Goal: Task Accomplishment & Management: Use online tool/utility

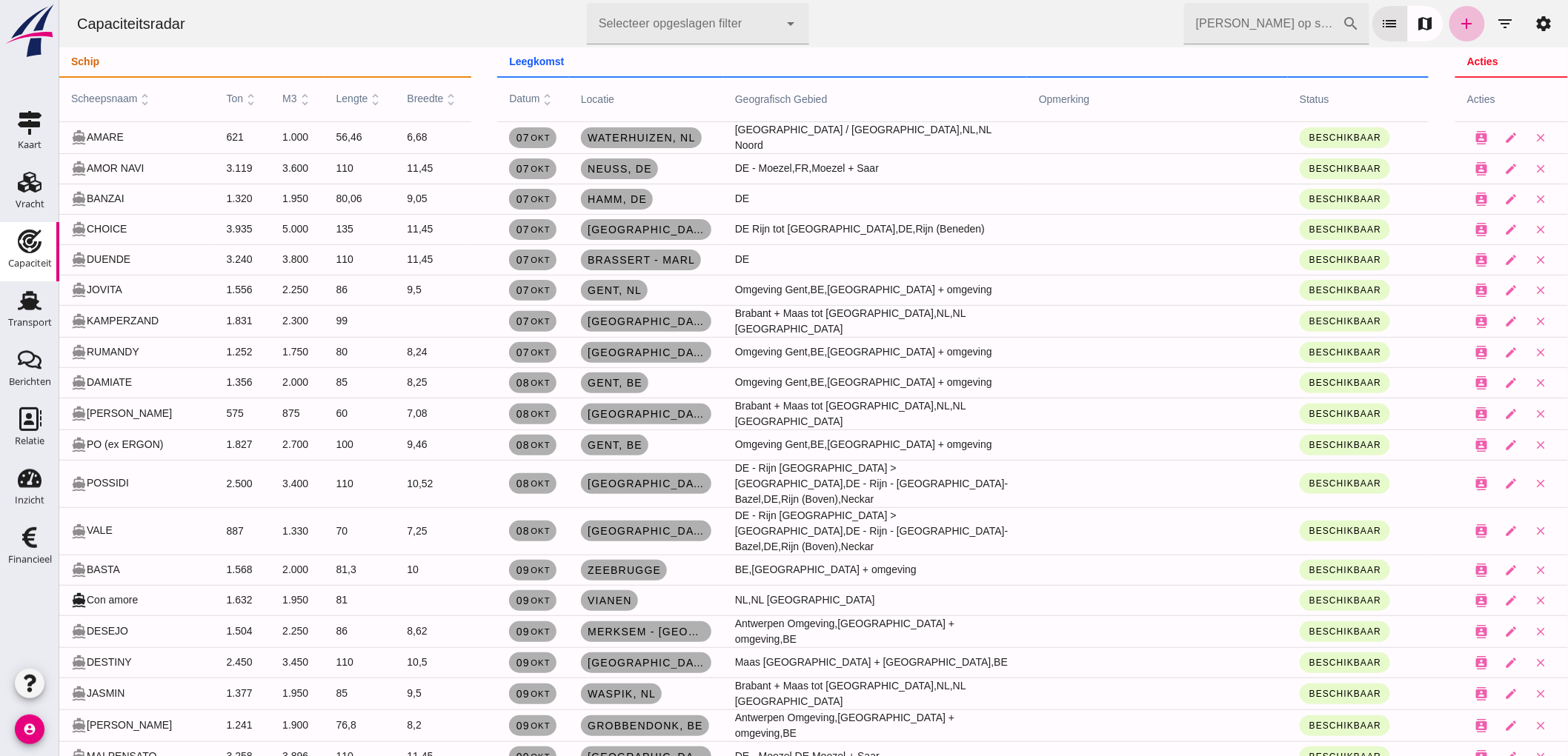
click at [1496, 3] on div "[PERSON_NAME] op scheepsnaam cancel search list map add filter_list settings" at bounding box center [1372, 24] width 378 height 42
click at [1495, 24] on icon "filter_list" at bounding box center [1504, 23] width 18 height 18
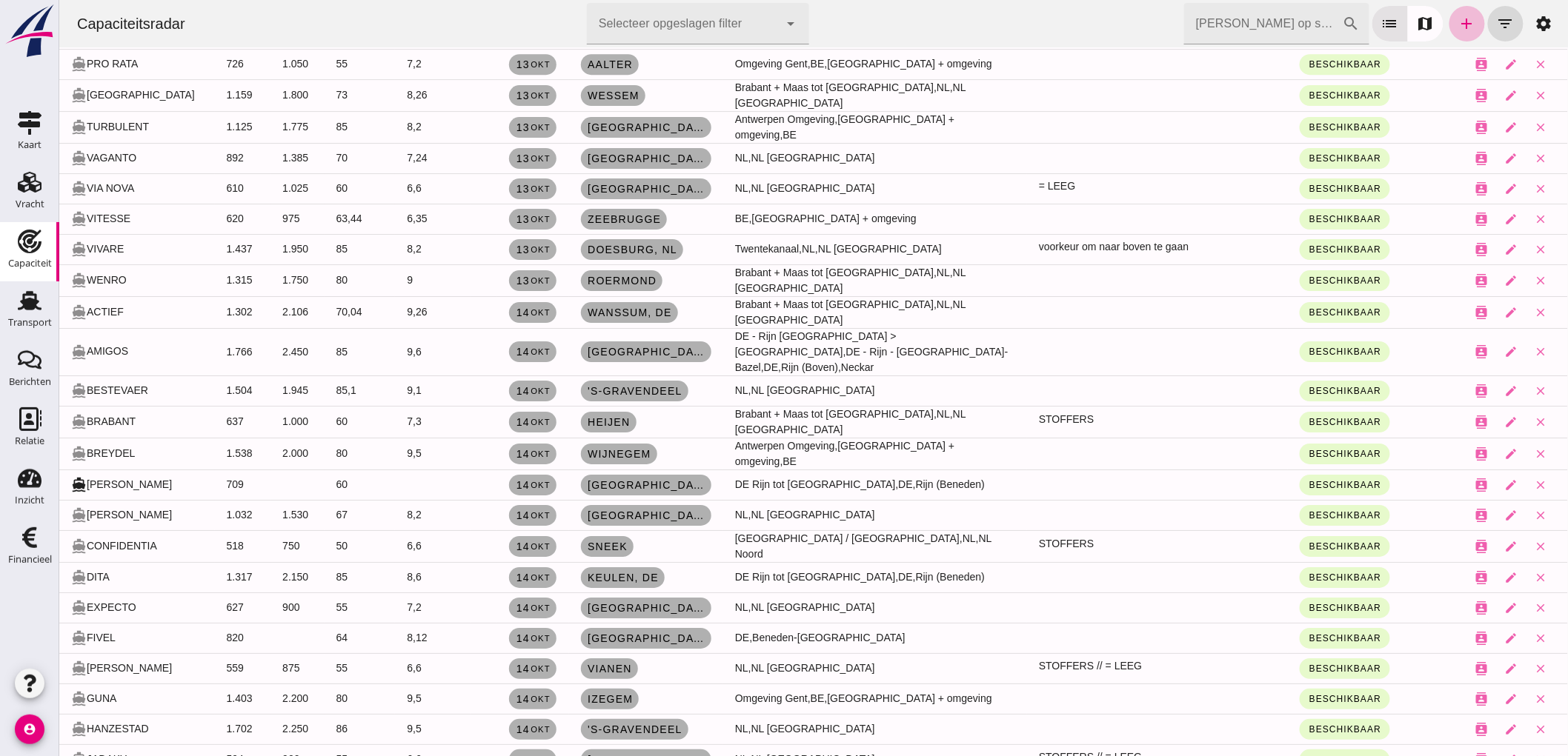
scroll to position [2056, 0]
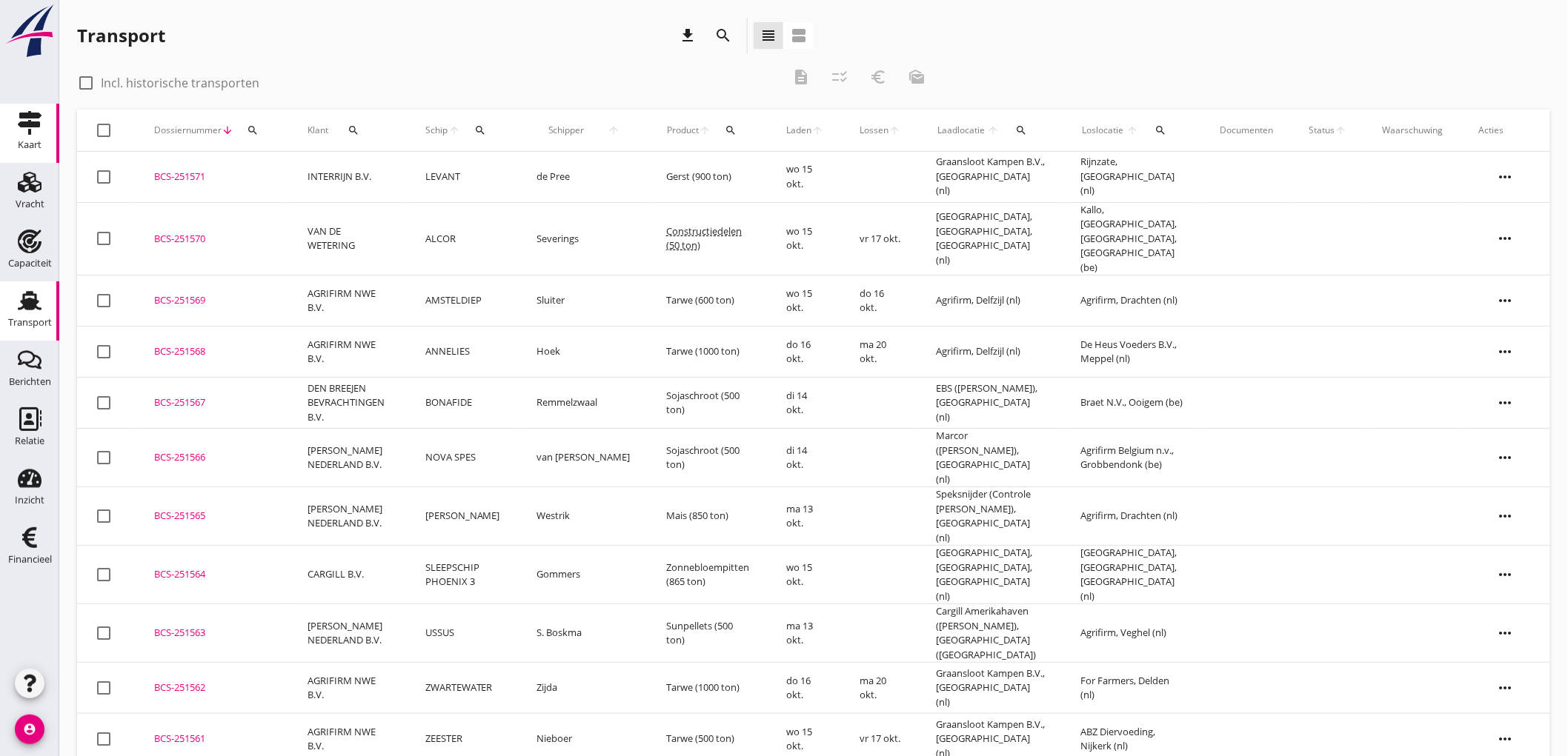
click at [13, 156] on link "Kaart Kaart" at bounding box center [29, 133] width 59 height 59
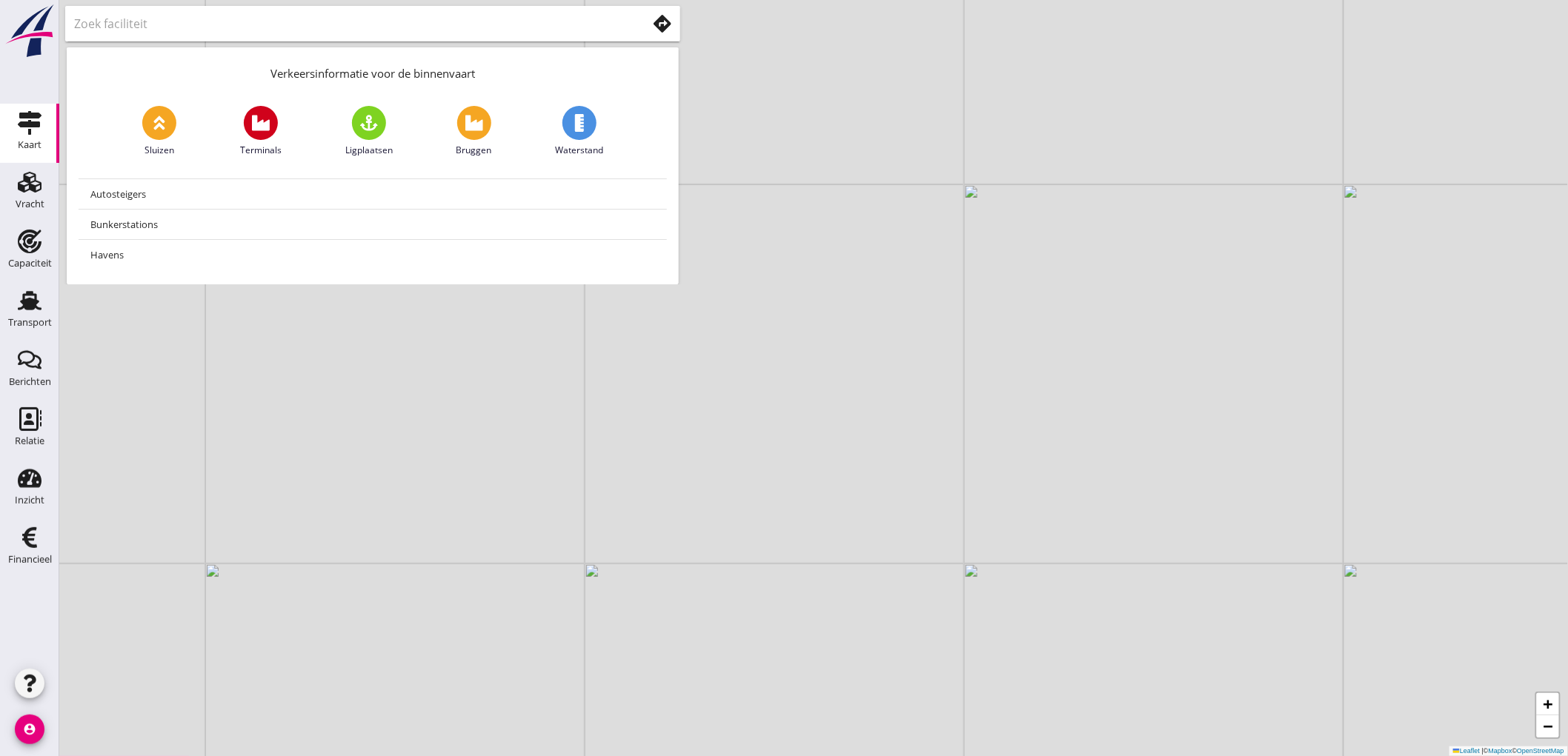
click at [667, 26] on use at bounding box center [662, 23] width 18 height 18
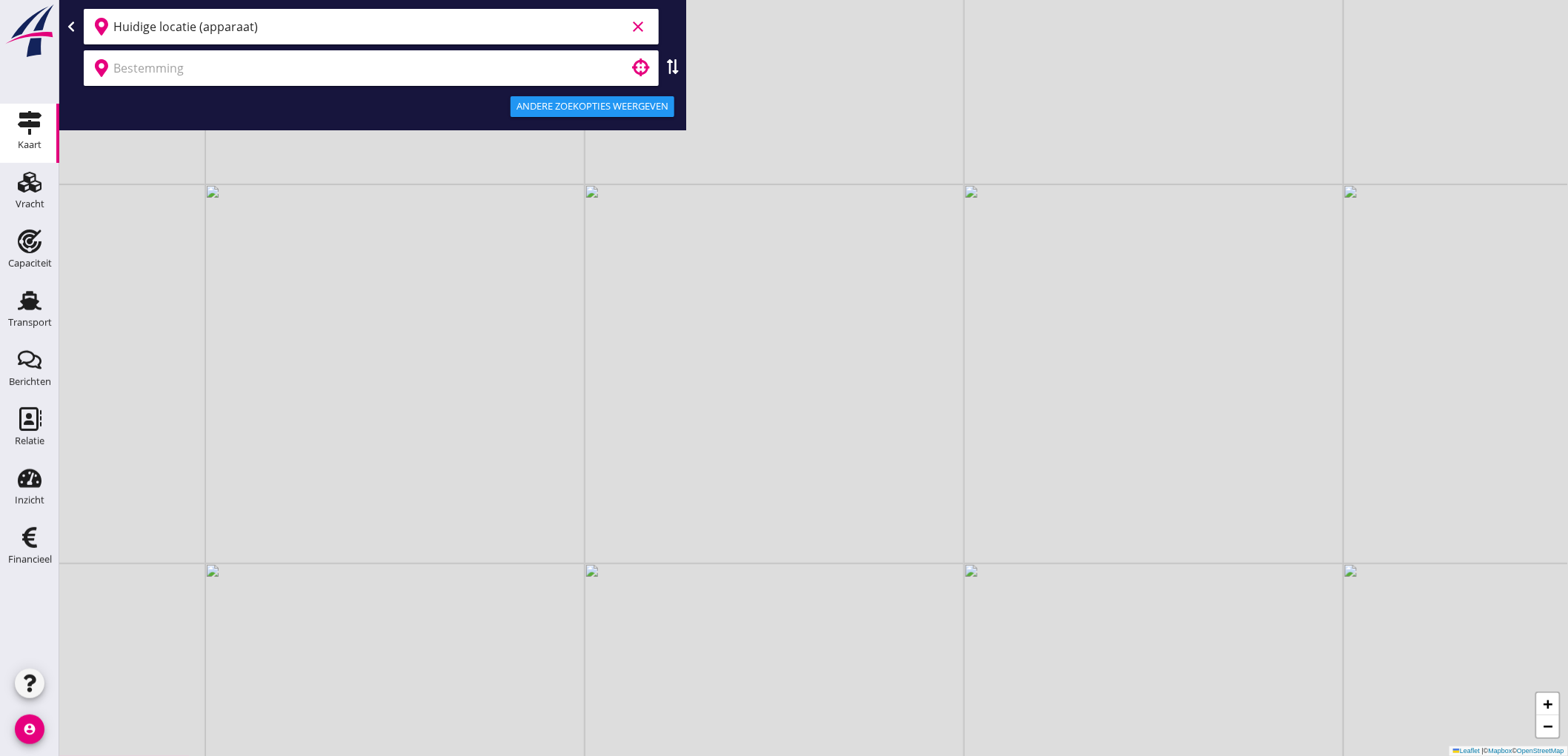
click at [433, 35] on input "Huidige locatie (apparaat)" at bounding box center [370, 26] width 513 height 24
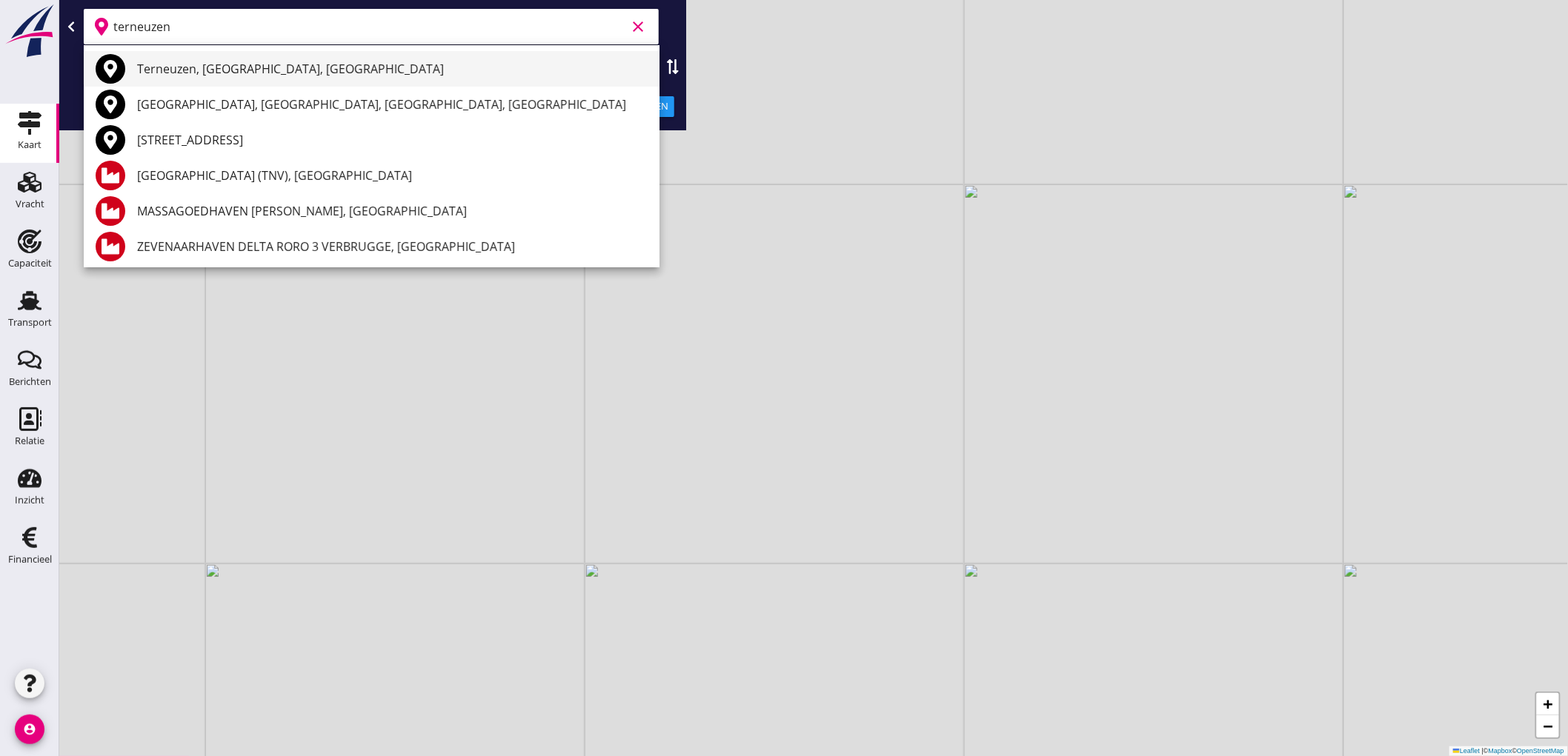
click at [201, 79] on div "Terneuzen, Zeeland, Netherlands" at bounding box center [392, 69] width 511 height 36
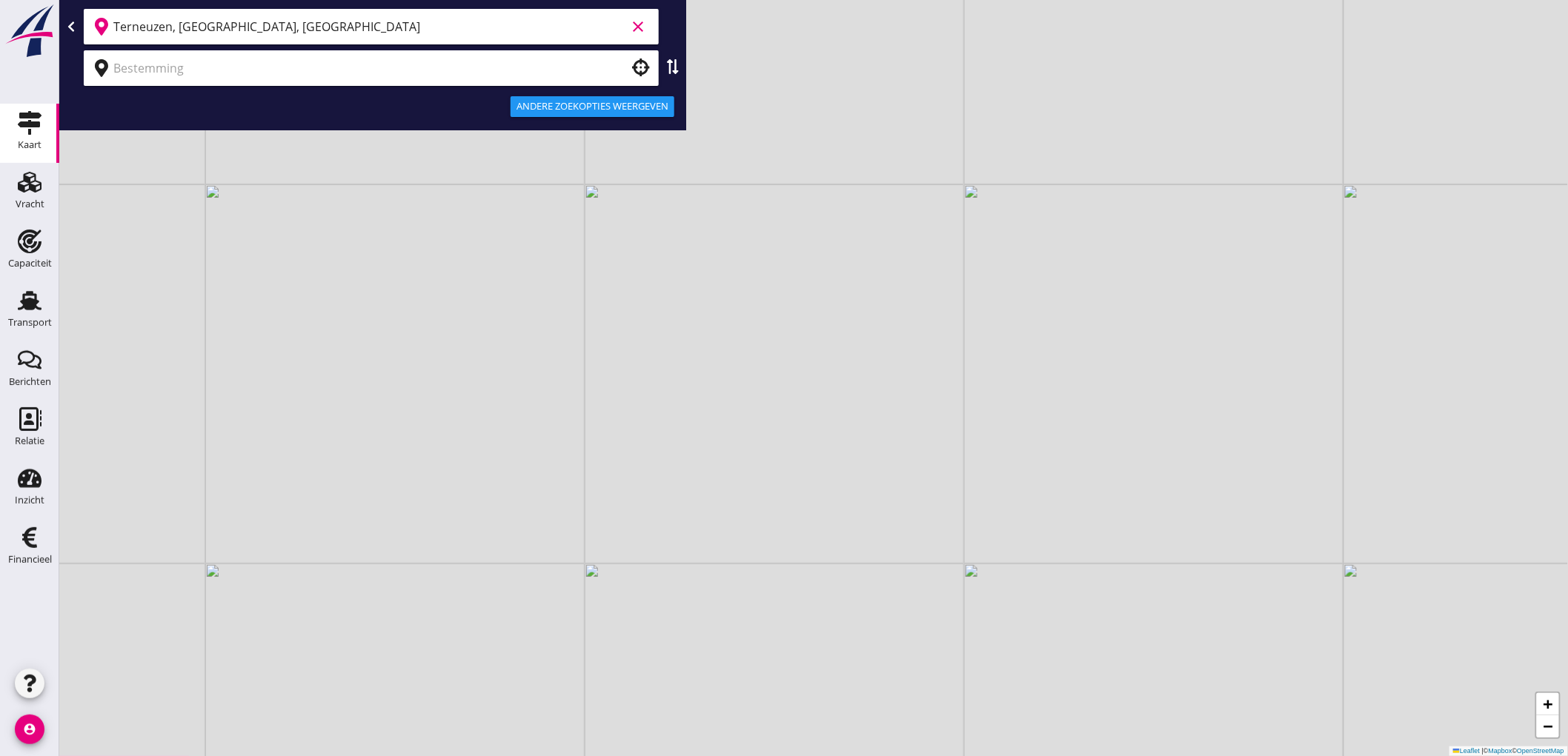
type input "Terneuzen, Zeeland, Netherlands"
click at [521, 67] on input "text" at bounding box center [361, 68] width 495 height 24
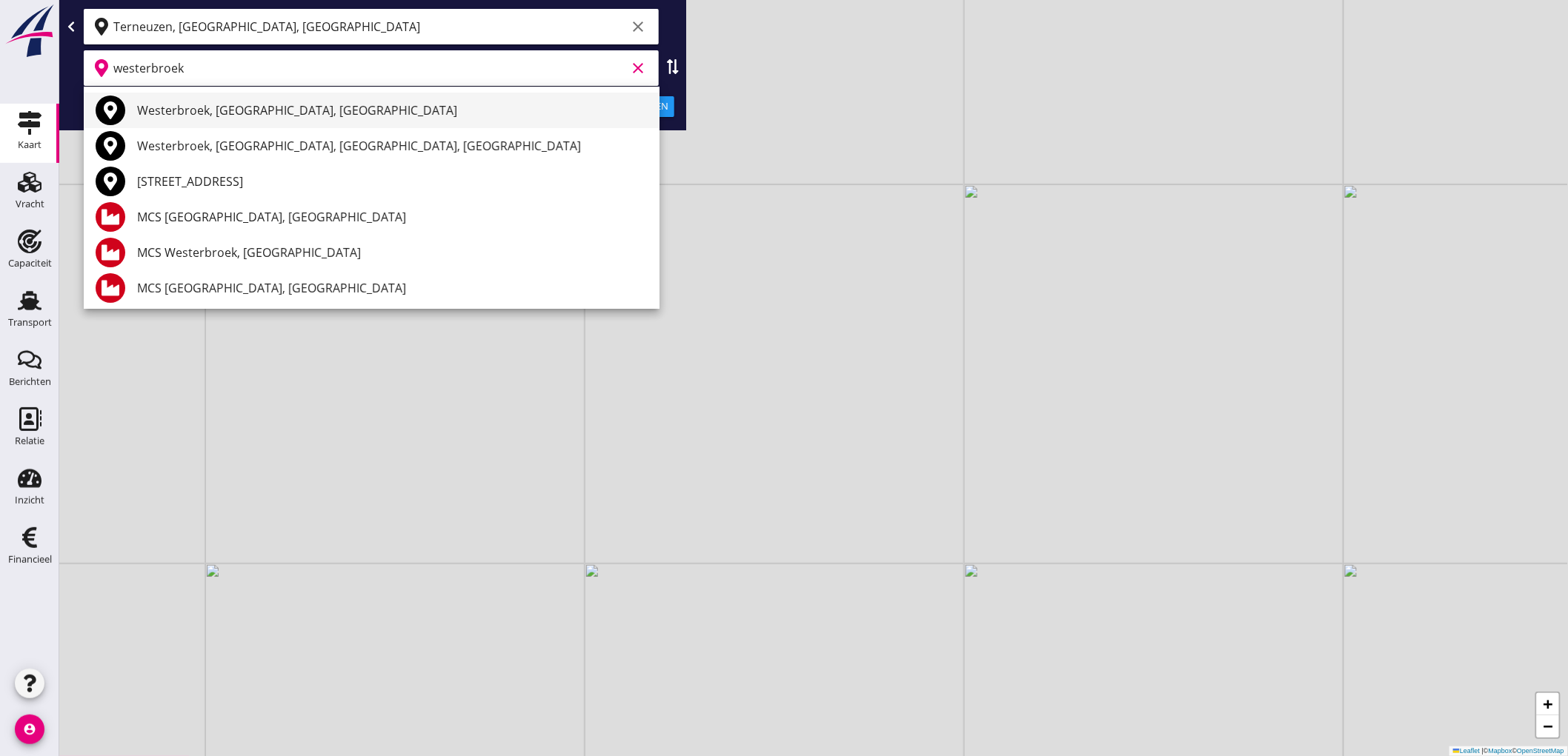
click at [179, 107] on div "Westerbroek, Groningen, Netherlands" at bounding box center [392, 110] width 511 height 18
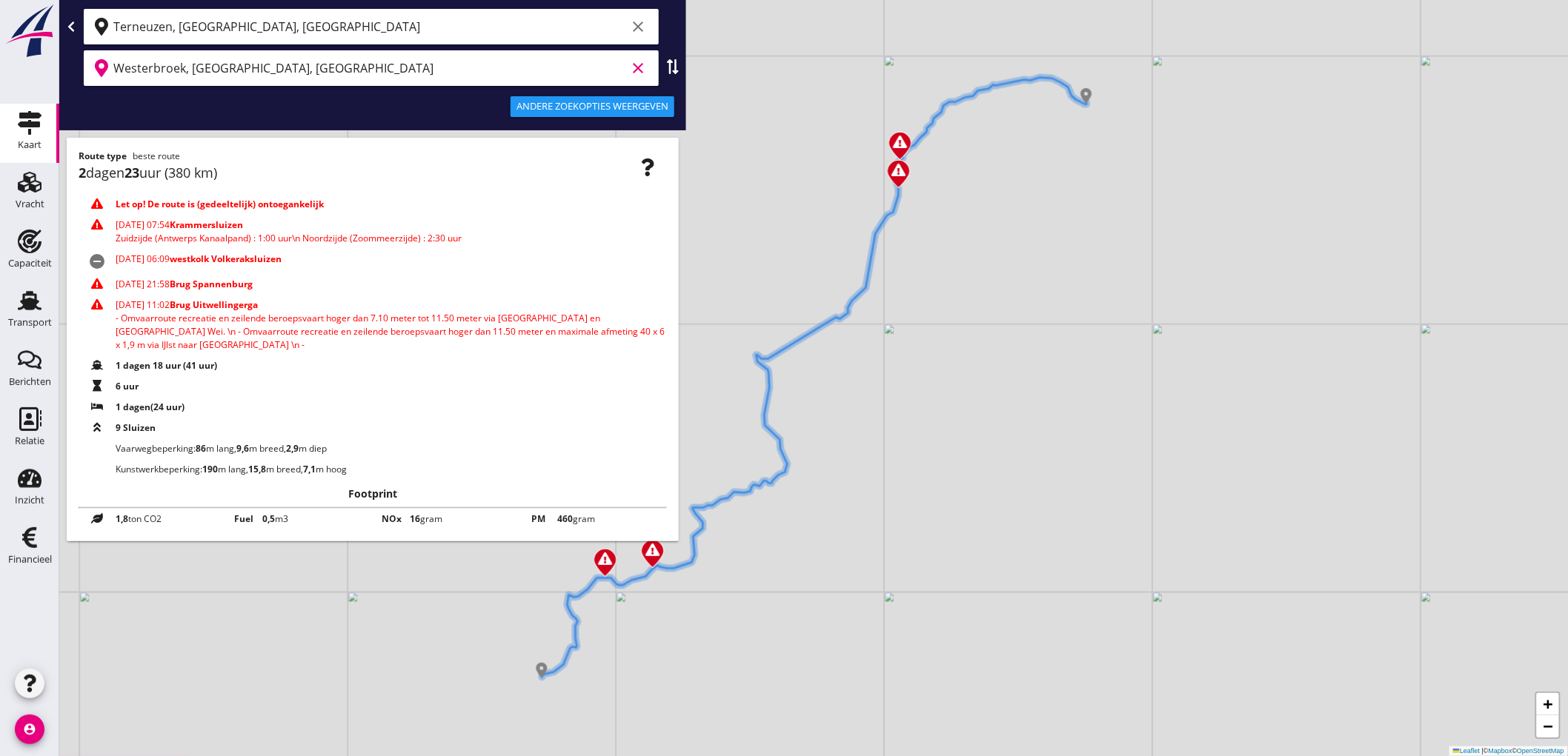
type input "Westerbroek, Groningen, Netherlands"
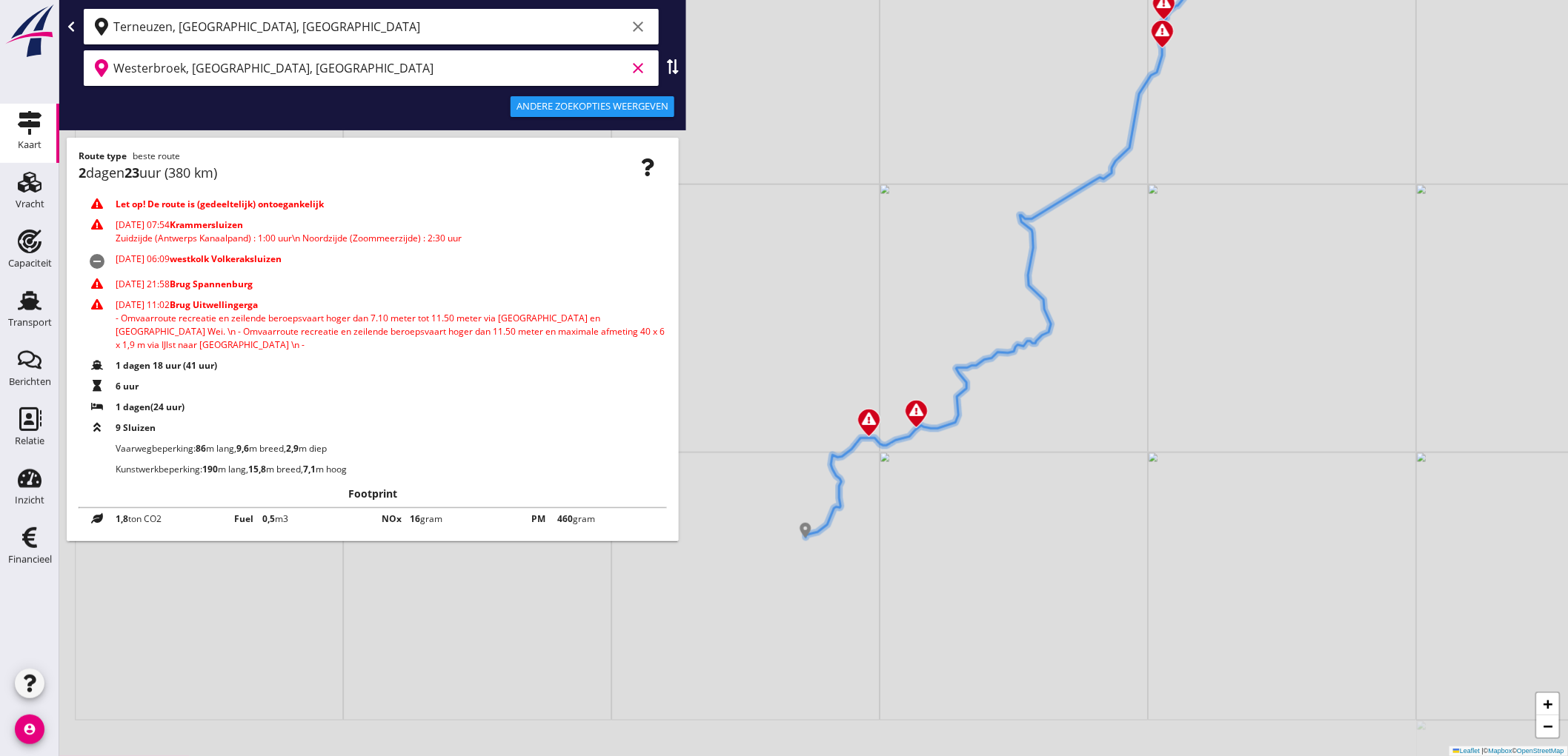
drag, startPoint x: 1064, startPoint y: 371, endPoint x: 1245, endPoint y: 275, distance: 204.9
click at [1245, 275] on div "+ − Leaflet | © Mapbox © OpenStreetMap" at bounding box center [813, 378] width 1509 height 756
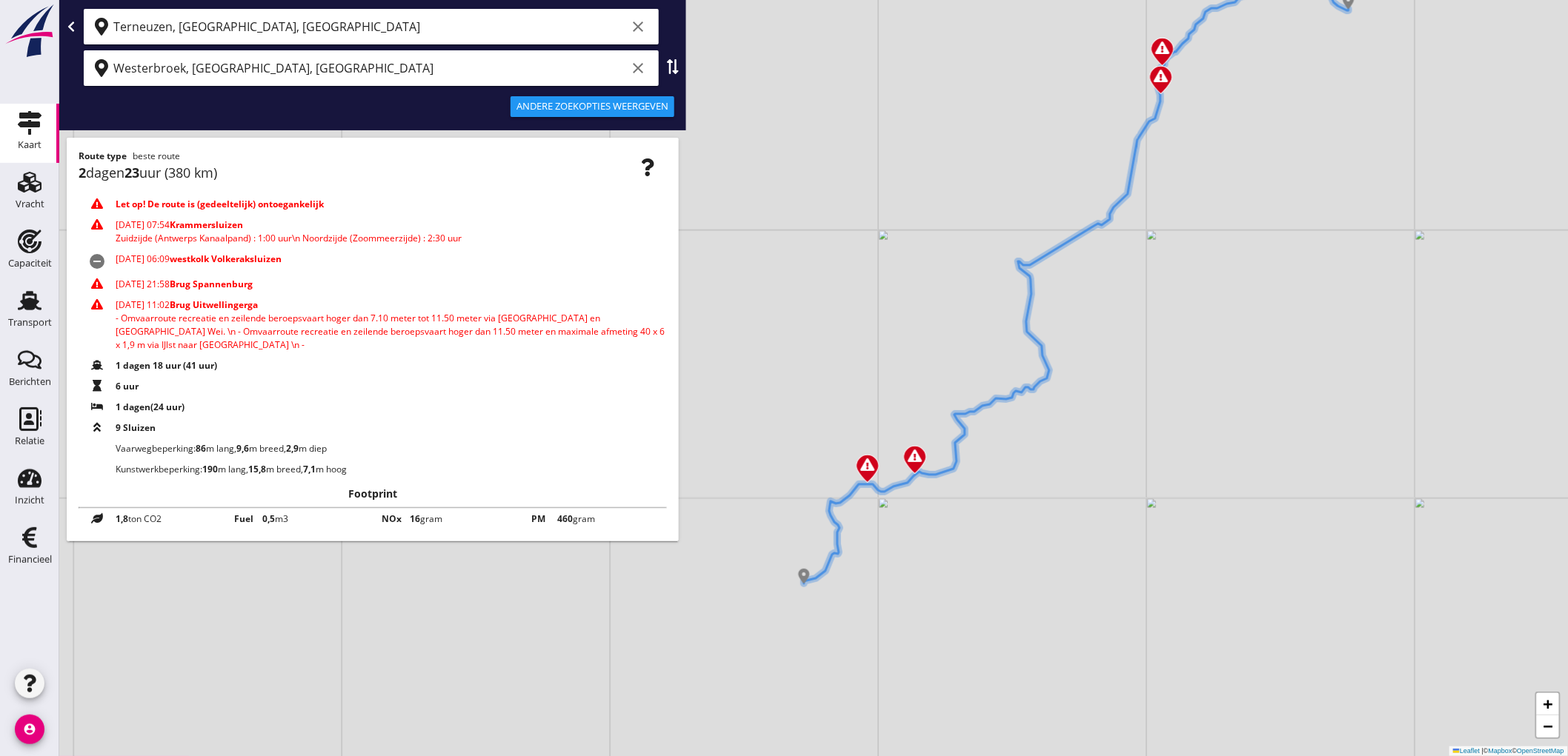
drag, startPoint x: 1219, startPoint y: 371, endPoint x: 1217, endPoint y: 439, distance: 68.0
click at [1217, 439] on div "+ − Leaflet | © Mapbox © OpenStreetMap" at bounding box center [813, 378] width 1509 height 756
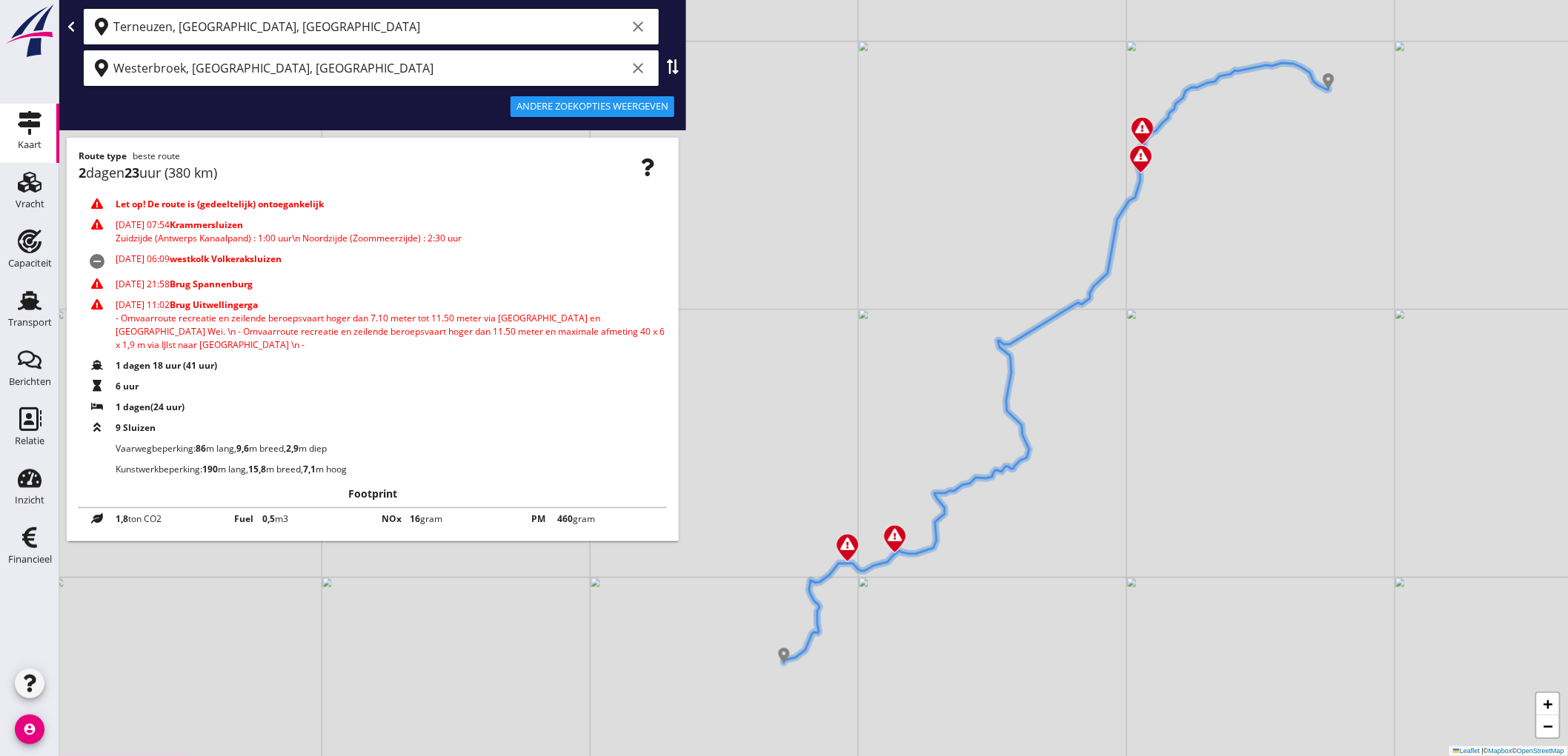
drag, startPoint x: 1101, startPoint y: 467, endPoint x: 1078, endPoint y: 534, distance: 70.8
click at [1078, 534] on div "+ − Leaflet | © Mapbox © OpenStreetMap" at bounding box center [813, 378] width 1509 height 756
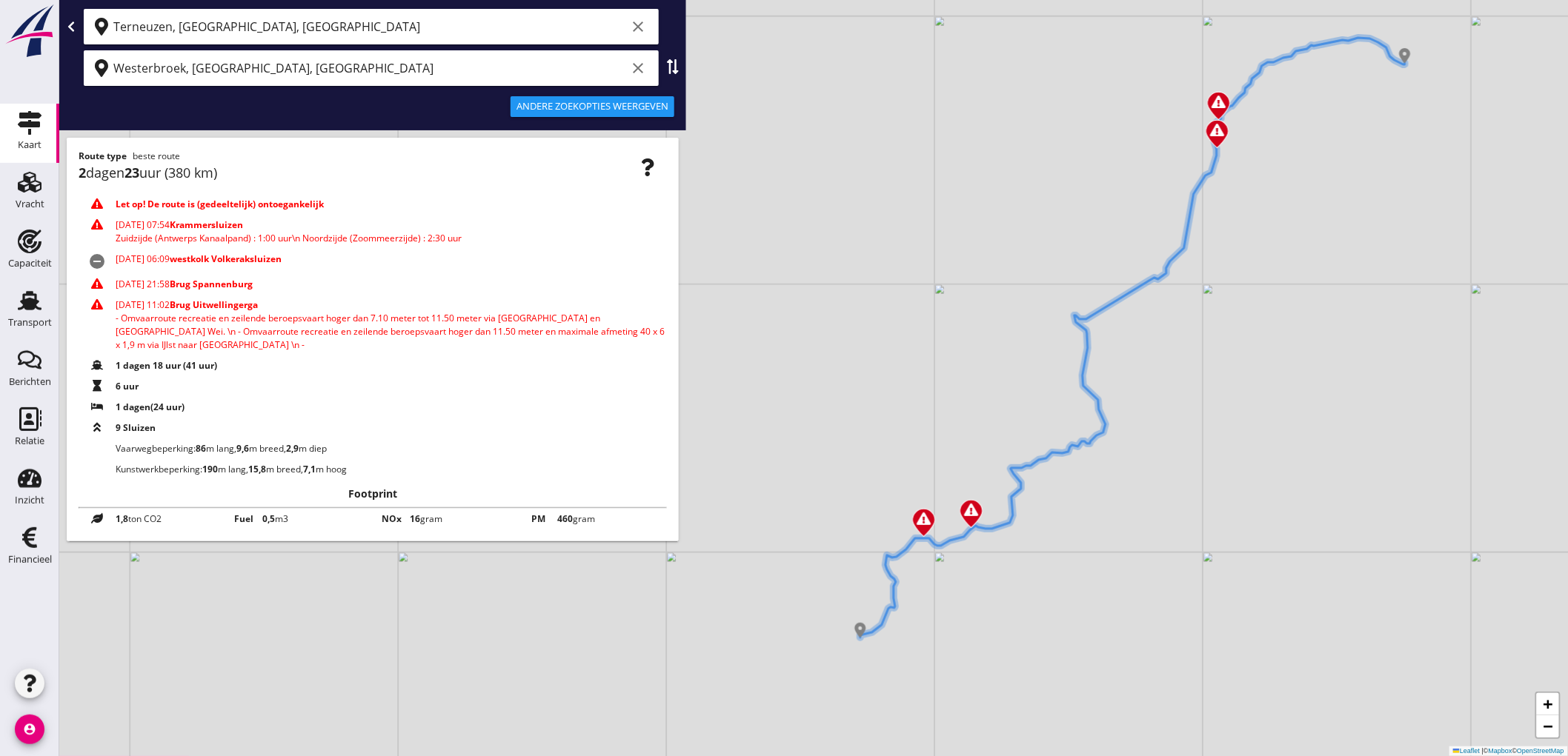
drag, startPoint x: 1213, startPoint y: 336, endPoint x: 1281, endPoint y: 248, distance: 111.2
click at [1281, 248] on div "+ − Leaflet | © Mapbox © OpenStreetMap" at bounding box center [813, 378] width 1509 height 756
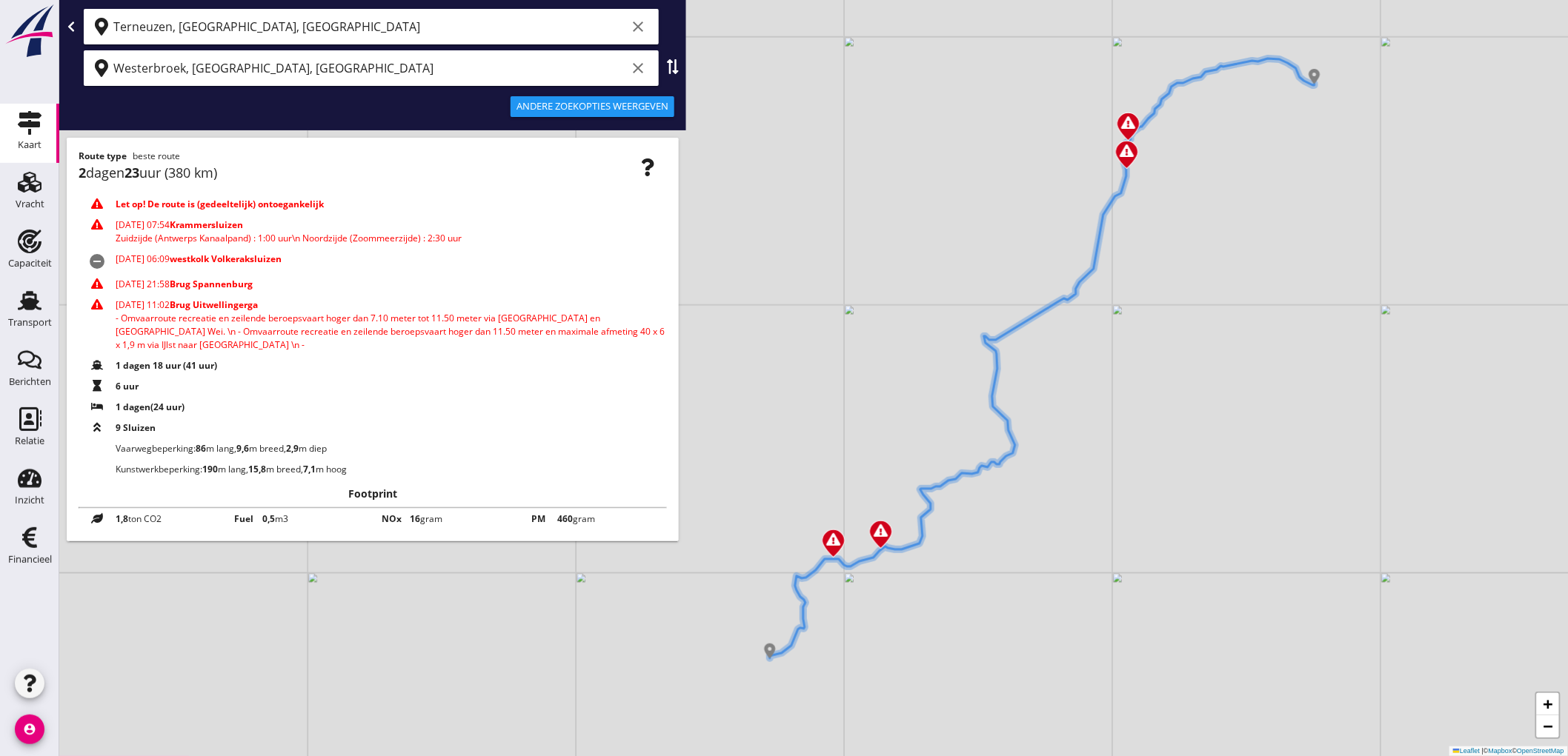
drag, startPoint x: 1293, startPoint y: 429, endPoint x: 1202, endPoint y: 464, distance: 97.5
click at [1202, 464] on div "+ − Leaflet | © Mapbox © OpenStreetMap" at bounding box center [813, 378] width 1509 height 756
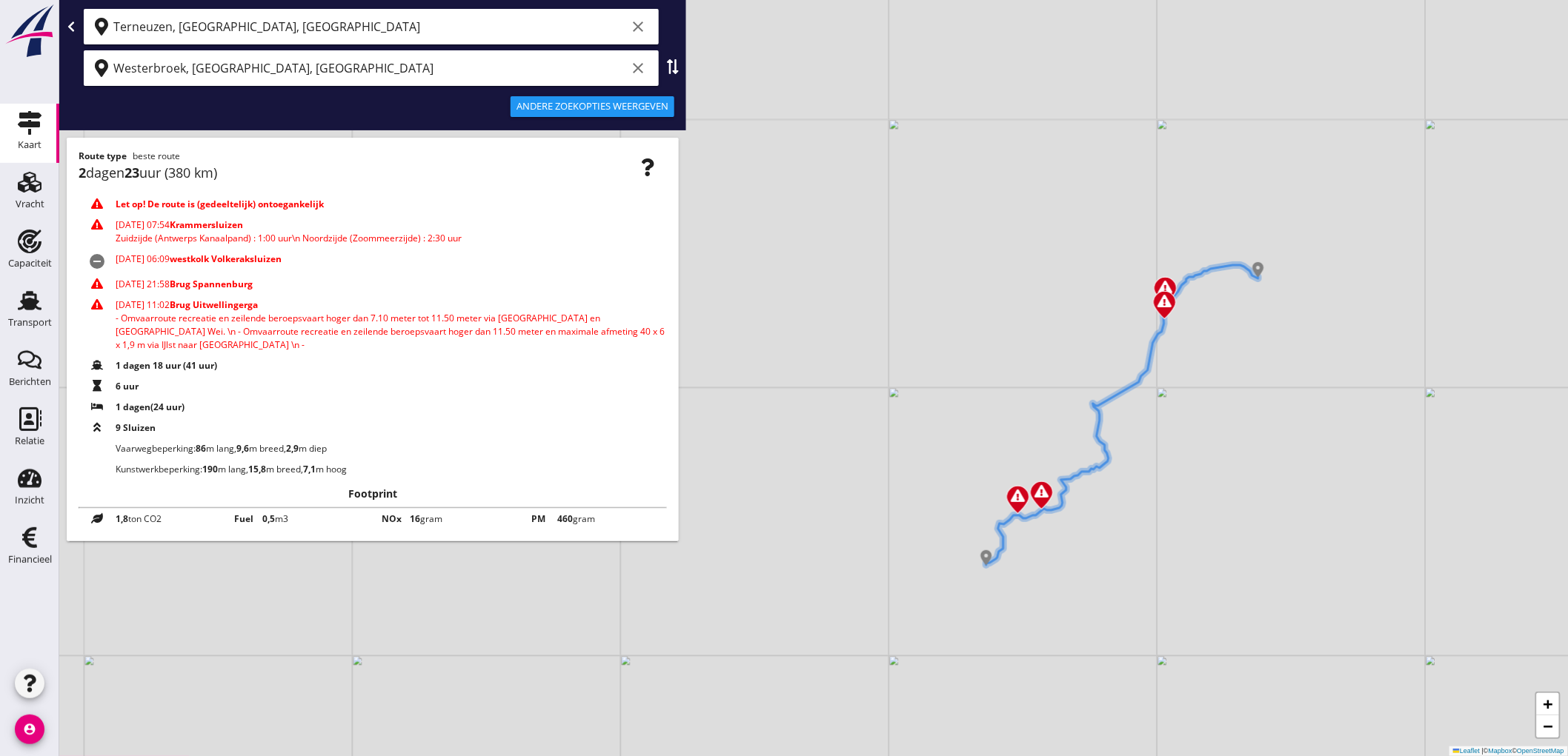
click at [641, 19] on icon "clear" at bounding box center [637, 26] width 18 height 18
click at [640, 63] on icon "clear" at bounding box center [637, 68] width 18 height 18
click at [66, 25] on icon at bounding box center [70, 26] width 12 height 12
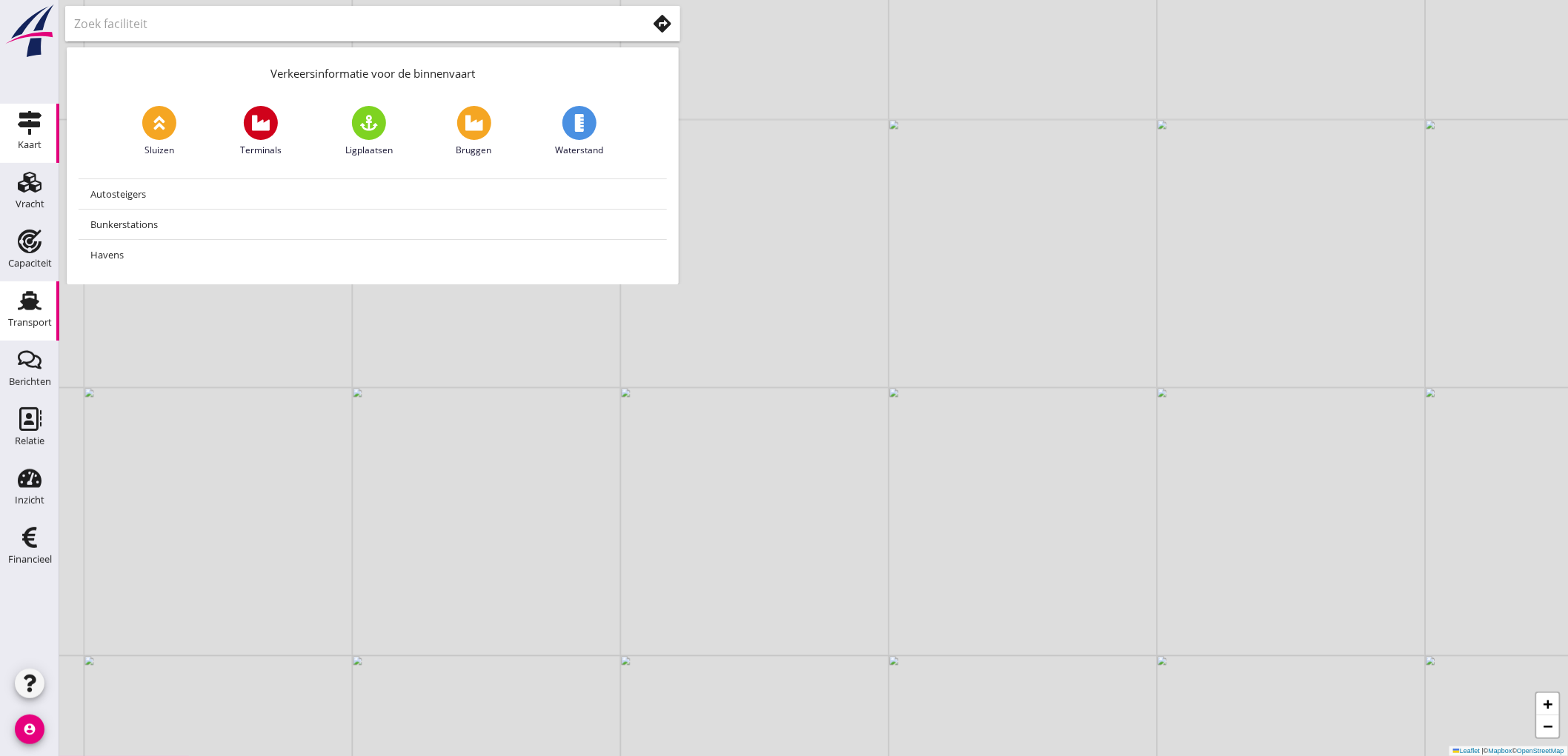
click at [29, 332] on div "Transport" at bounding box center [30, 323] width 44 height 21
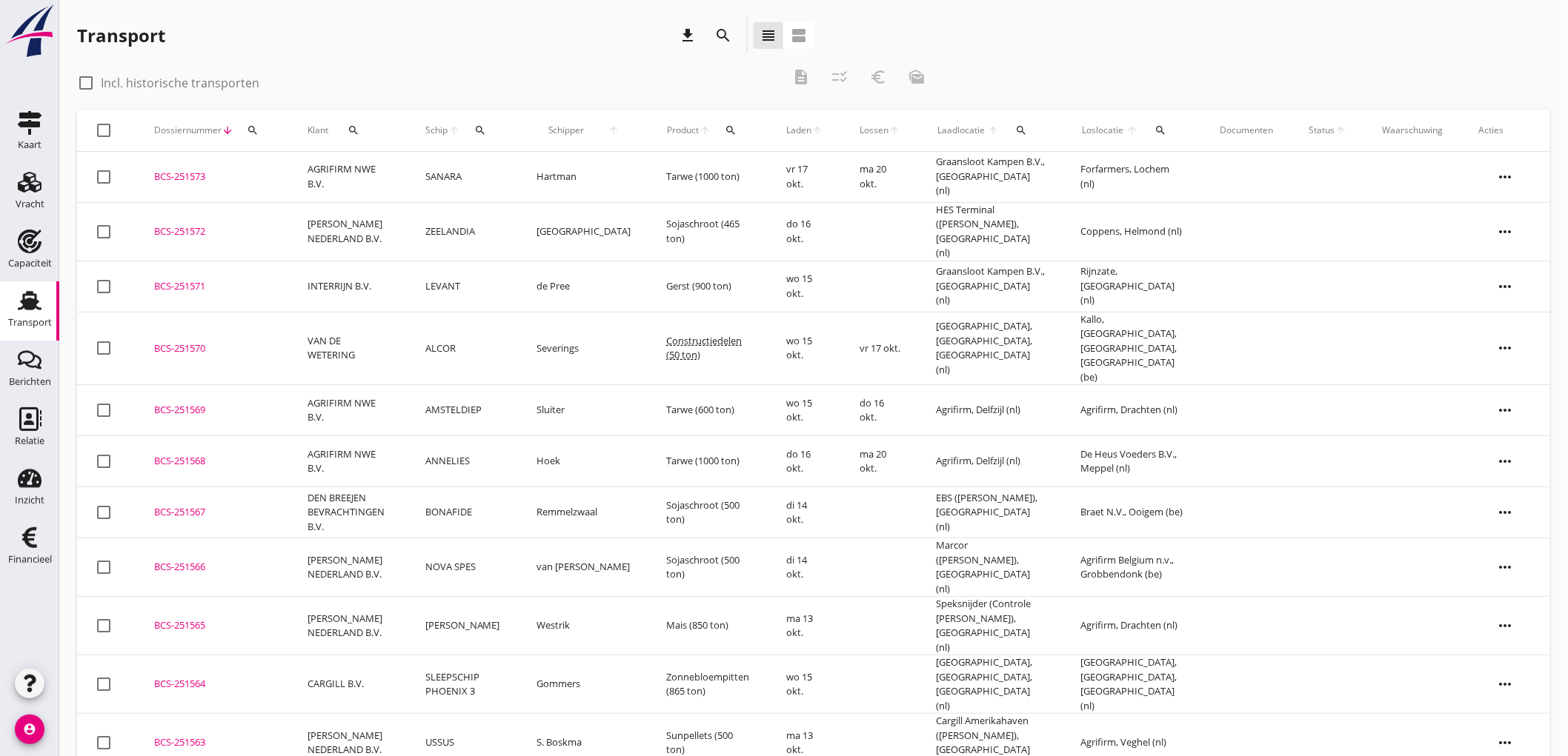
click at [489, 139] on button "search" at bounding box center [480, 131] width 27 height 27
click at [521, 168] on input "Zoek op (scheeps)naam" at bounding box center [565, 173] width 154 height 24
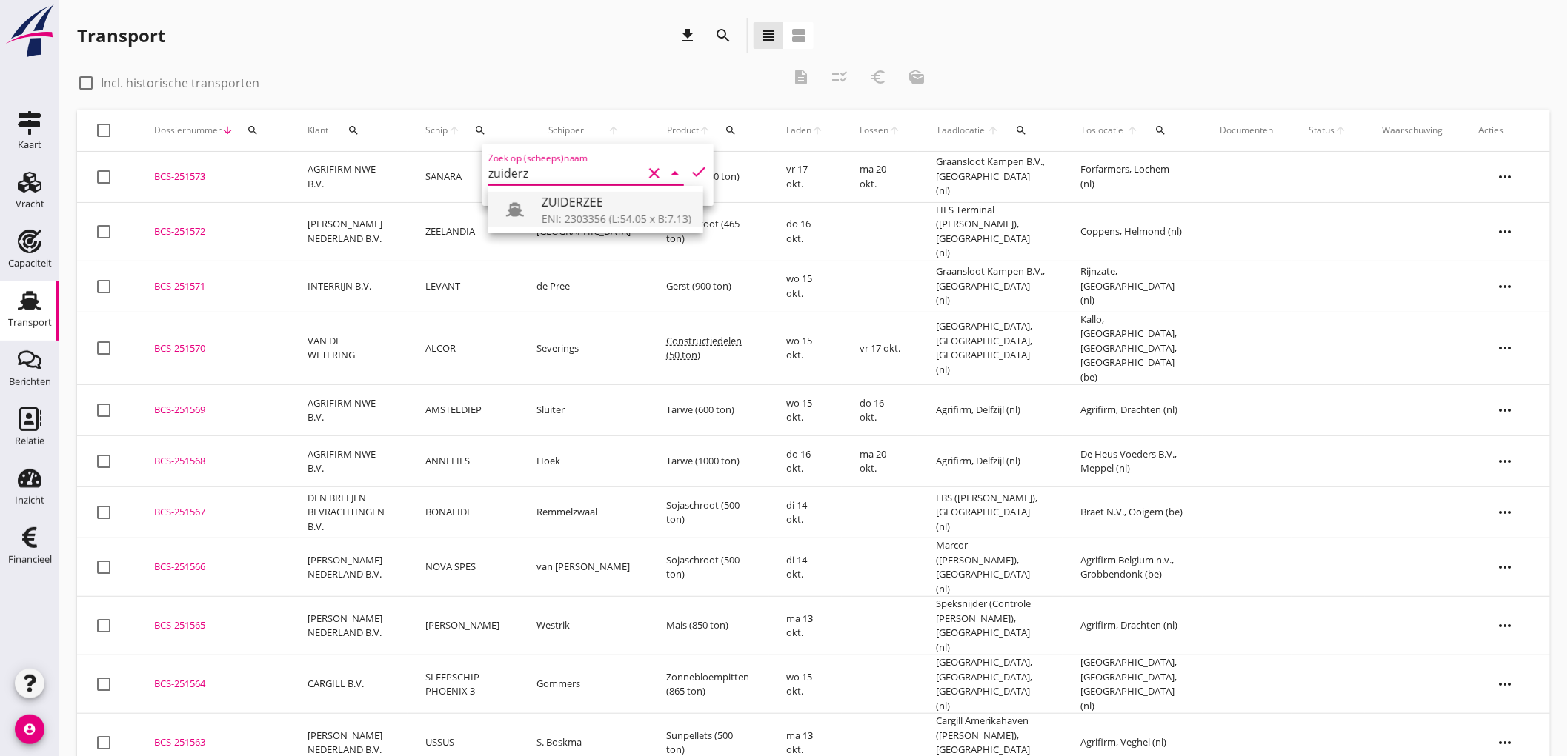
click at [596, 208] on div "ZUIDERZEE" at bounding box center [616, 202] width 150 height 18
click at [700, 165] on div "Zoek op (scheeps)naam ZUIDERZEE clear arrow_drop_down check" at bounding box center [597, 175] width 231 height 63
click at [694, 169] on icon "check" at bounding box center [698, 171] width 18 height 18
type input "ZUIDERZEE"
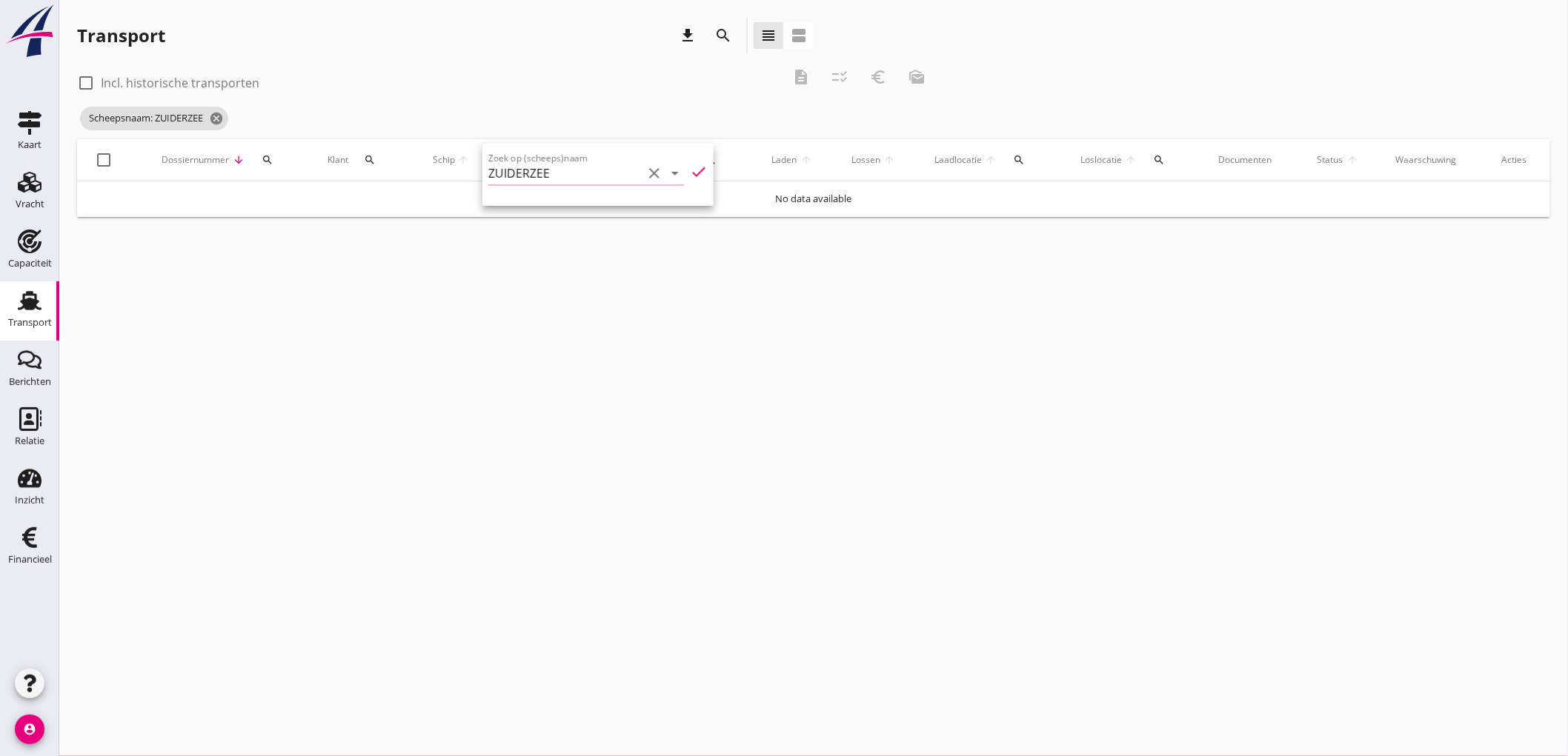
click at [151, 90] on div "check_box_outline_blank Incl. historische transporten" at bounding box center [168, 83] width 182 height 18
click at [153, 86] on label "Incl. historische transporten" at bounding box center [179, 83] width 158 height 15
checkbox input "true"
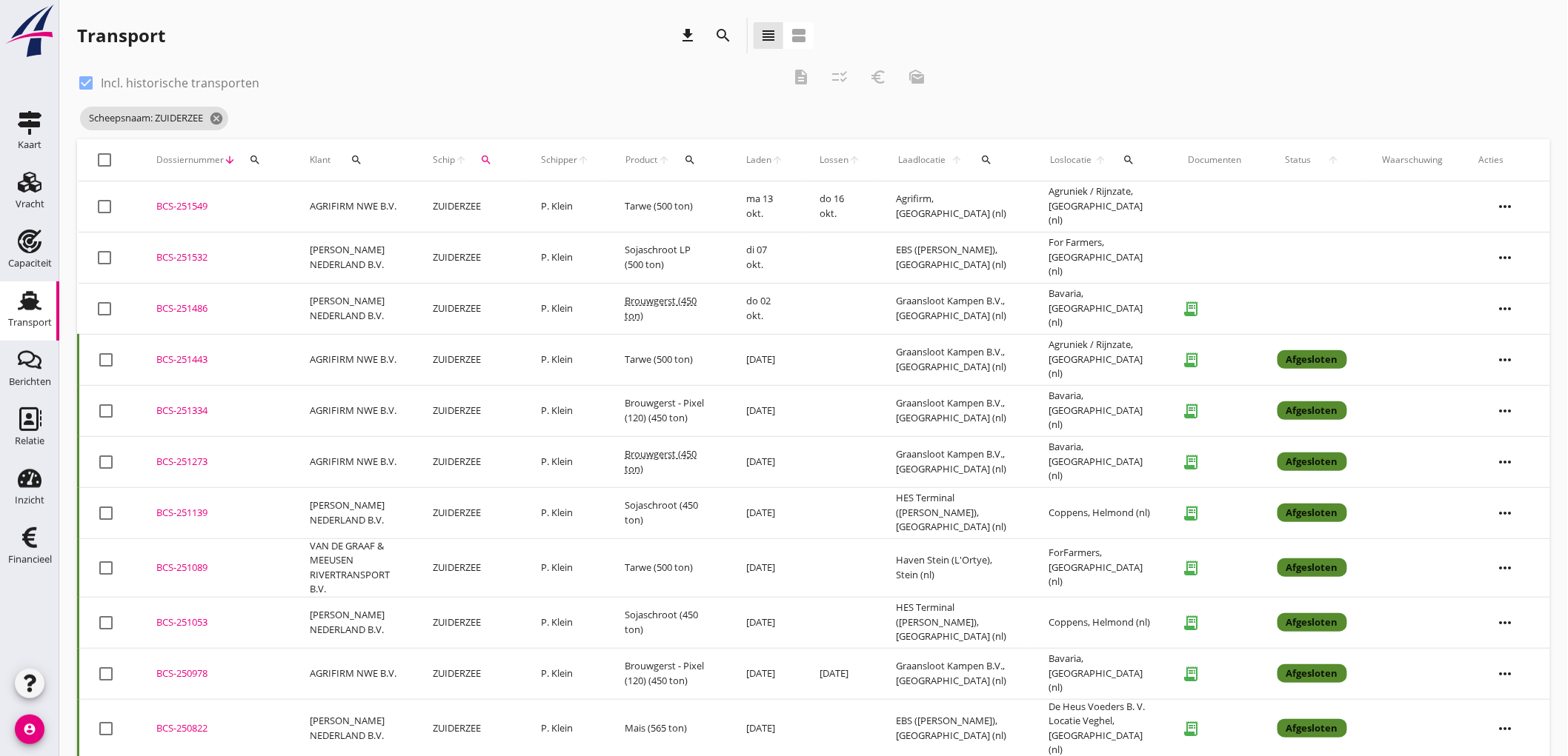
click at [501, 314] on td "ZUIDERZEE" at bounding box center [470, 308] width 108 height 51
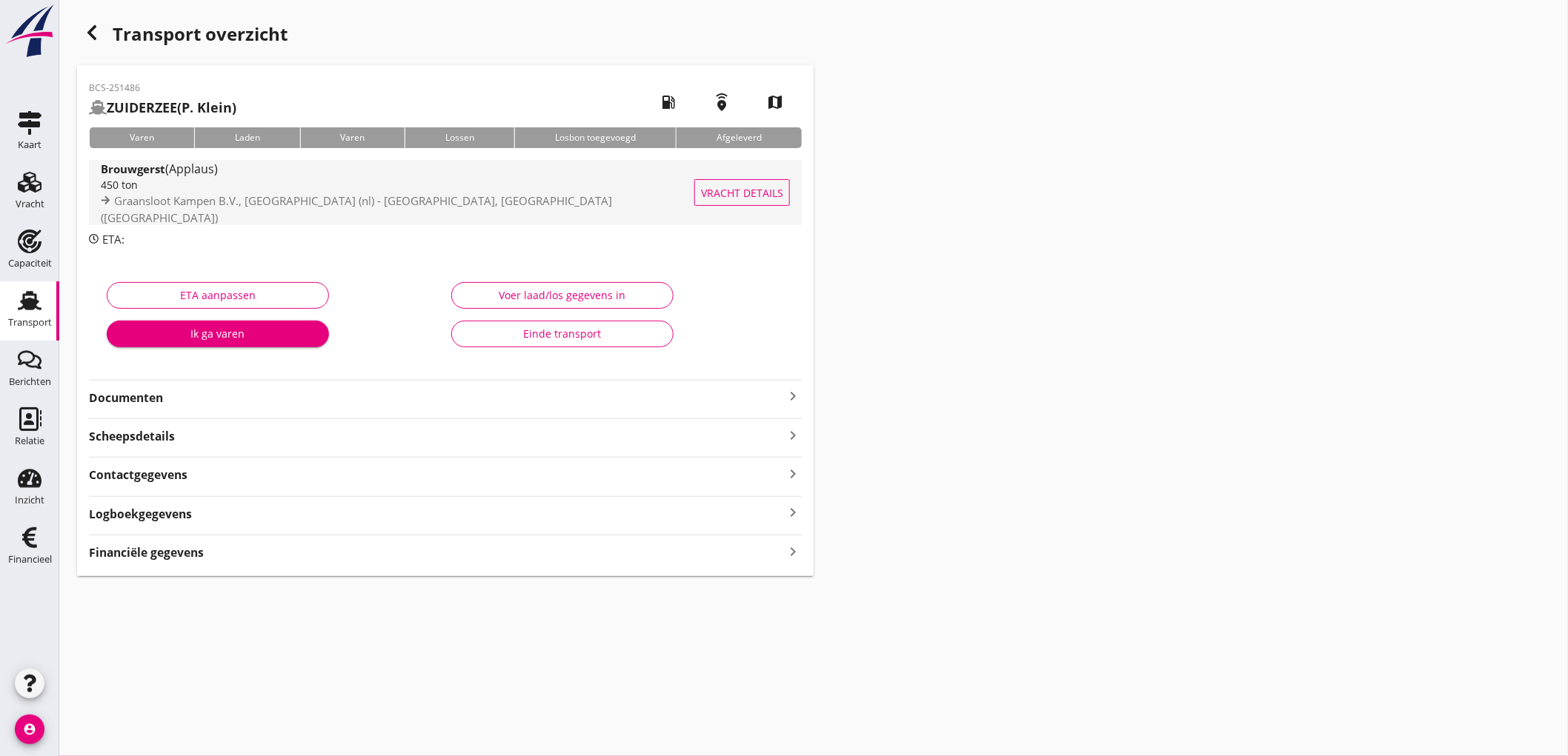
click at [202, 208] on span "Graansloot Kampen B.V., Kampen (nl) - Bavaria, Lieshout (nl)" at bounding box center [356, 208] width 511 height 32
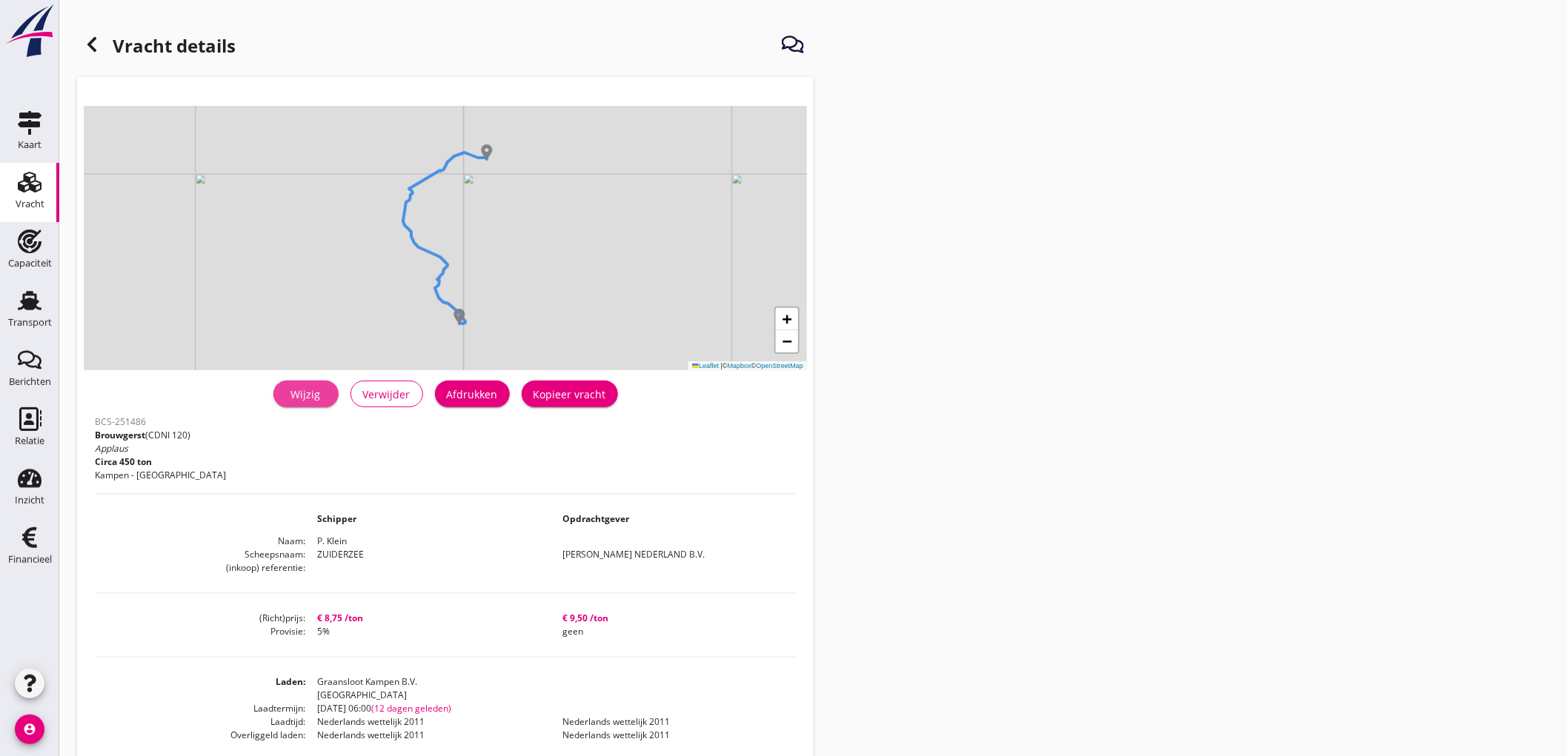
click at [331, 398] on link "Wijzig" at bounding box center [306, 394] width 65 height 27
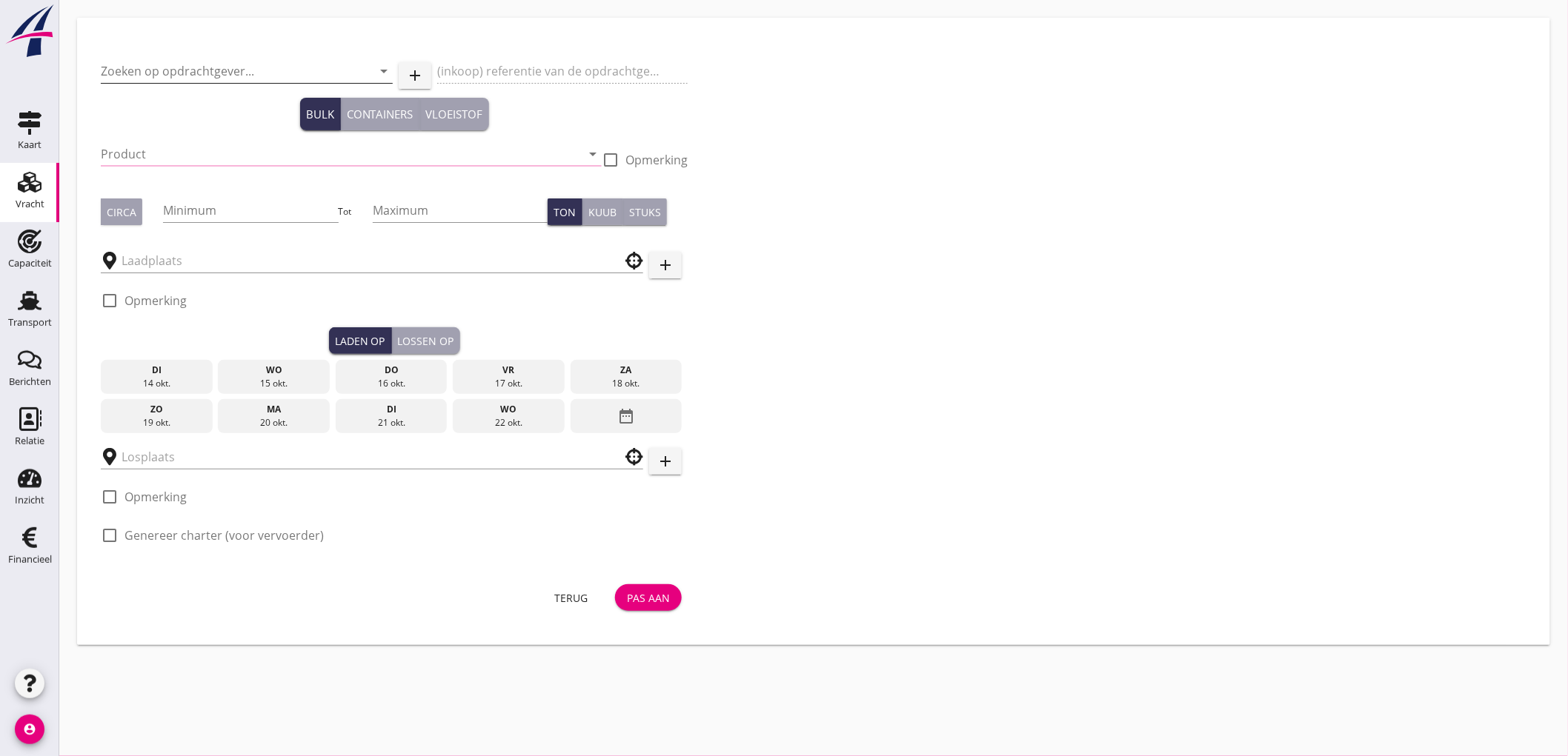
type input "PETERSON NEDERLAND B.V."
type input "Brouwgerst (120)"
checkbox input "true"
type input "450"
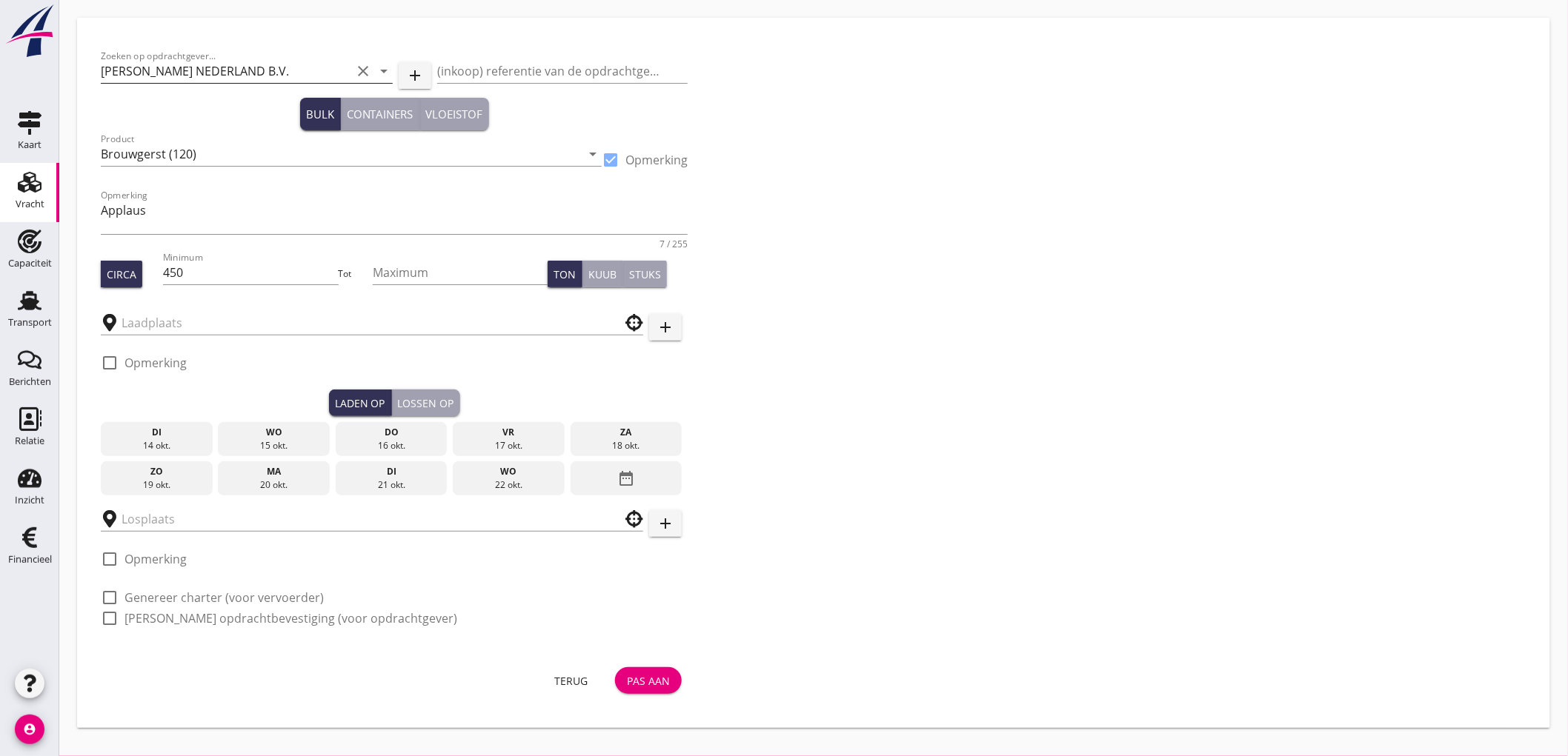
type input "Bavaria"
type input "Graansloot Kampen B.V."
checkbox input "true"
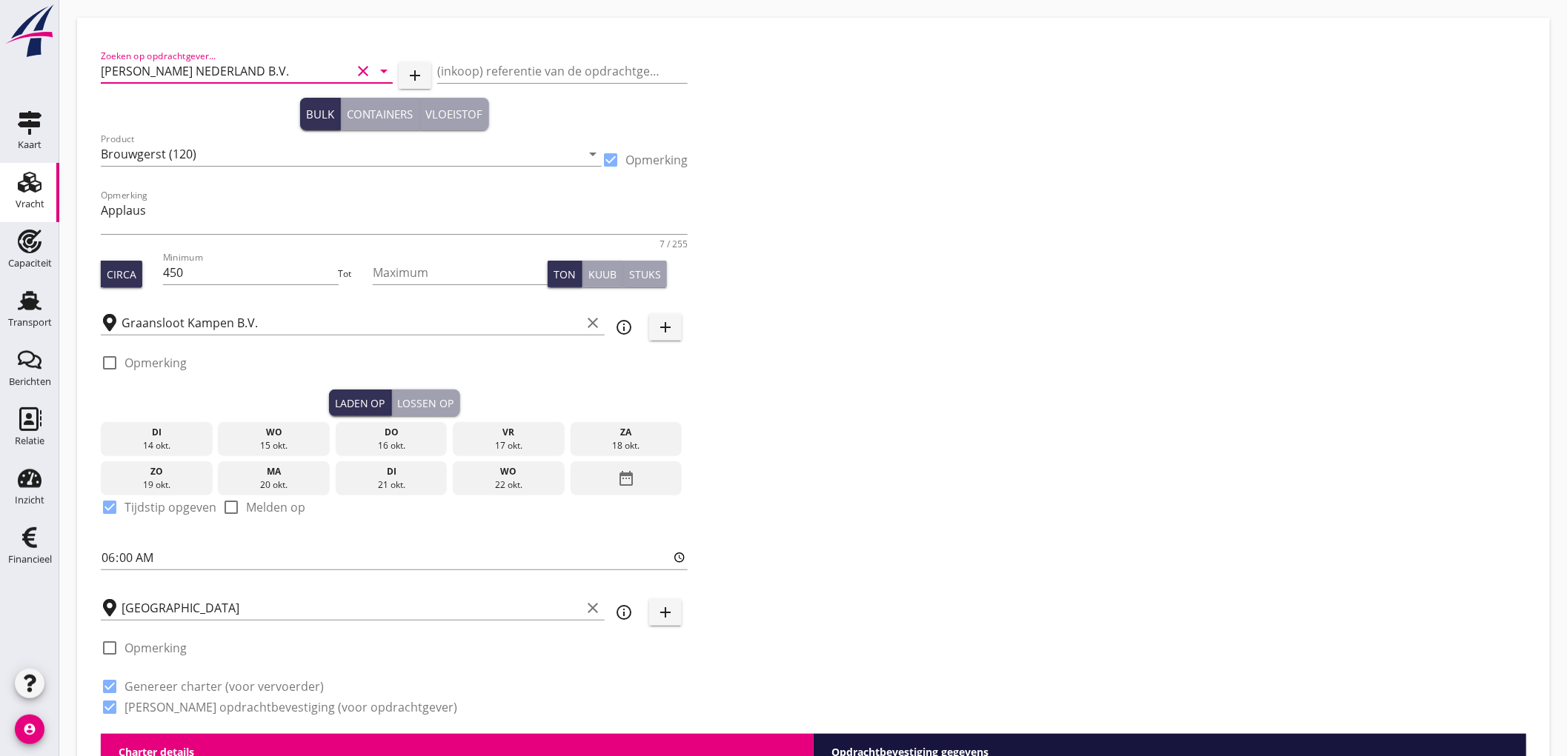
click at [147, 63] on input "PETERSON NEDERLAND B.V." at bounding box center [226, 71] width 250 height 24
type input "8.75"
checkbox input "false"
radio input "false"
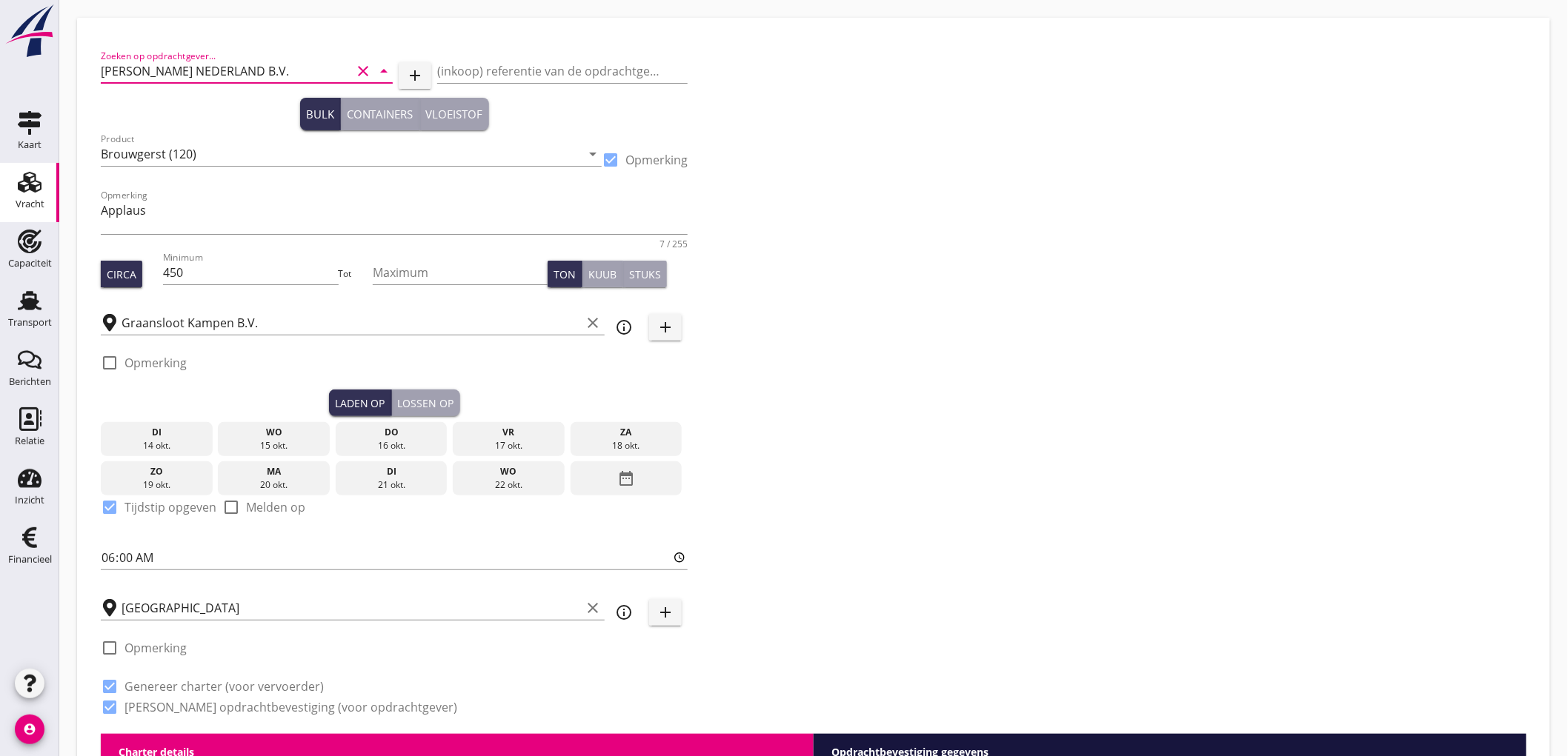
radio input "false"
checkbox input "true"
radio input "false"
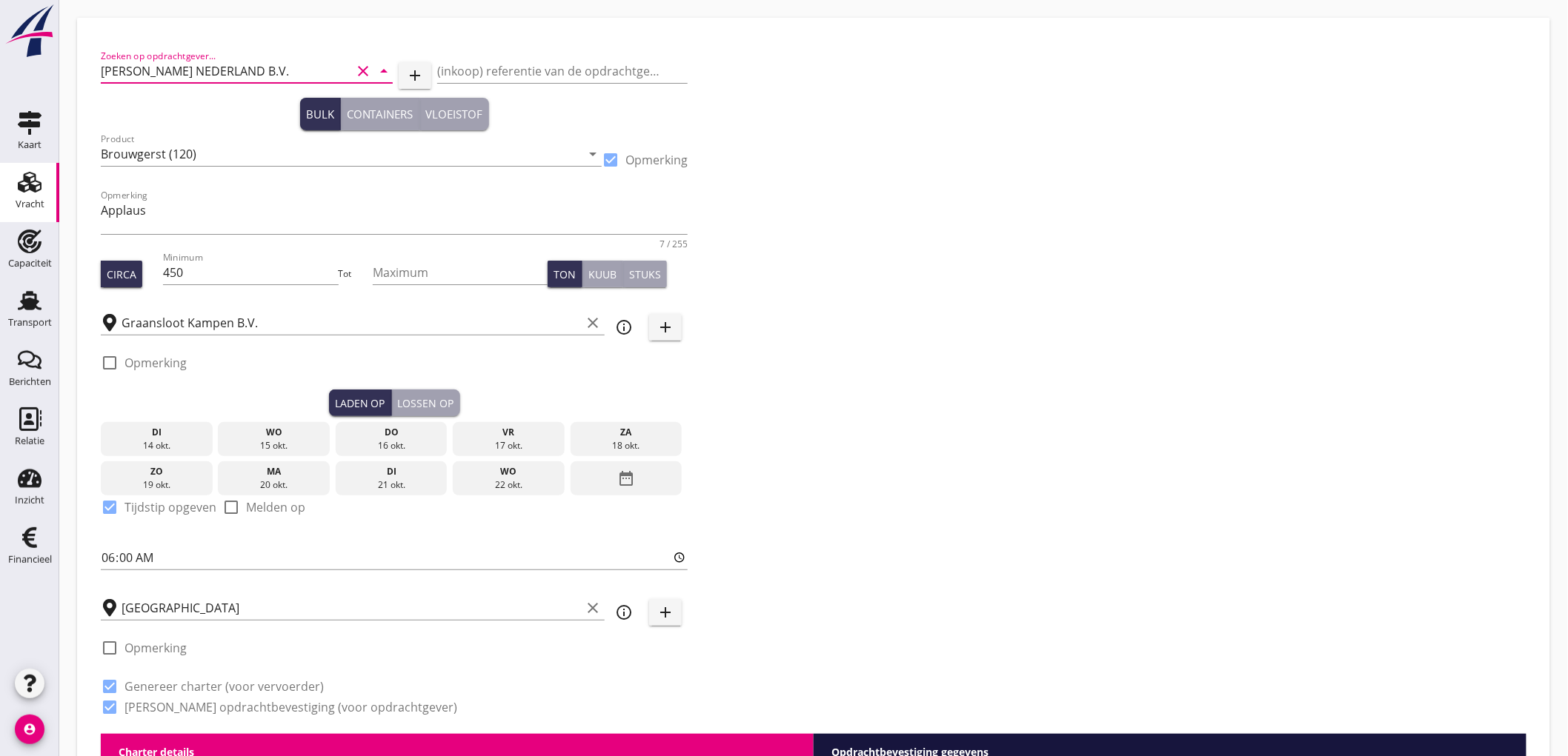
radio input "true"
radio input "false"
radio input "true"
type input "5"
type input "9.5"
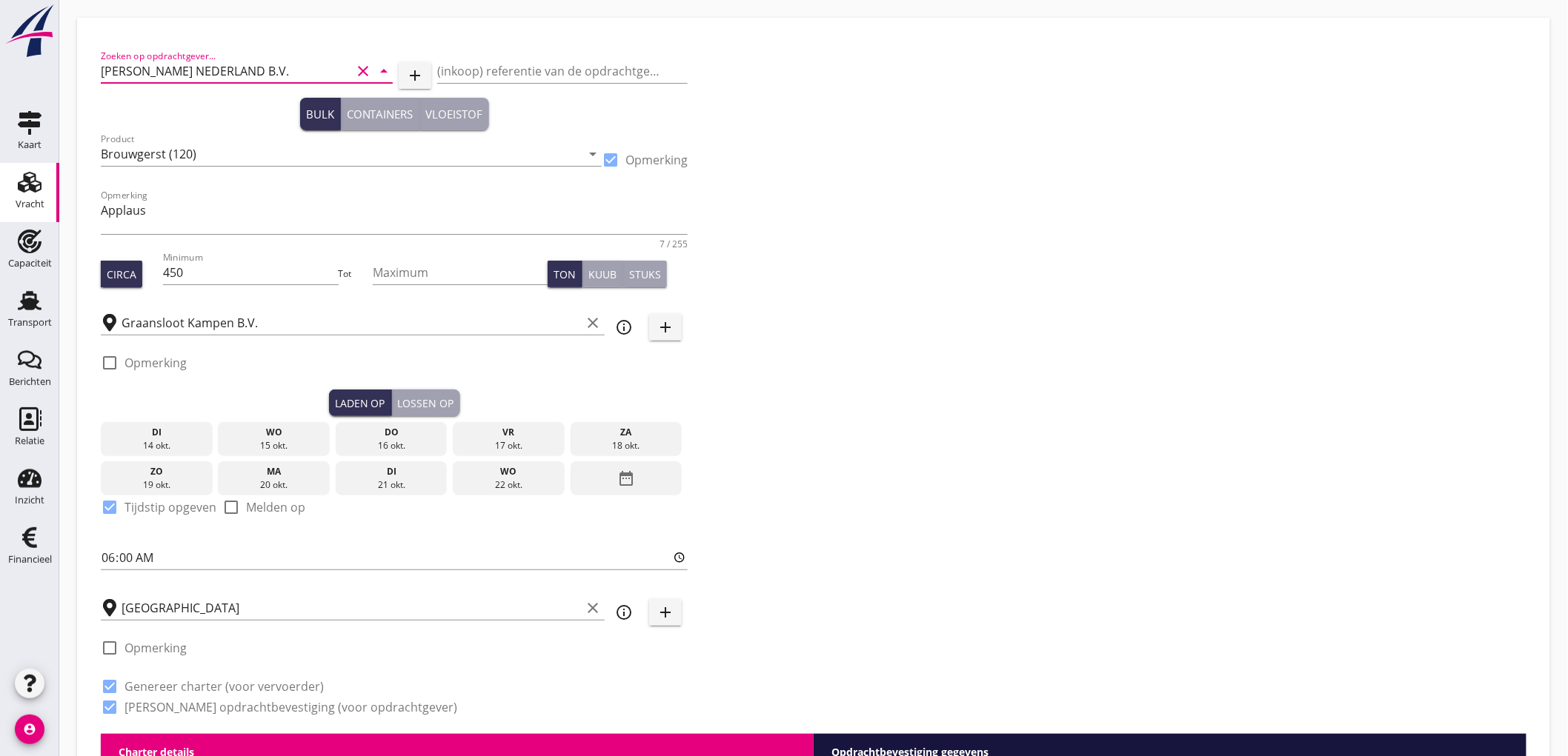
checkbox input "false"
radio input "false"
checkbox input "true"
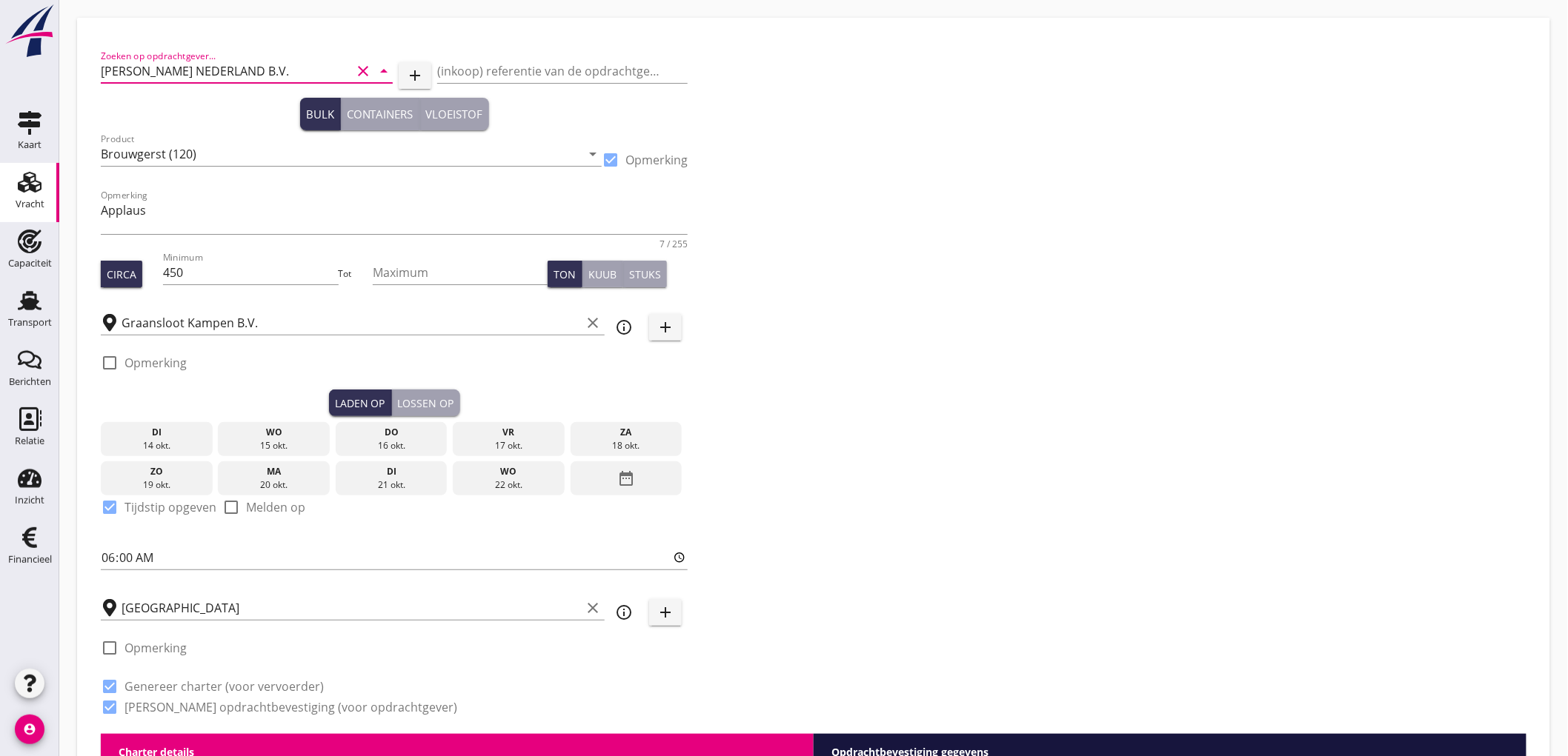
checkbox input "true"
radio input "false"
radio input "true"
radio input "false"
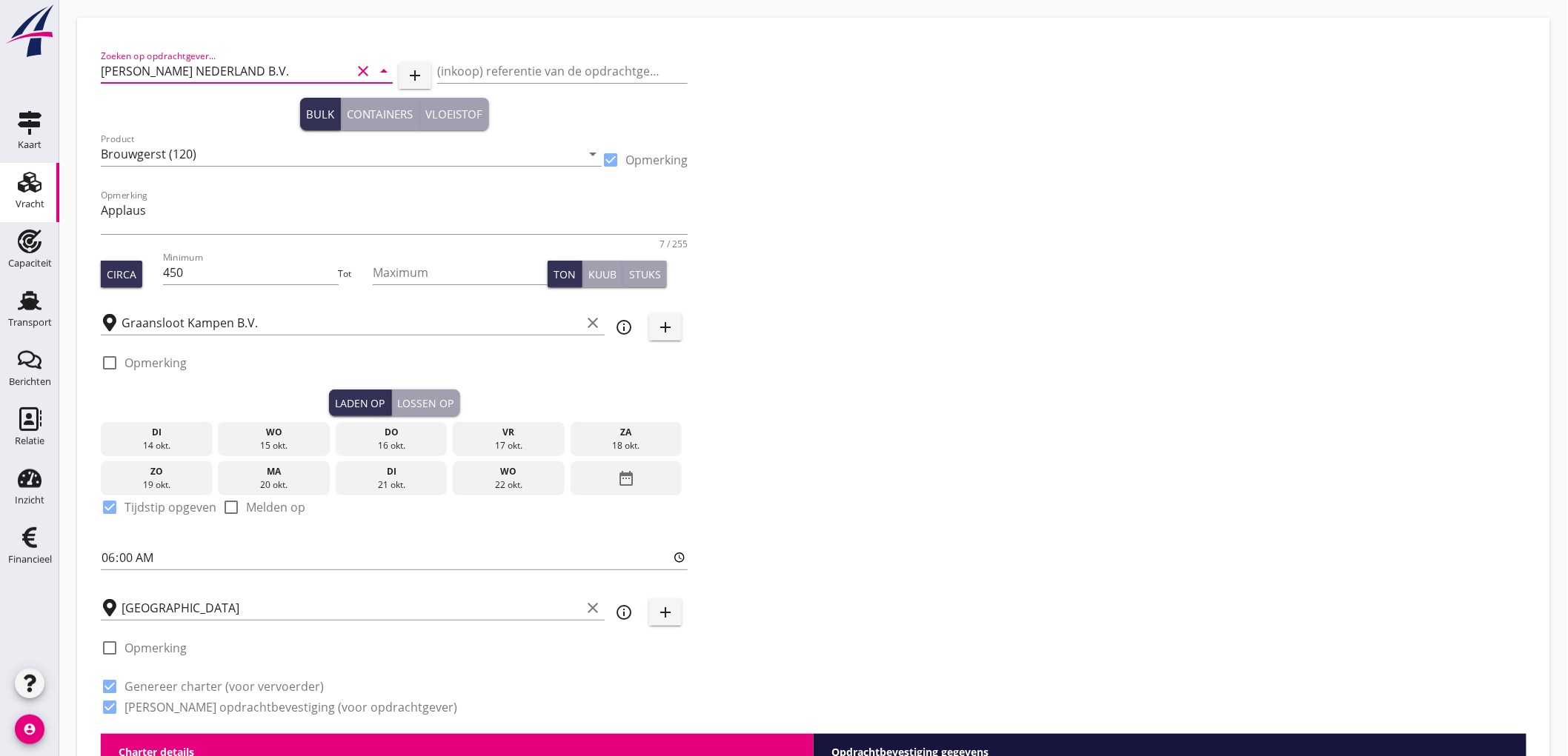
radio input "true"
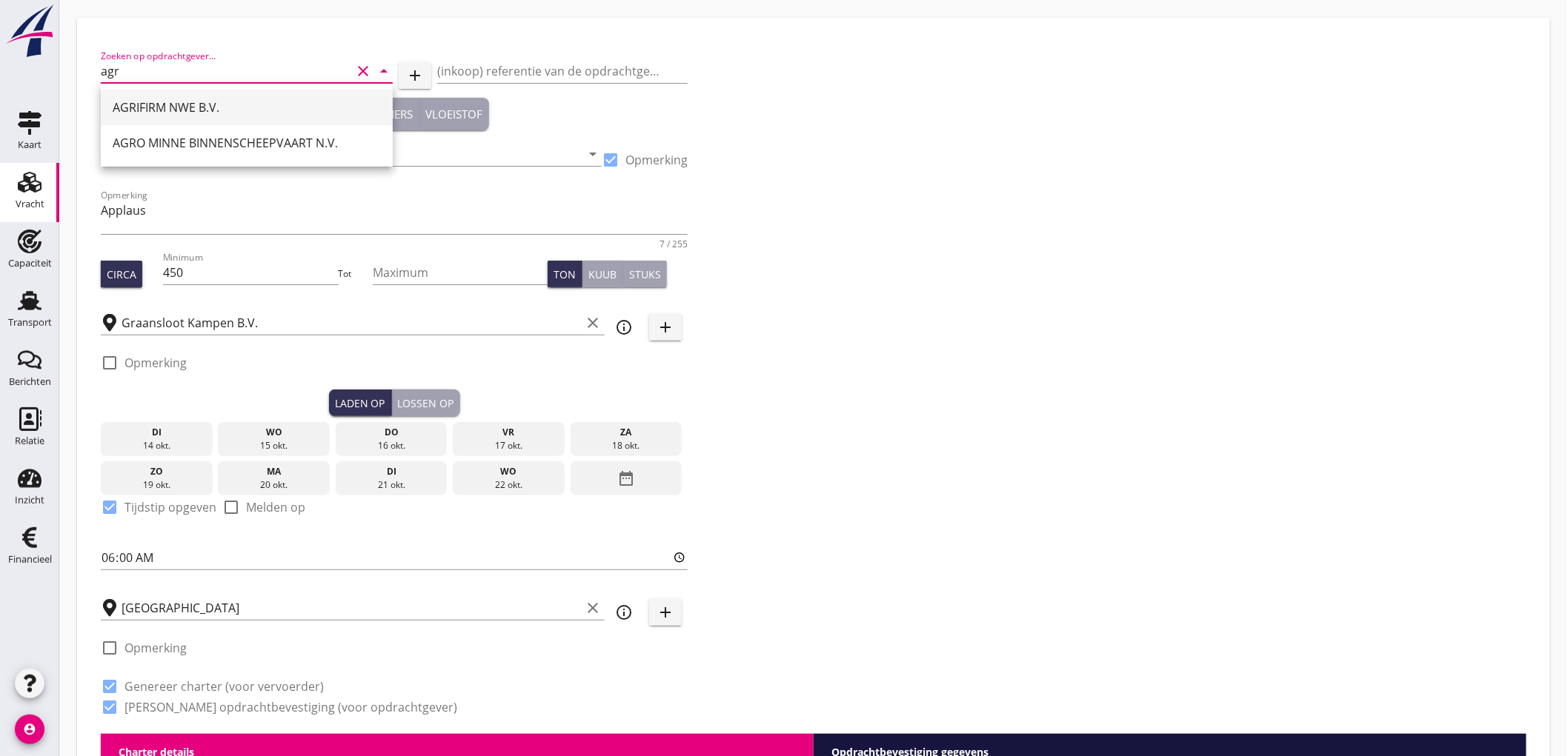
click at [173, 109] on div "AGRIFIRM NWE B.V." at bounding box center [246, 107] width 268 height 18
type input "AGRIFIRM NWE B.V."
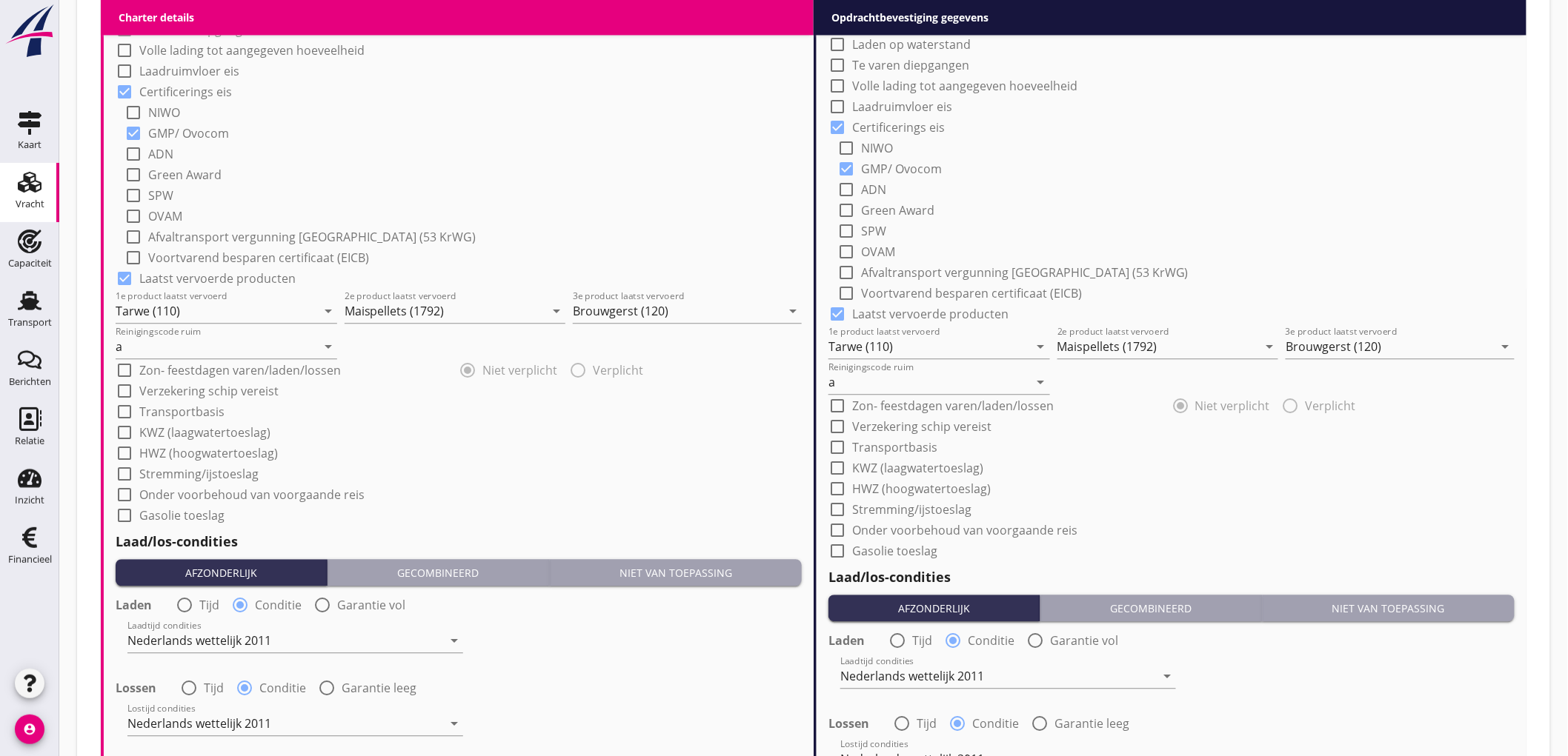
scroll to position [1724, 0]
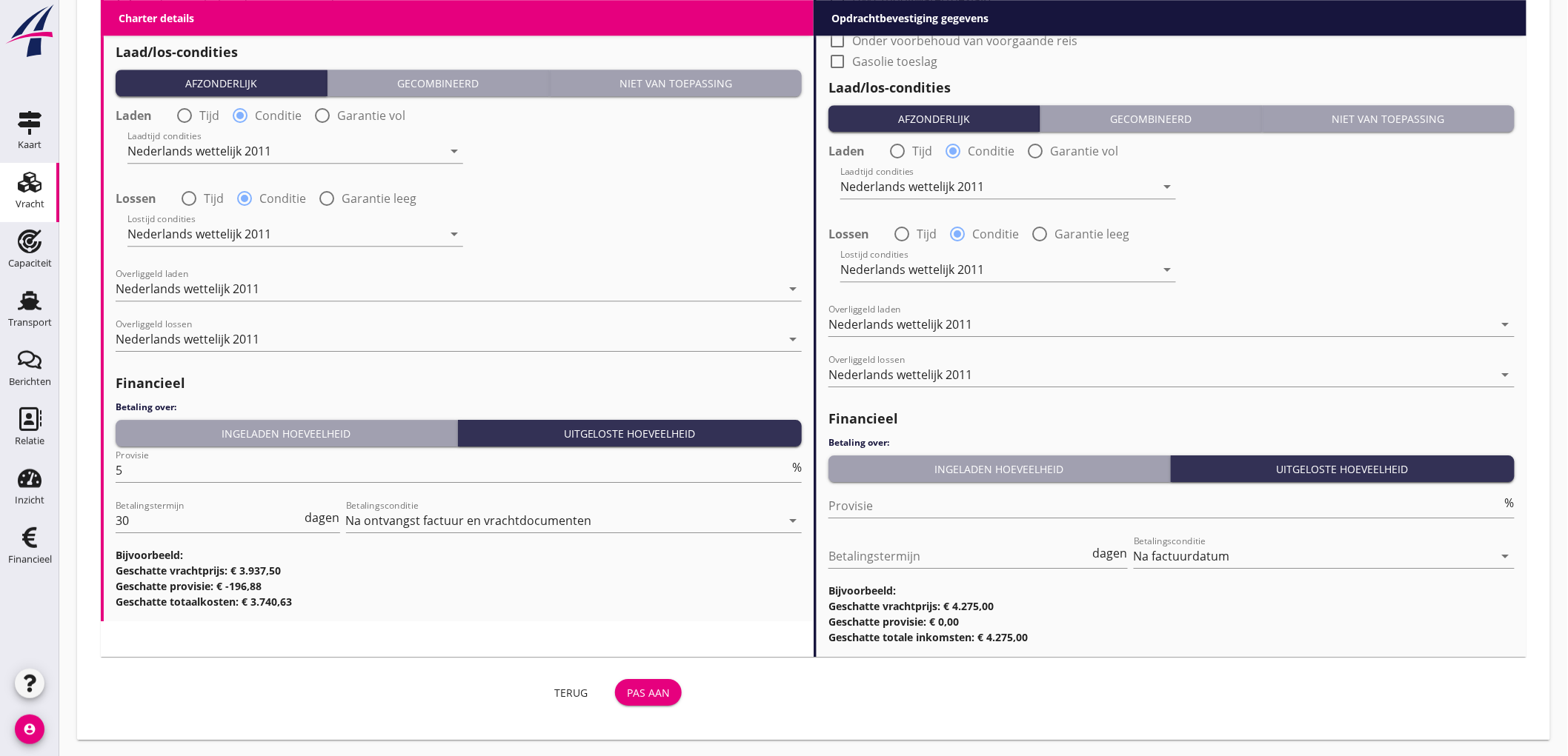
type input "AGRIFIRM NWE B.V."
click at [643, 682] on button "Pas aan" at bounding box center [648, 693] width 66 height 27
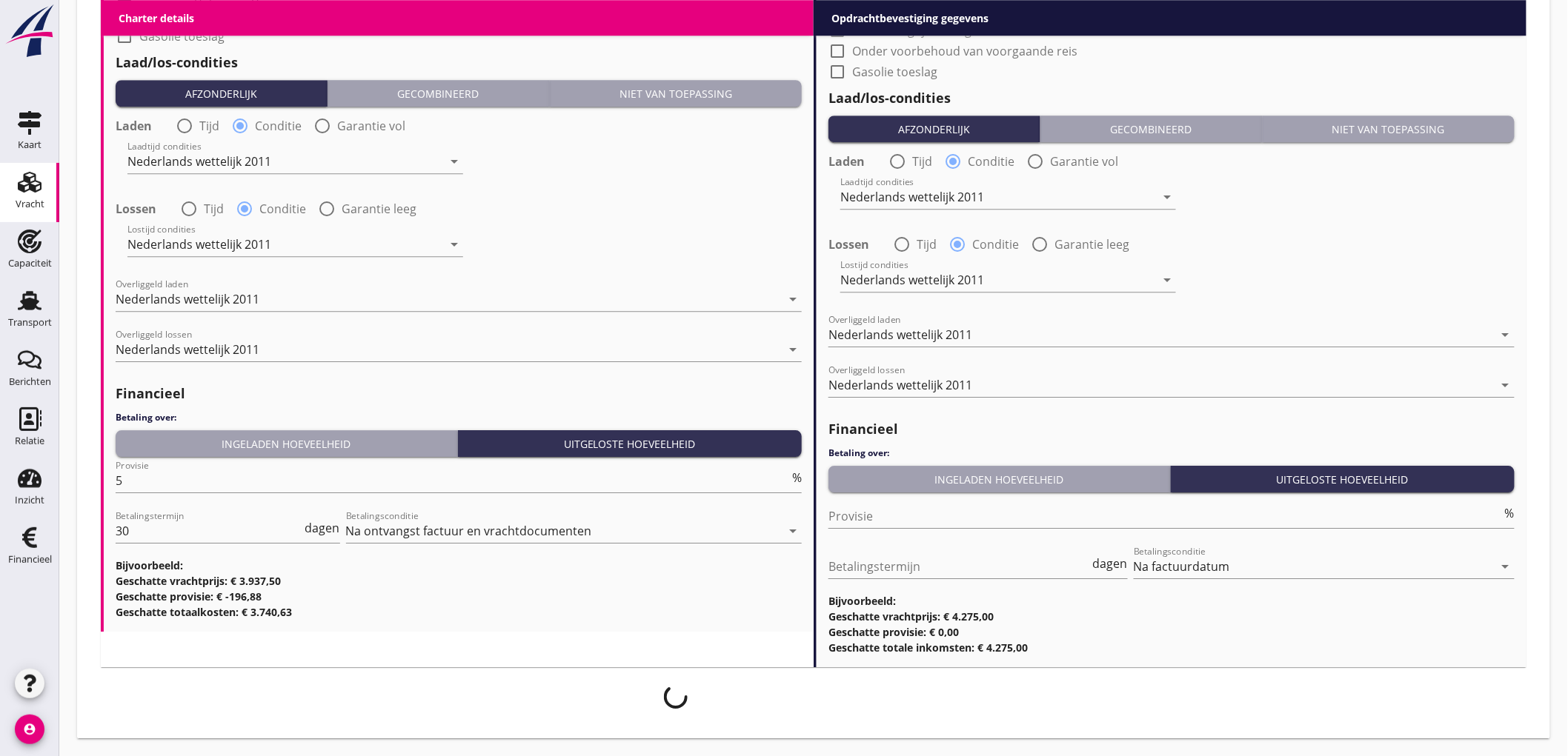
scroll to position [1713, 0]
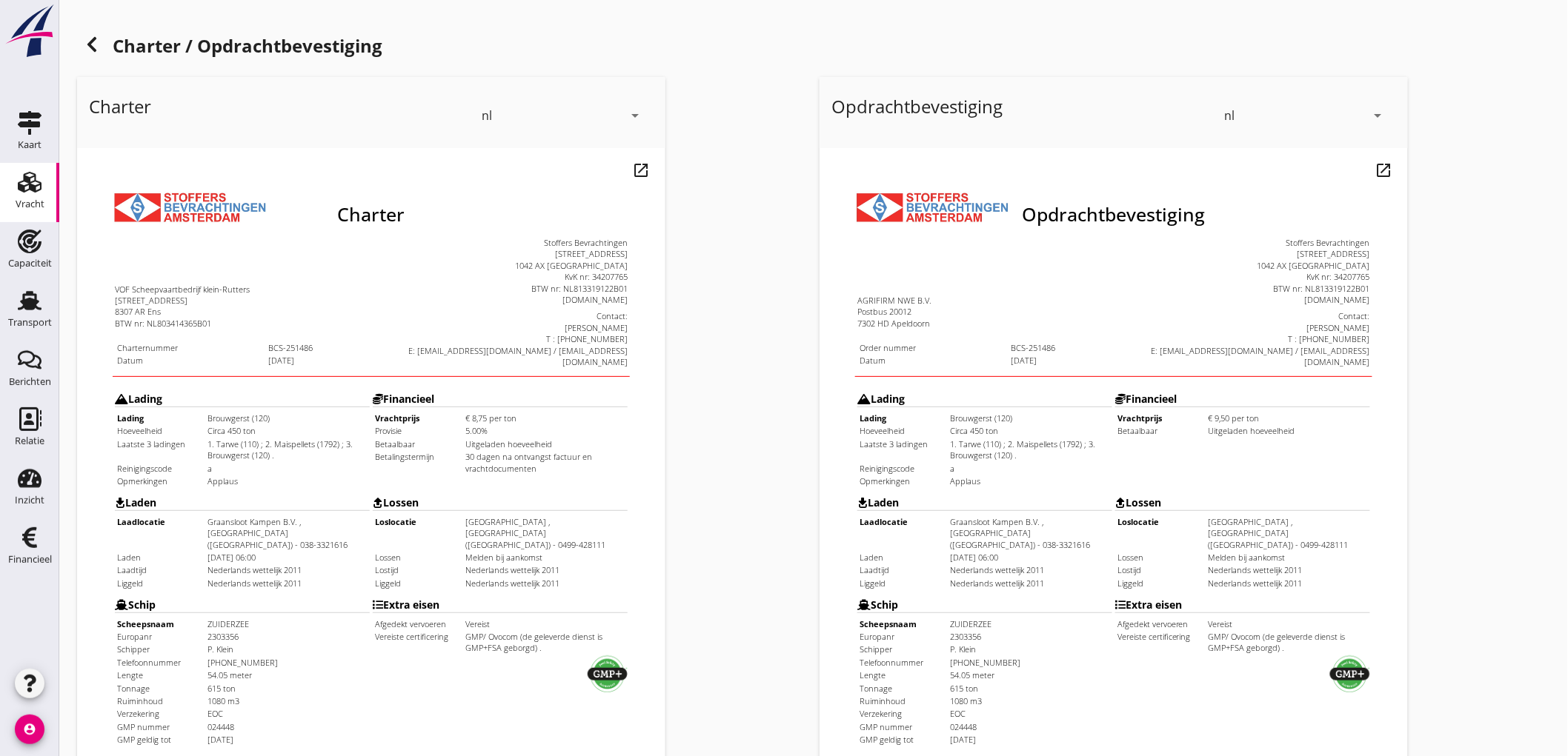
scroll to position [339, 0]
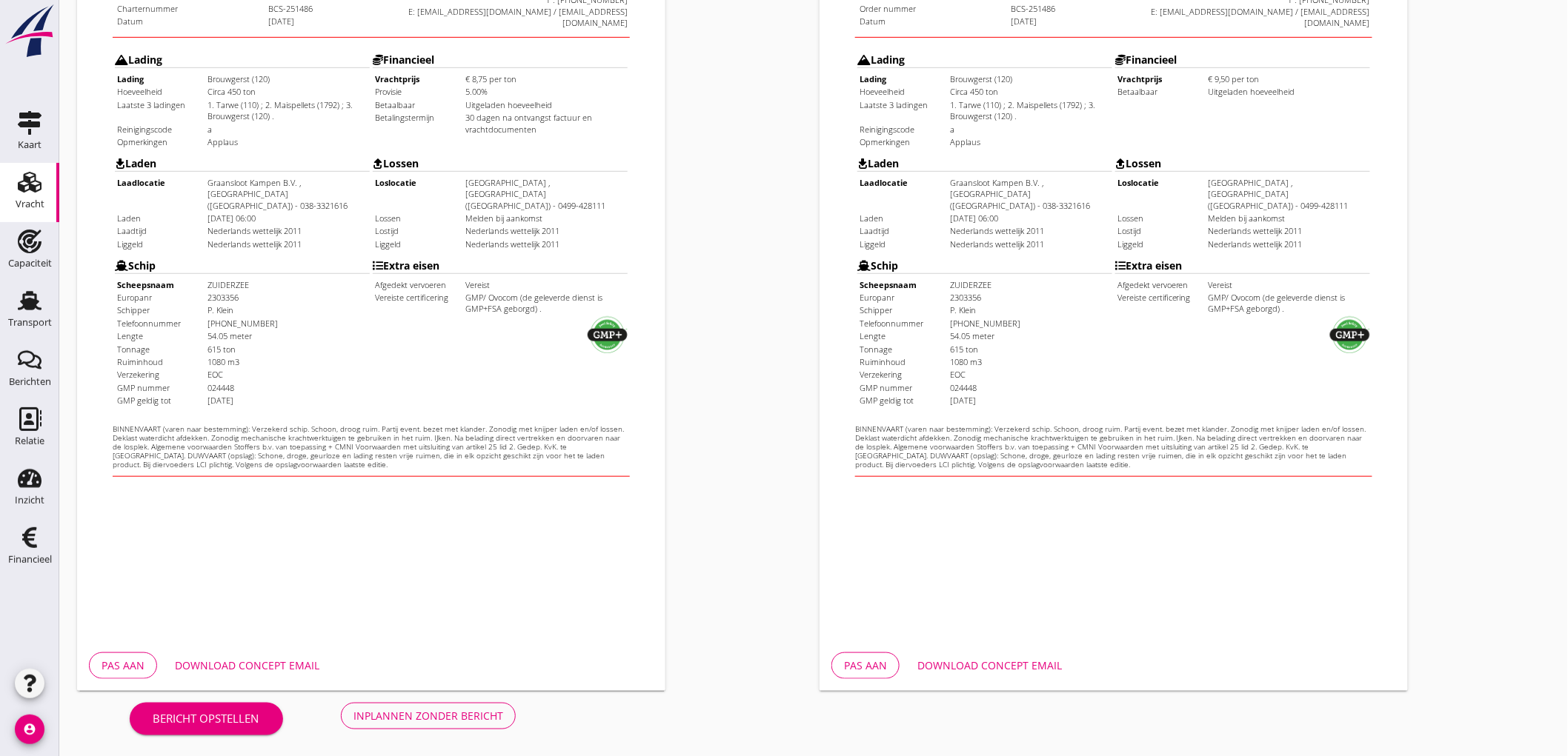
click at [437, 711] on div "Inplannen zonder bericht" at bounding box center [429, 716] width 150 height 15
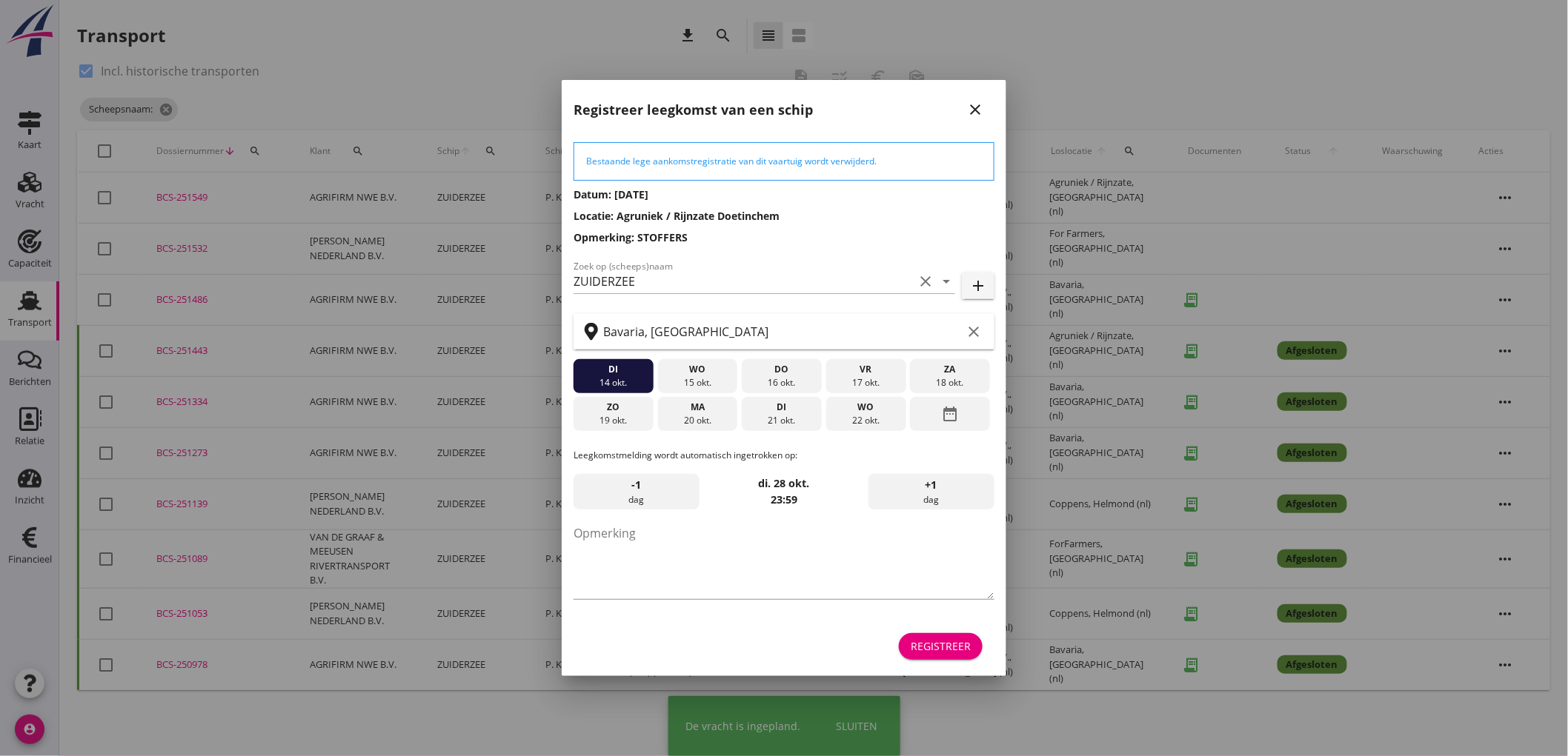
click at [967, 110] on icon "close" at bounding box center [975, 109] width 18 height 18
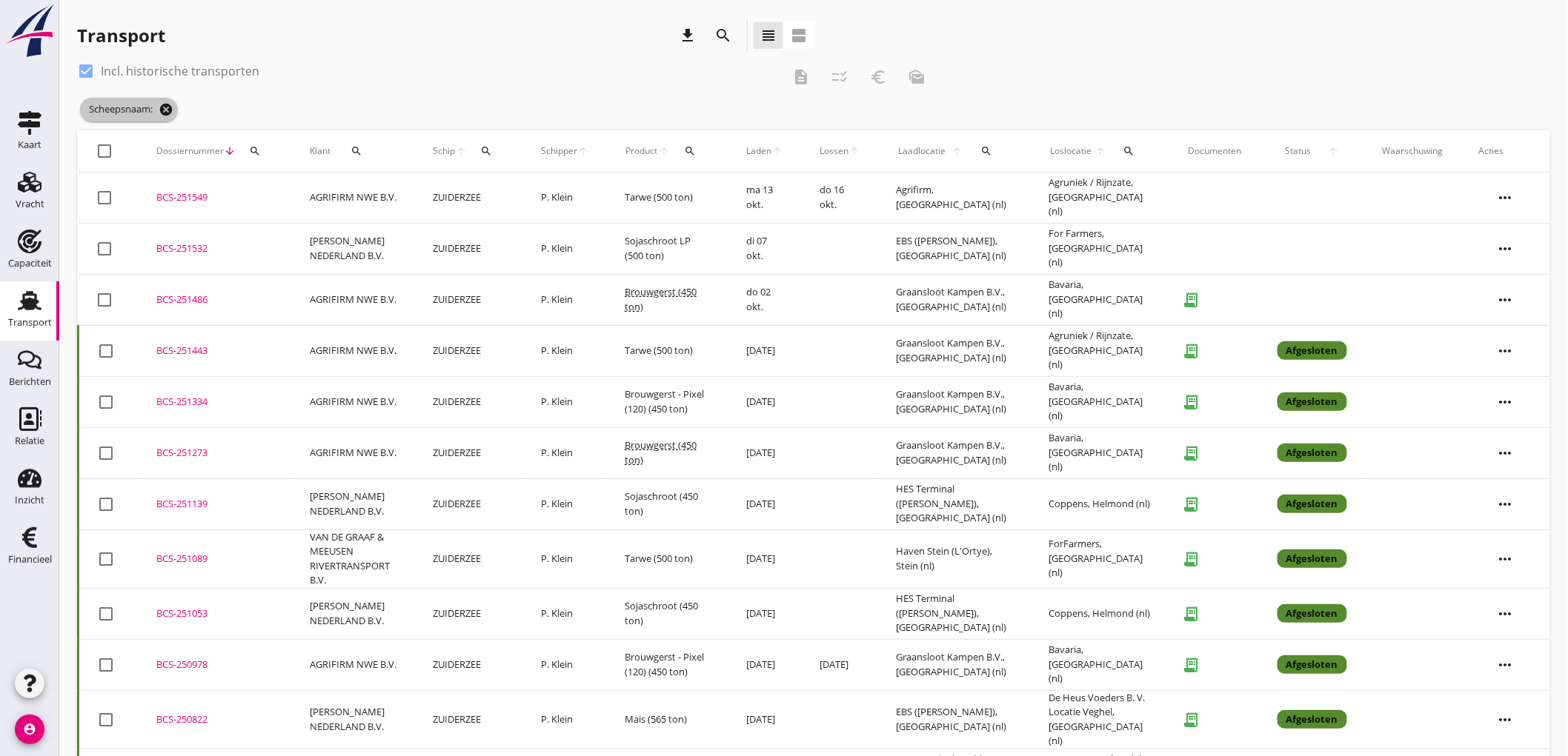
click at [172, 105] on icon "cancel" at bounding box center [165, 109] width 15 height 15
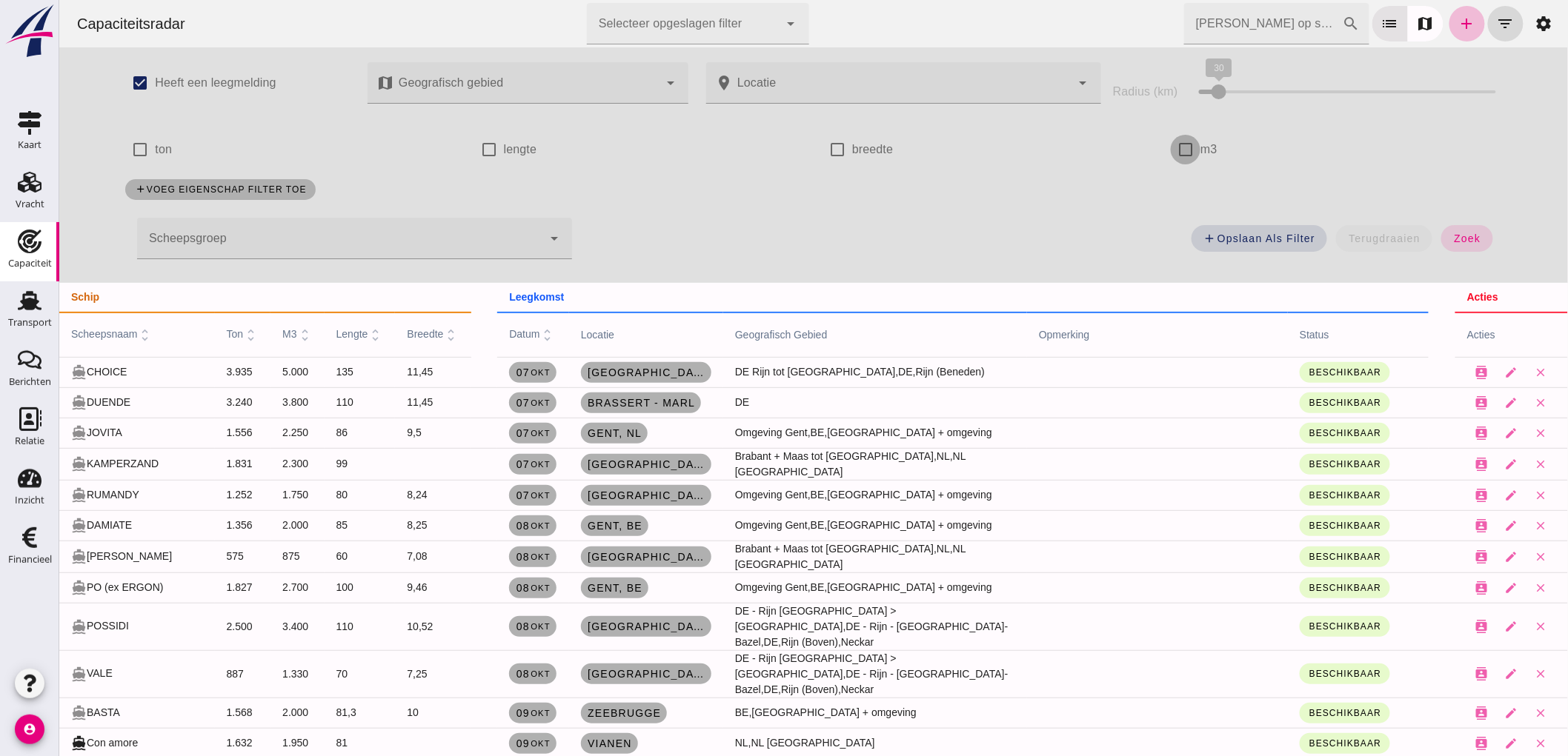
click at [1186, 146] on input "m3" at bounding box center [1184, 150] width 29 height 29
checkbox input "true"
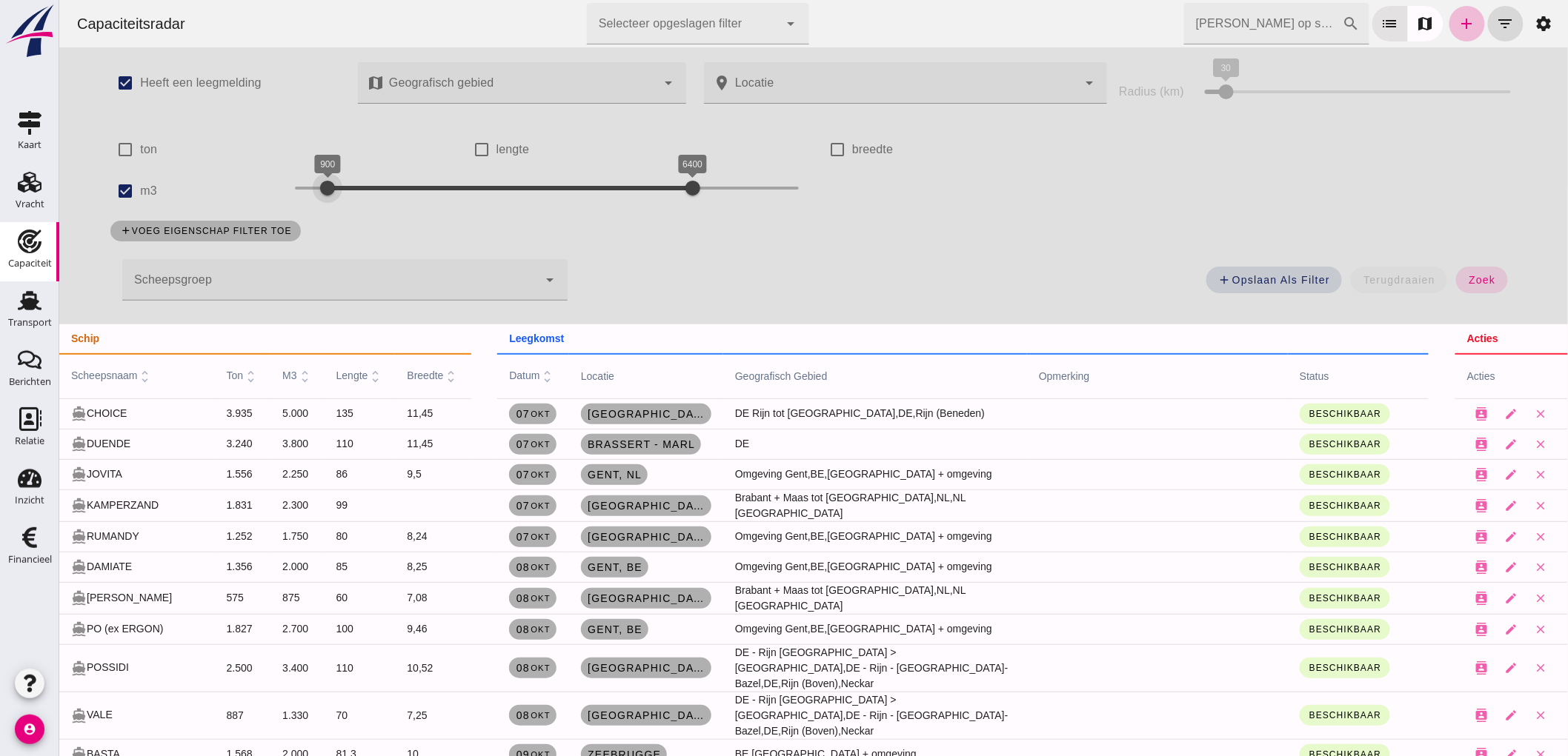
drag, startPoint x: 300, startPoint y: 188, endPoint x: 335, endPoint y: 203, distance: 38.1
click at [334, 195] on div "900" at bounding box center [326, 188] width 15 height 15
drag, startPoint x: 328, startPoint y: 198, endPoint x: 334, endPoint y: 202, distance: 7.2
click at [334, 202] on div at bounding box center [333, 188] width 29 height 29
drag, startPoint x: 689, startPoint y: 178, endPoint x: 366, endPoint y: 232, distance: 327.5
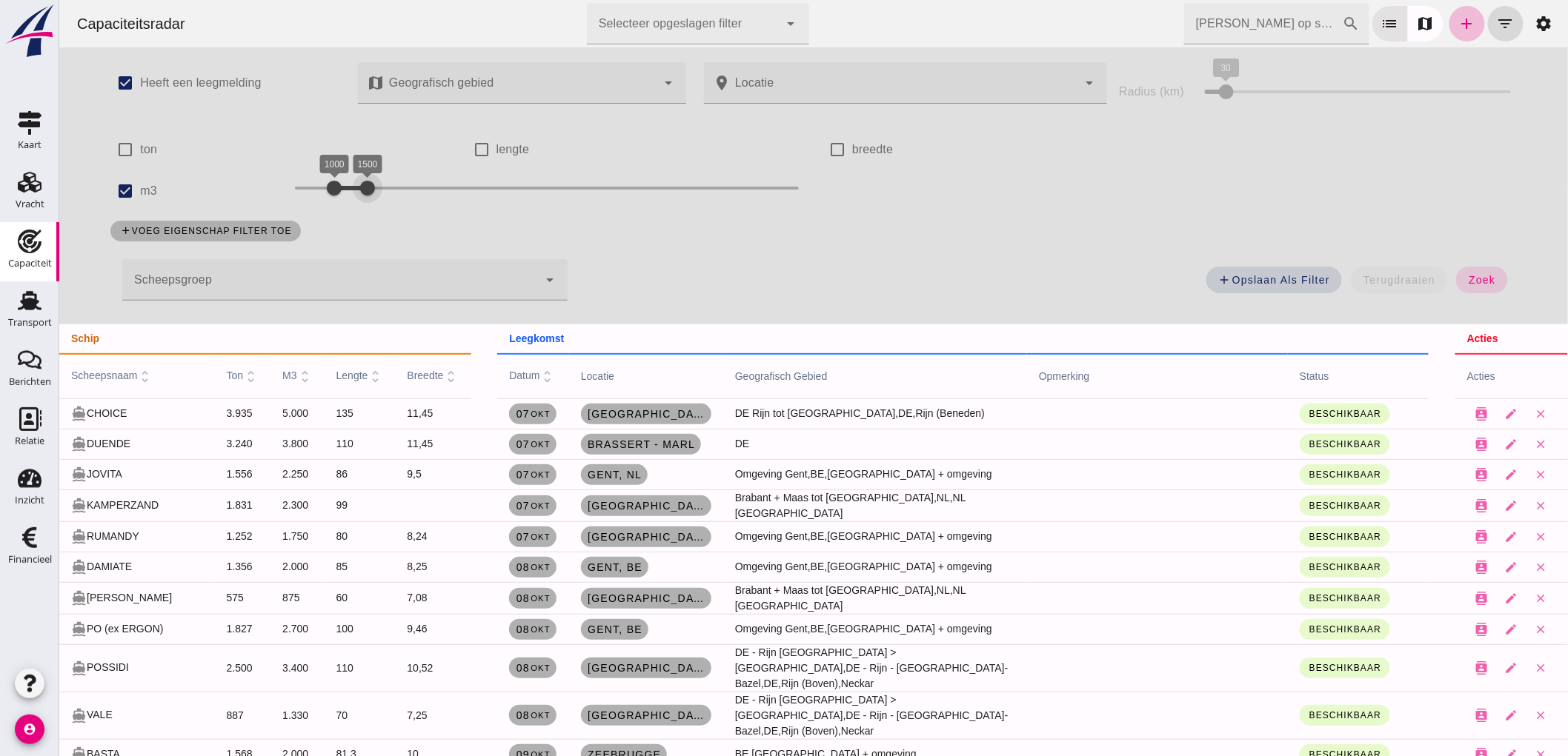
click at [366, 232] on div "check_box Heeft een leegmelding map Geografisch gebied Geografisch gebied cance…" at bounding box center [813, 185] width 1435 height 277
click at [1455, 276] on button "zoek" at bounding box center [1481, 280] width 51 height 27
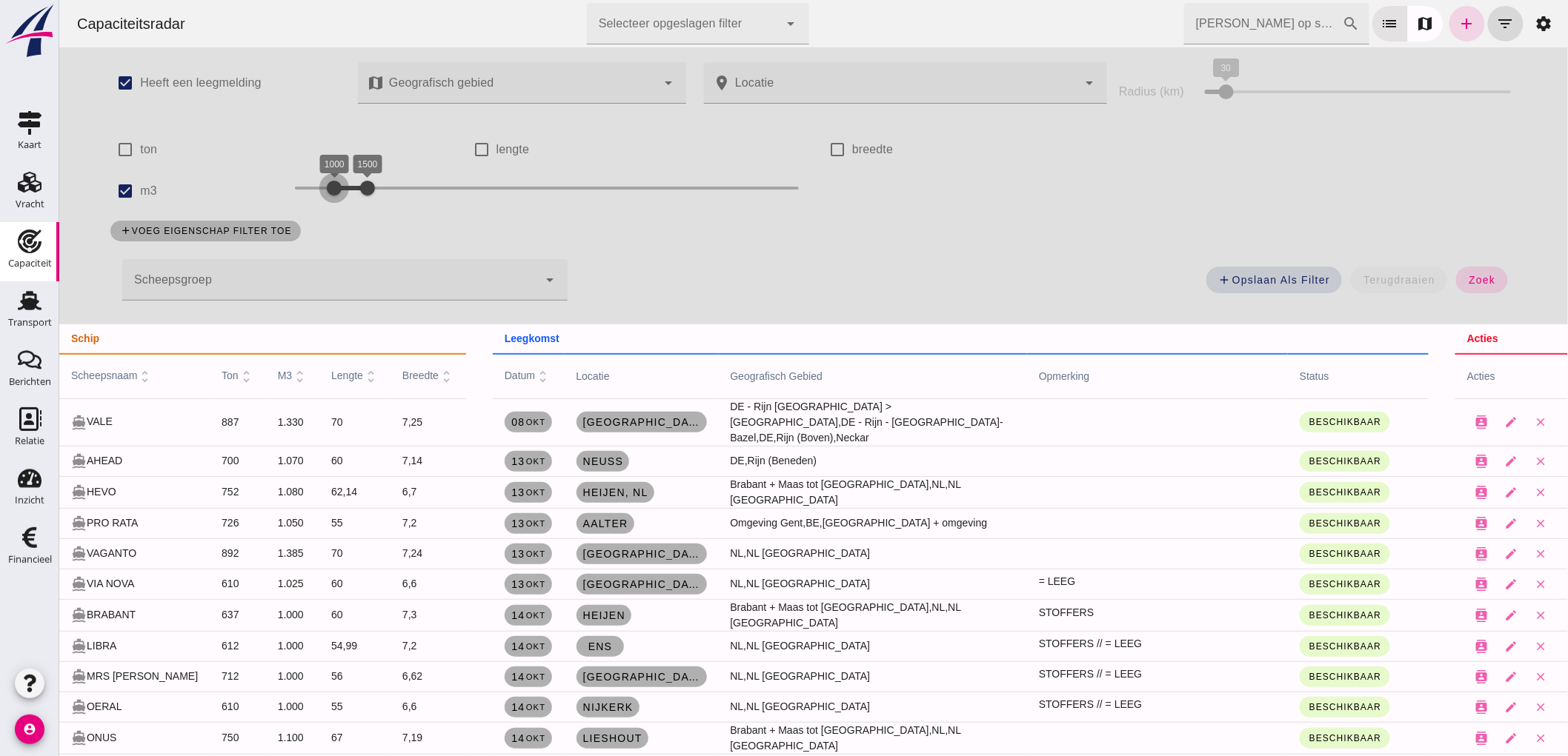
click at [318, 187] on div at bounding box center [333, 188] width 29 height 29
drag, startPoint x: 353, startPoint y: 191, endPoint x: 470, endPoint y: 195, distance: 117.1
click at [471, 195] on div at bounding box center [486, 188] width 29 height 29
drag, startPoint x: 324, startPoint y: 184, endPoint x: 344, endPoint y: 204, distance: 28.3
click at [344, 204] on div "1300 3300 1300 3300" at bounding box center [546, 192] width 534 height 42
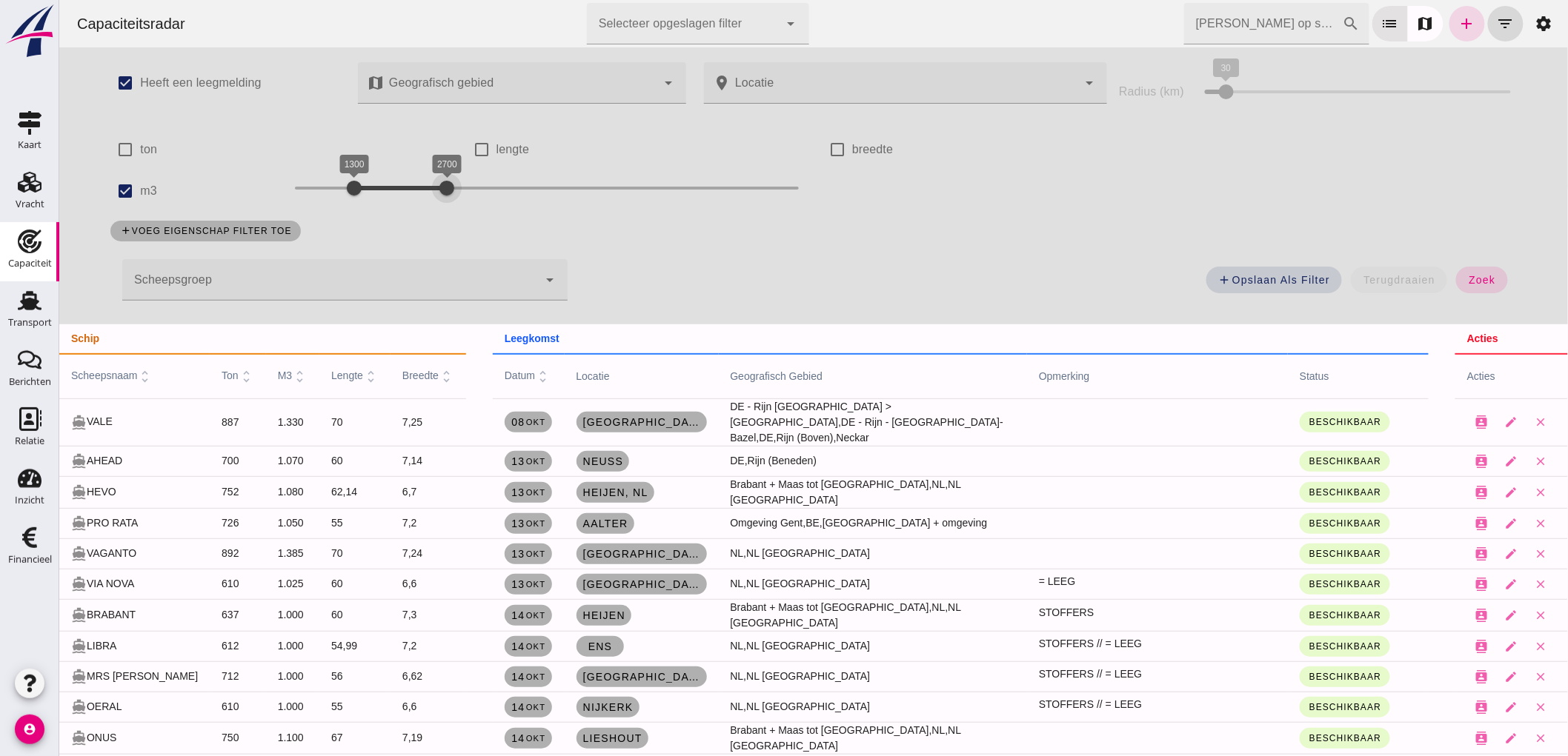
drag, startPoint x: 481, startPoint y: 185, endPoint x: 440, endPoint y: 202, distance: 44.4
click at [440, 202] on div at bounding box center [446, 188] width 29 height 29
click at [470, 144] on input "lengte" at bounding box center [480, 150] width 29 height 29
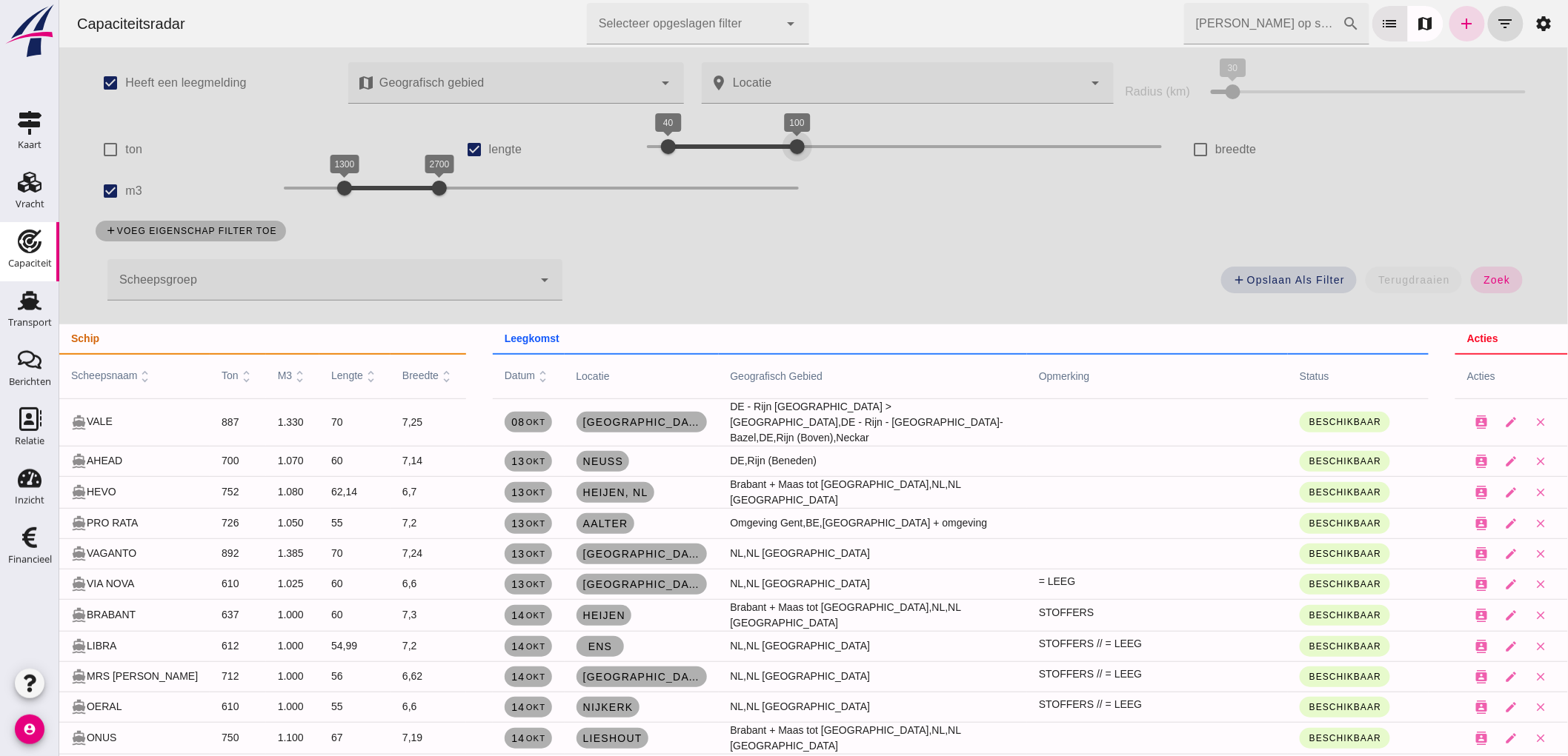
drag, startPoint x: 860, startPoint y: 146, endPoint x: 770, endPoint y: 145, distance: 90.0
click at [770, 145] on div "40 100 40 100" at bounding box center [903, 147] width 515 height 24
click at [1481, 274] on span "zoek" at bounding box center [1495, 280] width 27 height 12
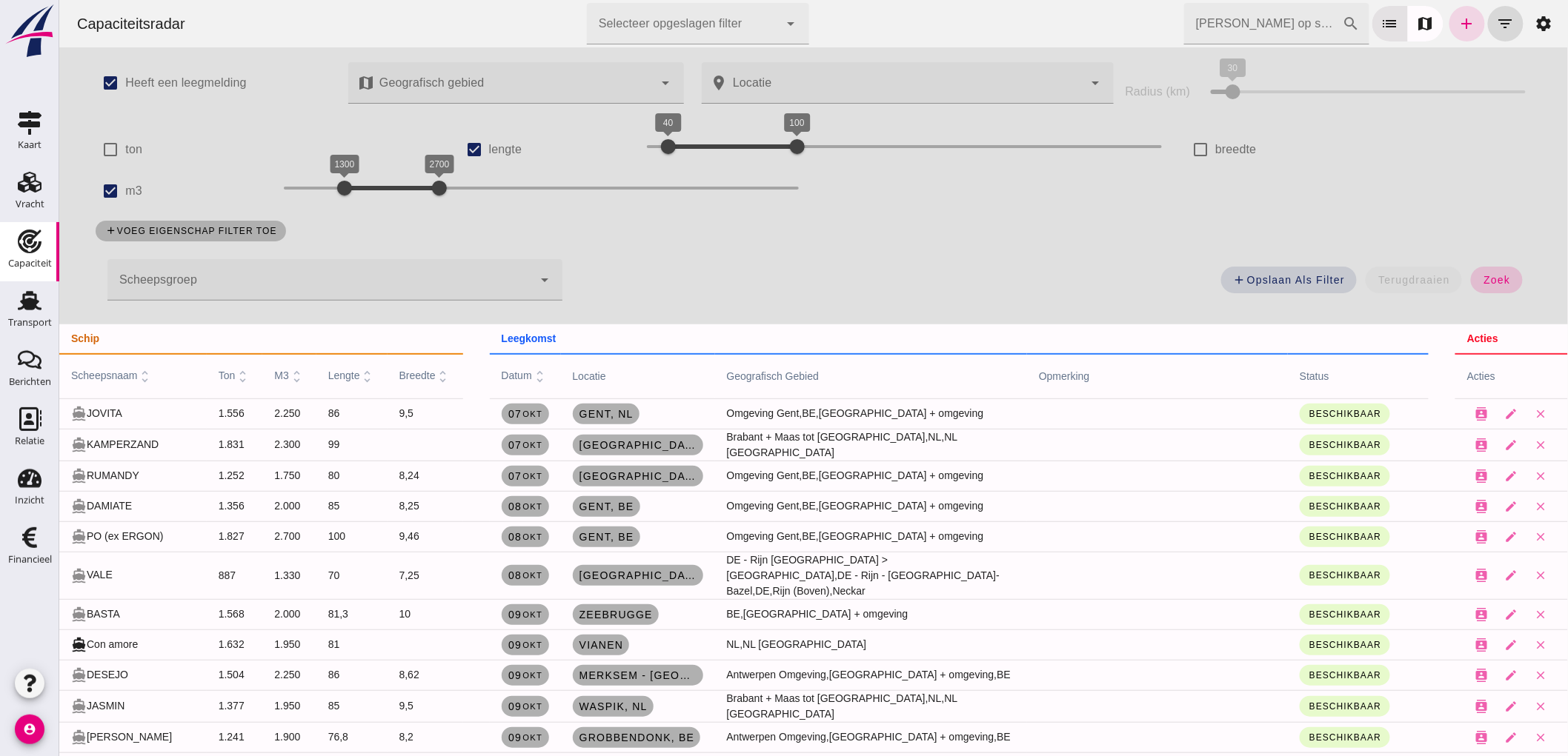
click at [1504, 280] on button "zoek" at bounding box center [1495, 280] width 51 height 27
click at [468, 151] on input "lengte" at bounding box center [473, 150] width 29 height 29
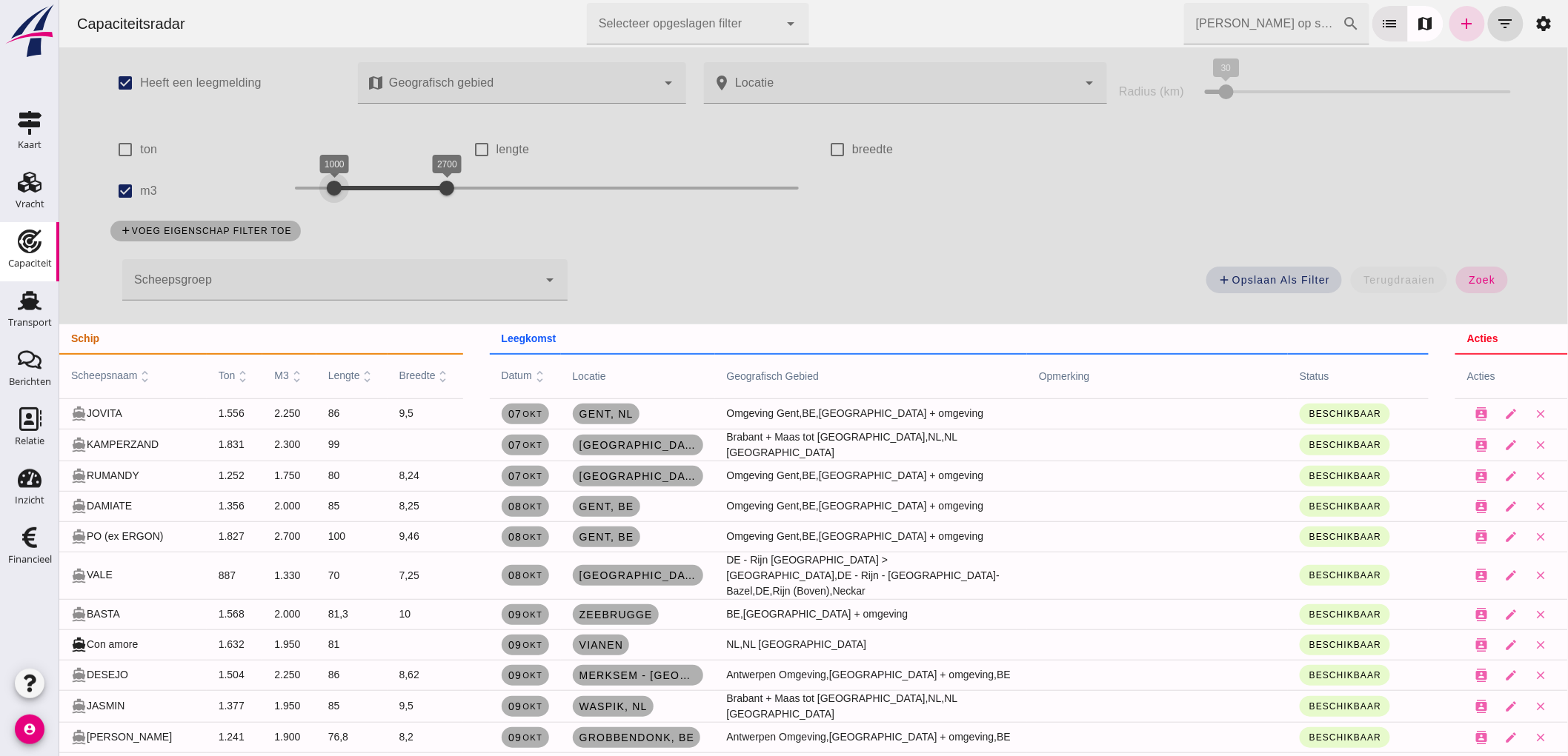
drag, startPoint x: 358, startPoint y: 187, endPoint x: 338, endPoint y: 223, distance: 41.2
click at [338, 223] on div "check_box Heeft een leegmelding map Geografisch gebied Geografisch gebied cance…" at bounding box center [813, 185] width 1435 height 277
drag, startPoint x: 426, startPoint y: 186, endPoint x: 357, endPoint y: 206, distance: 71.8
click at [346, 208] on div "1000 1500 1000 1500" at bounding box center [546, 192] width 534 height 42
click at [1485, 278] on span "zoek" at bounding box center [1480, 280] width 27 height 12
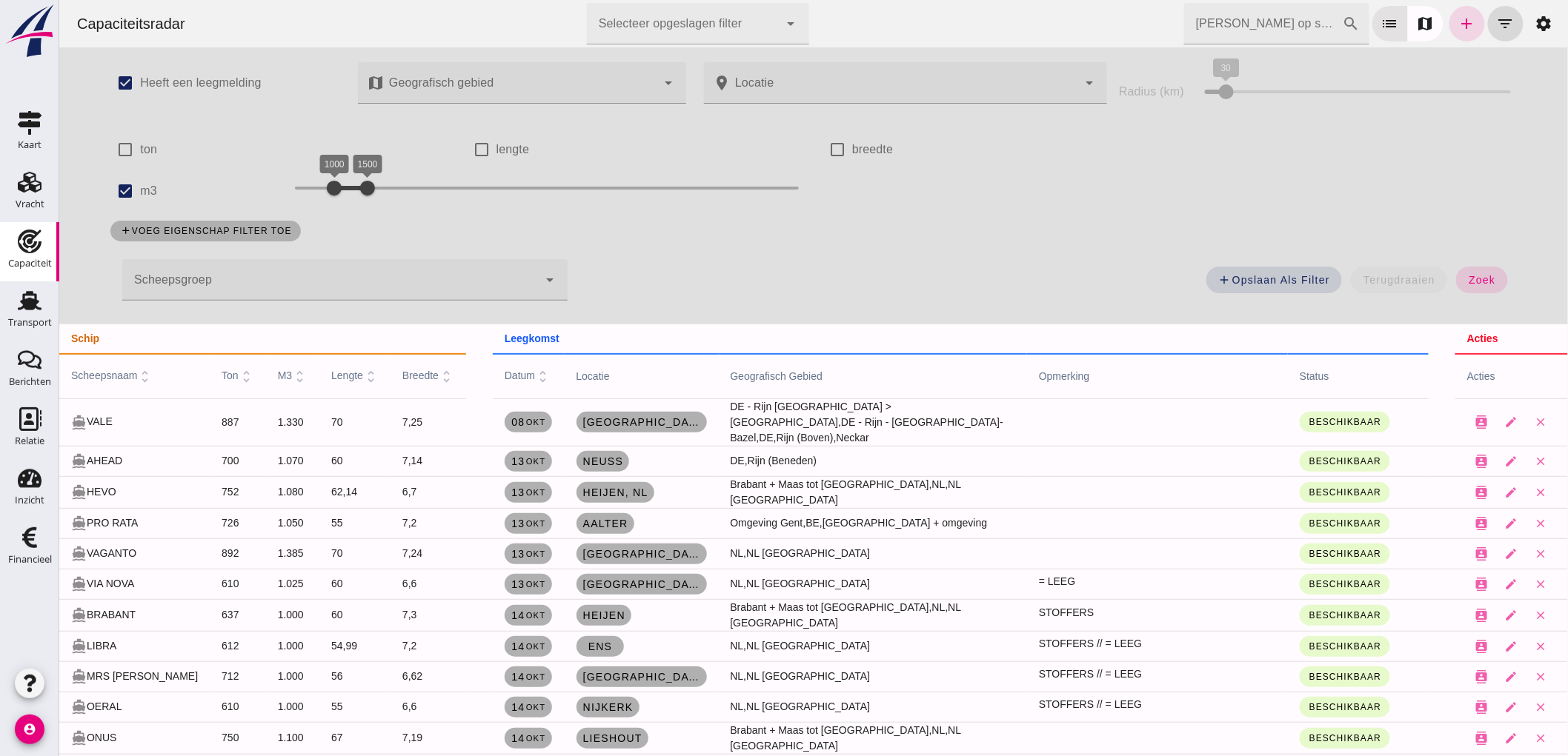
drag, startPoint x: 419, startPoint y: 190, endPoint x: 506, endPoint y: 174, distance: 88.5
click at [382, 174] on div at bounding box center [367, 188] width 29 height 29
drag, startPoint x: 324, startPoint y: 179, endPoint x: 348, endPoint y: 212, distance: 40.8
click at [348, 212] on div "check_box Heeft een leegmelding map Geografisch gebied Geografisch gebied cance…" at bounding box center [813, 185] width 1435 height 277
click at [483, 148] on input "lengte" at bounding box center [480, 150] width 29 height 29
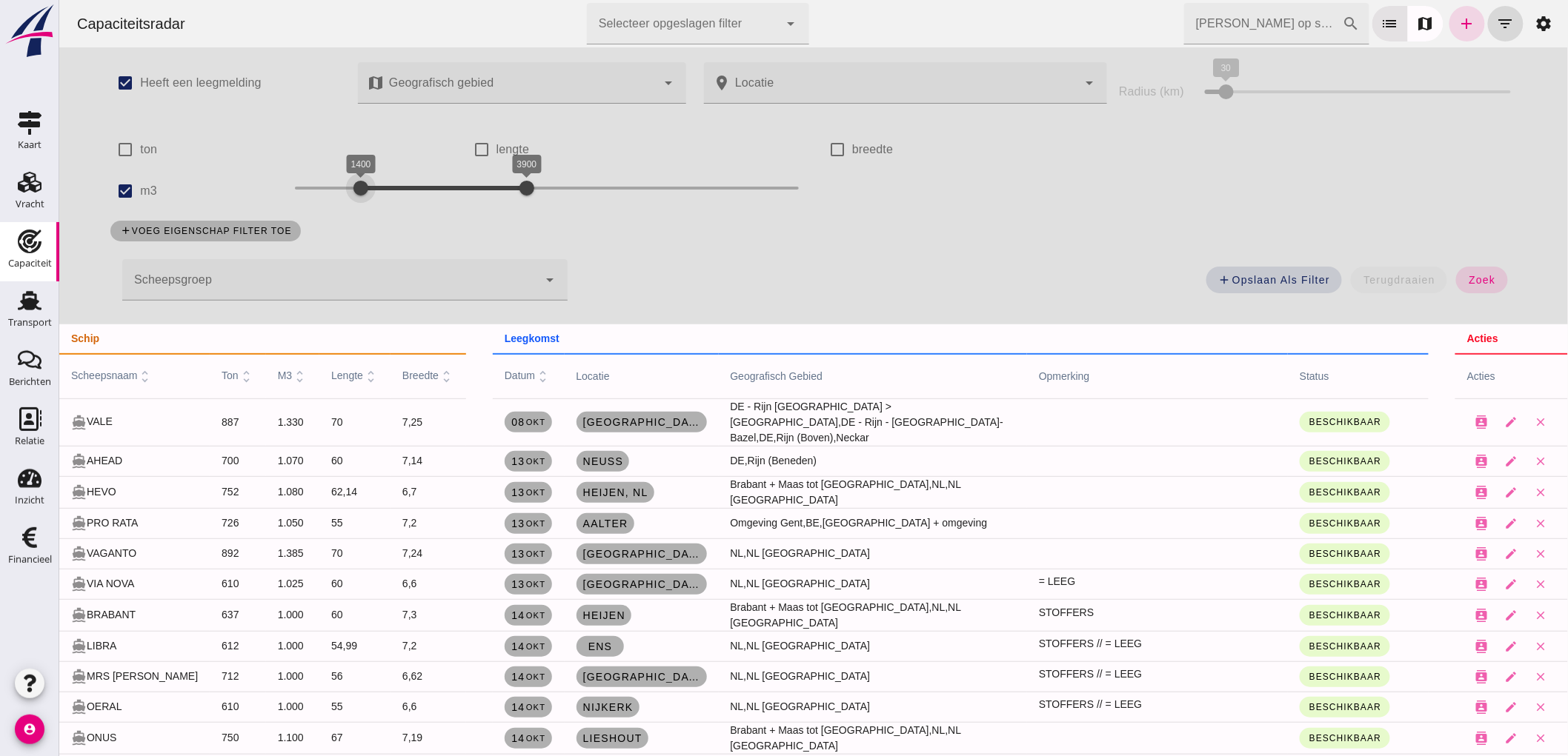
checkbox input "true"
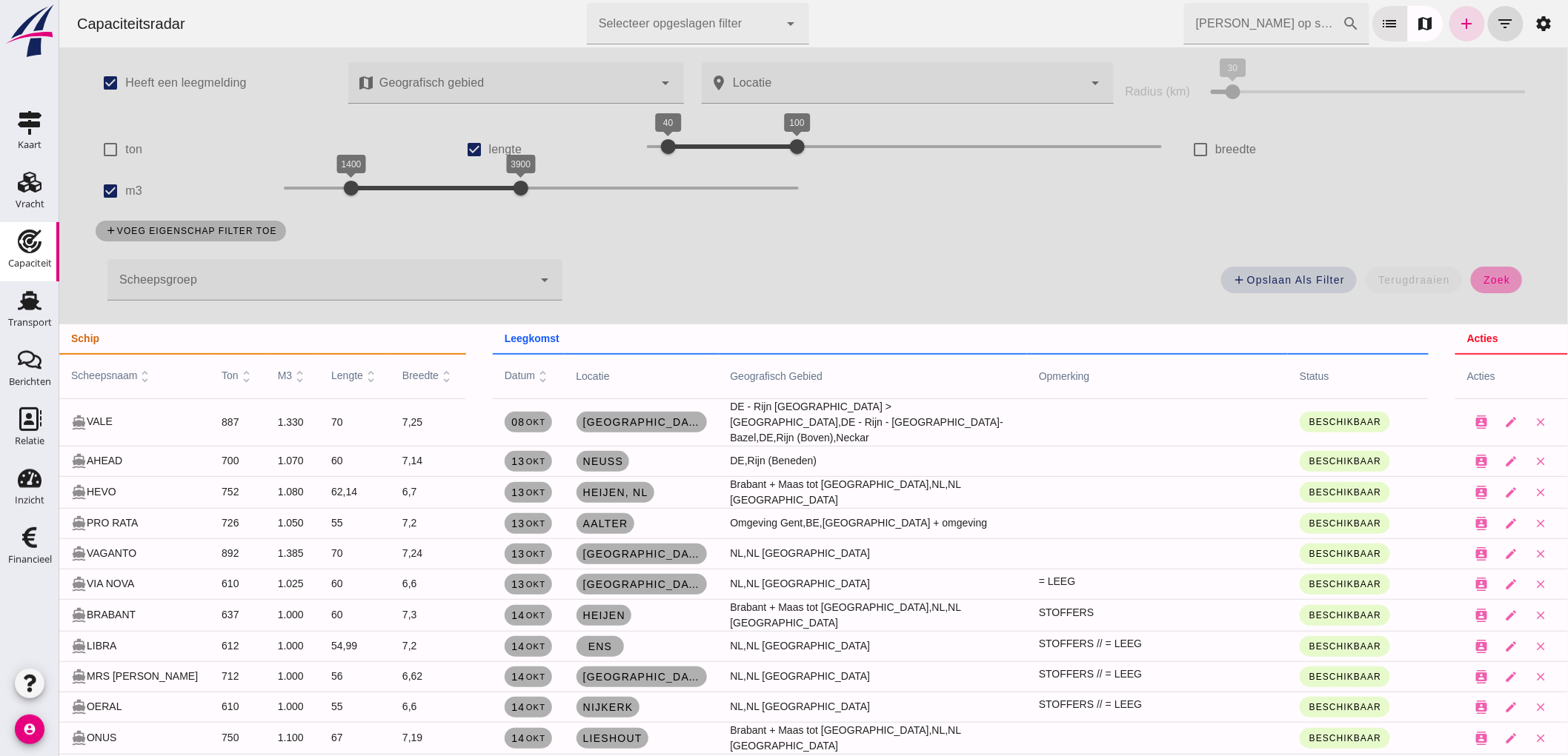
click at [1471, 280] on button "zoek" at bounding box center [1495, 280] width 51 height 27
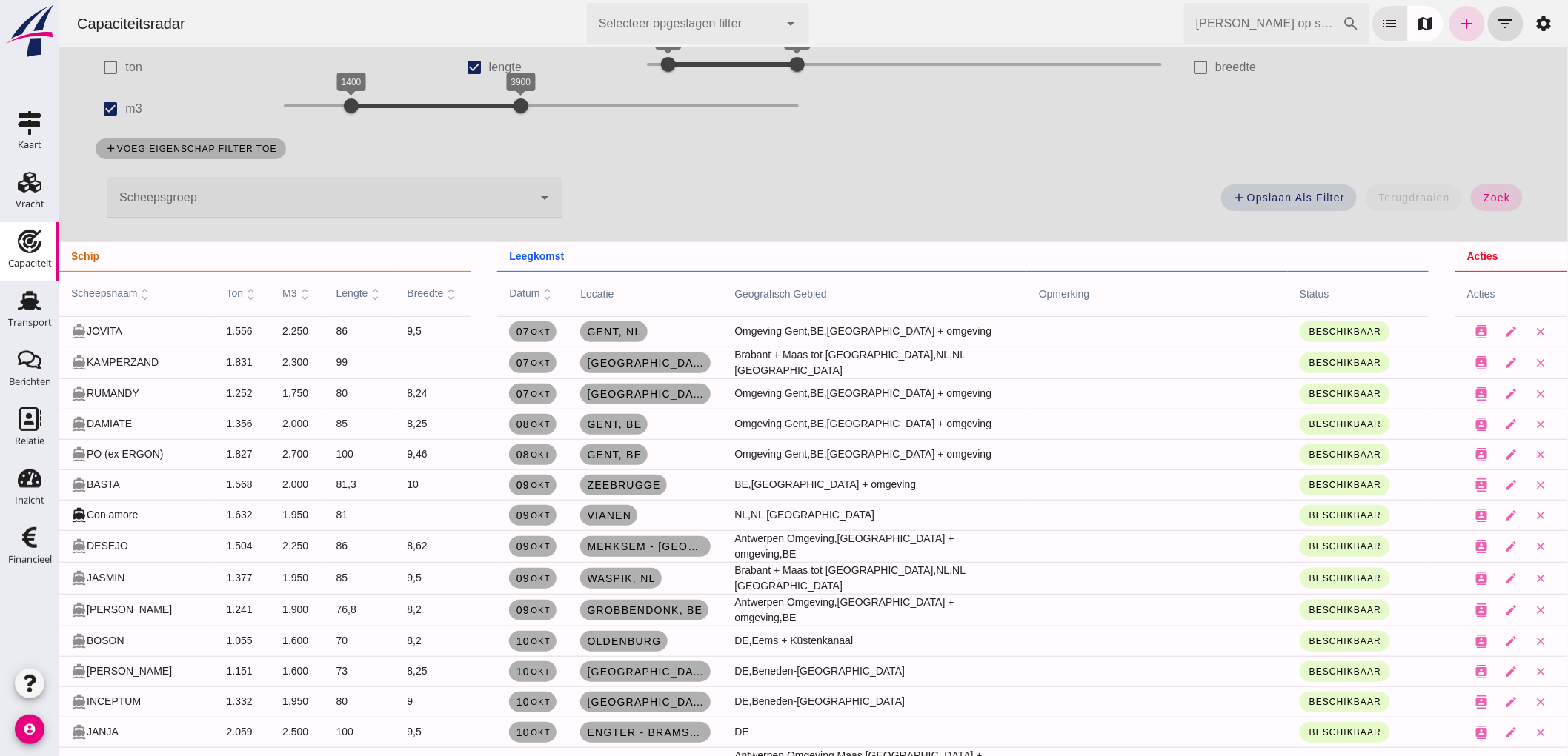
scroll to position [575, 0]
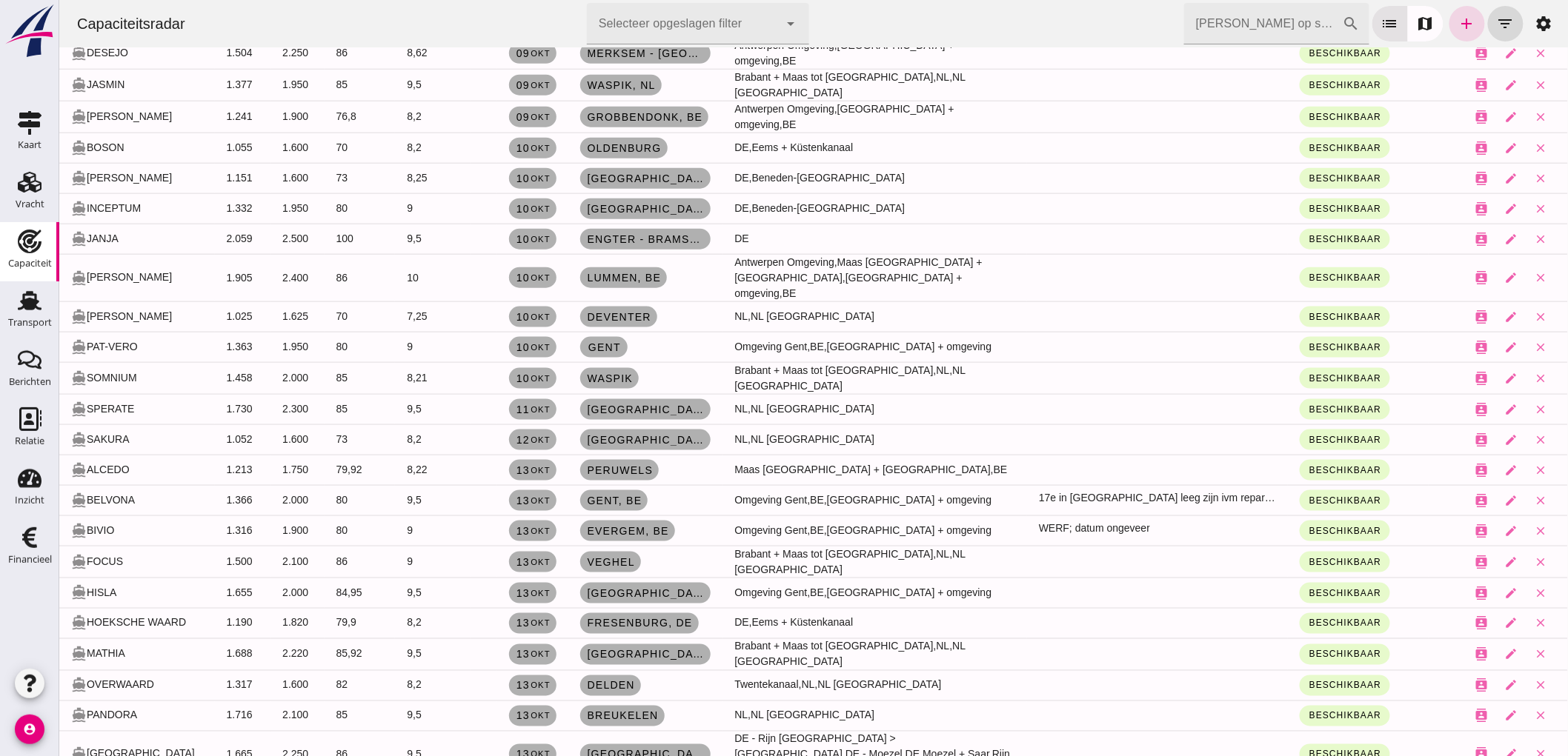
drag, startPoint x: 374, startPoint y: 443, endPoint x: 1037, endPoint y: 29, distance: 781.6
click at [1037, 29] on div "Capaciteitsradar Selecteer opgeslagen filter Selecteer opgeslagen filter cancel…" at bounding box center [812, 23] width 1496 height 47
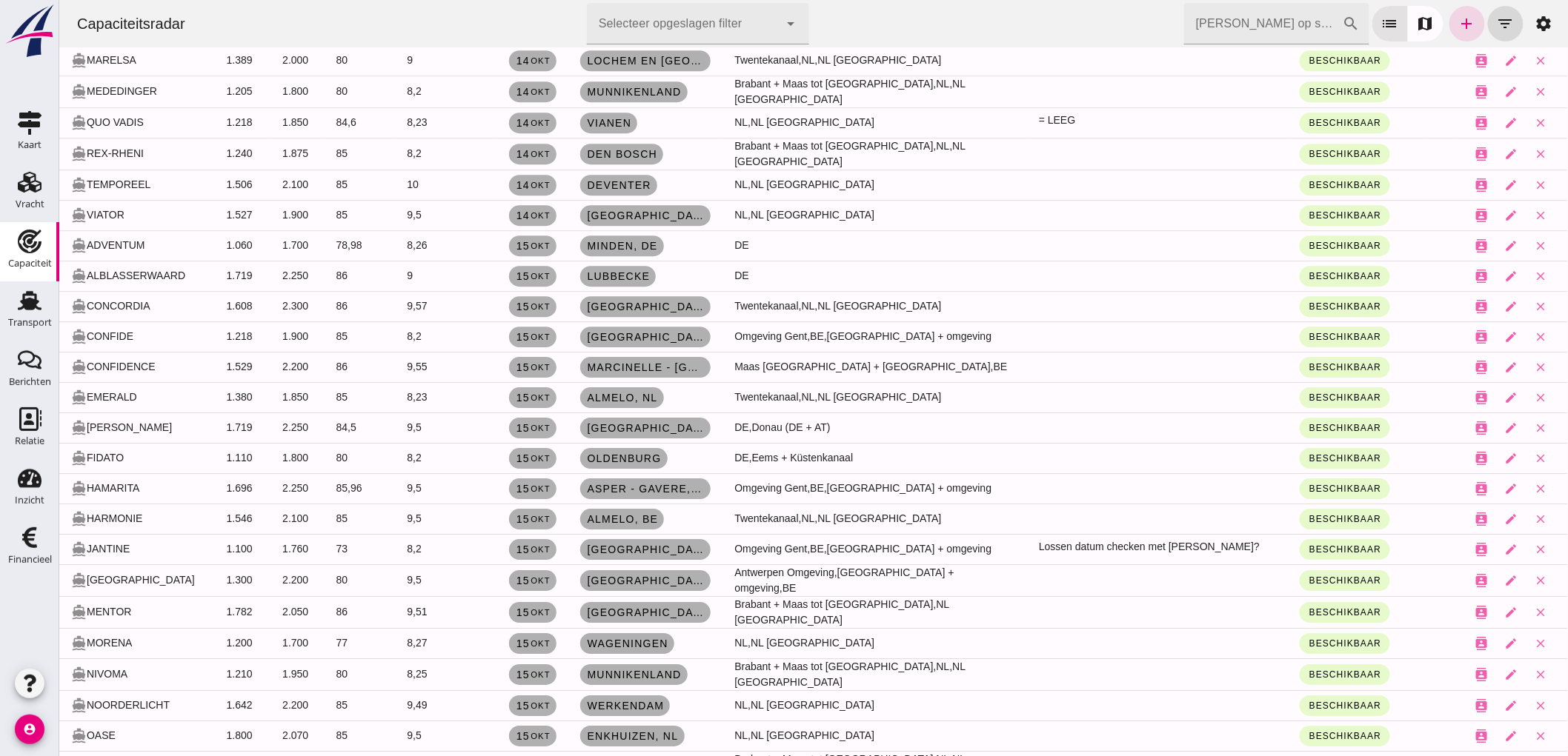
scroll to position [1697, 0]
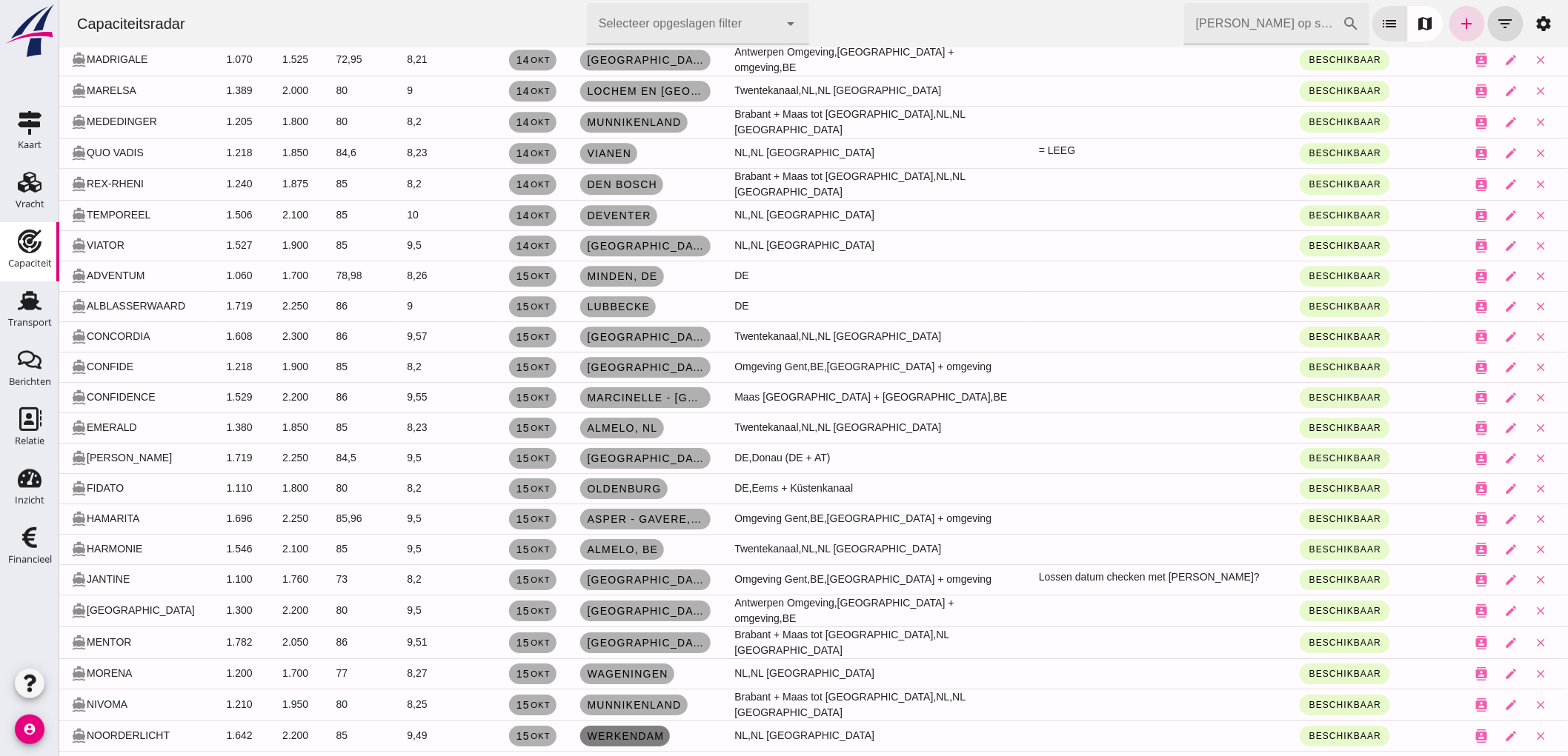
click at [654, 726] on link "Werkendam" at bounding box center [624, 736] width 90 height 21
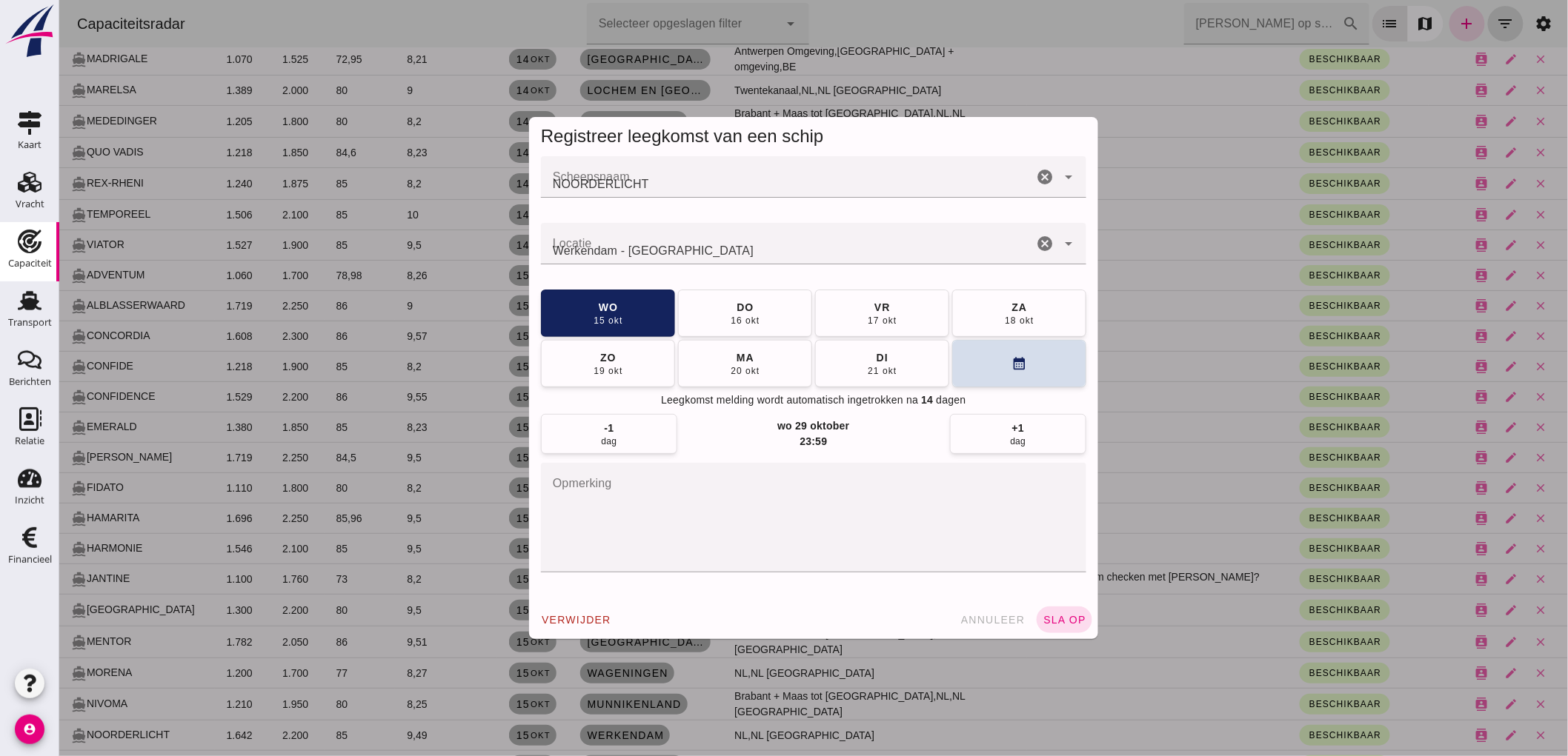
scroll to position [0, 0]
click at [729, 375] on div "20 okt" at bounding box center [744, 370] width 29 height 12
click at [781, 517] on textarea "opmerking" at bounding box center [813, 517] width 545 height 110
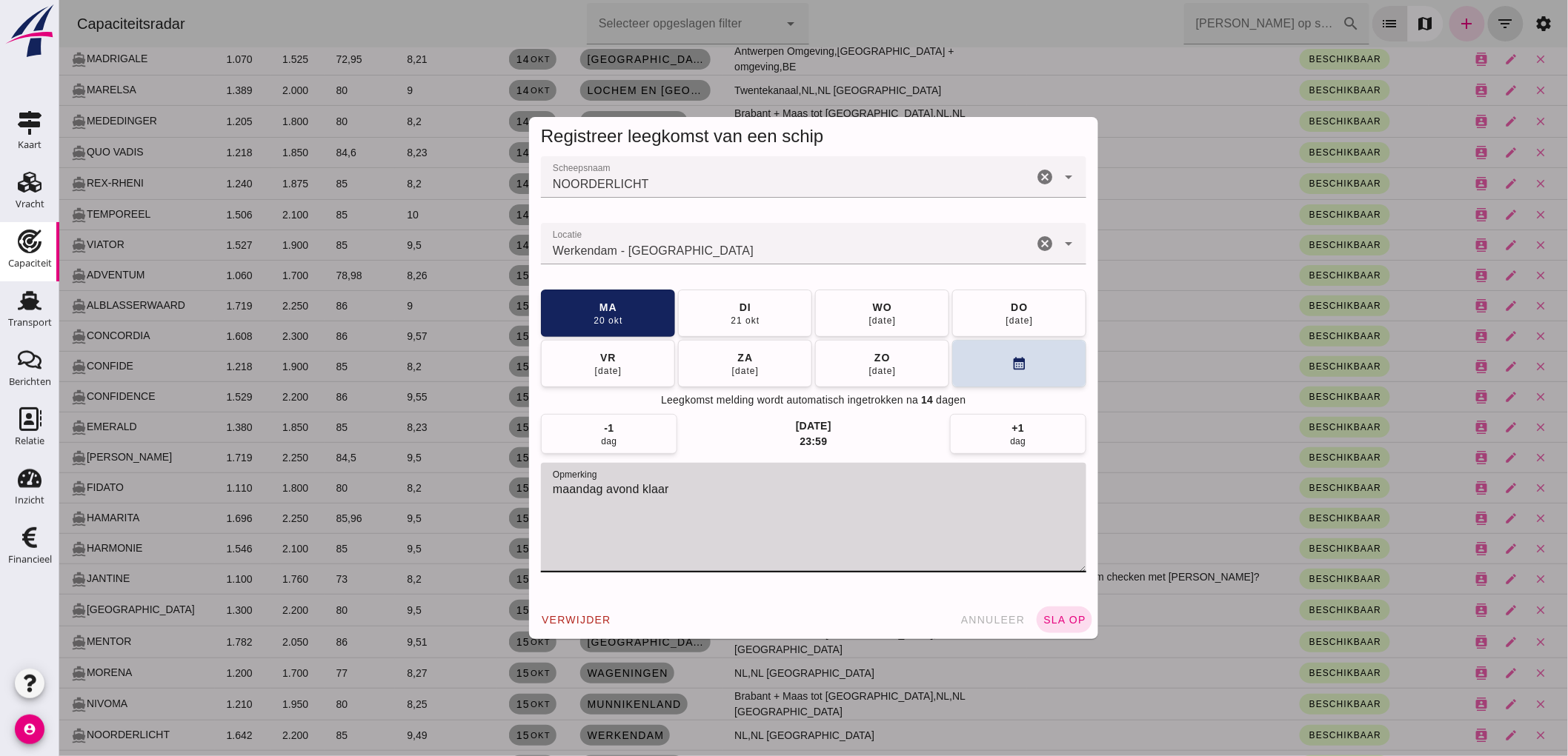
type textarea "maandag avond klaar"
click at [1057, 627] on button "sla op" at bounding box center [1064, 620] width 56 height 27
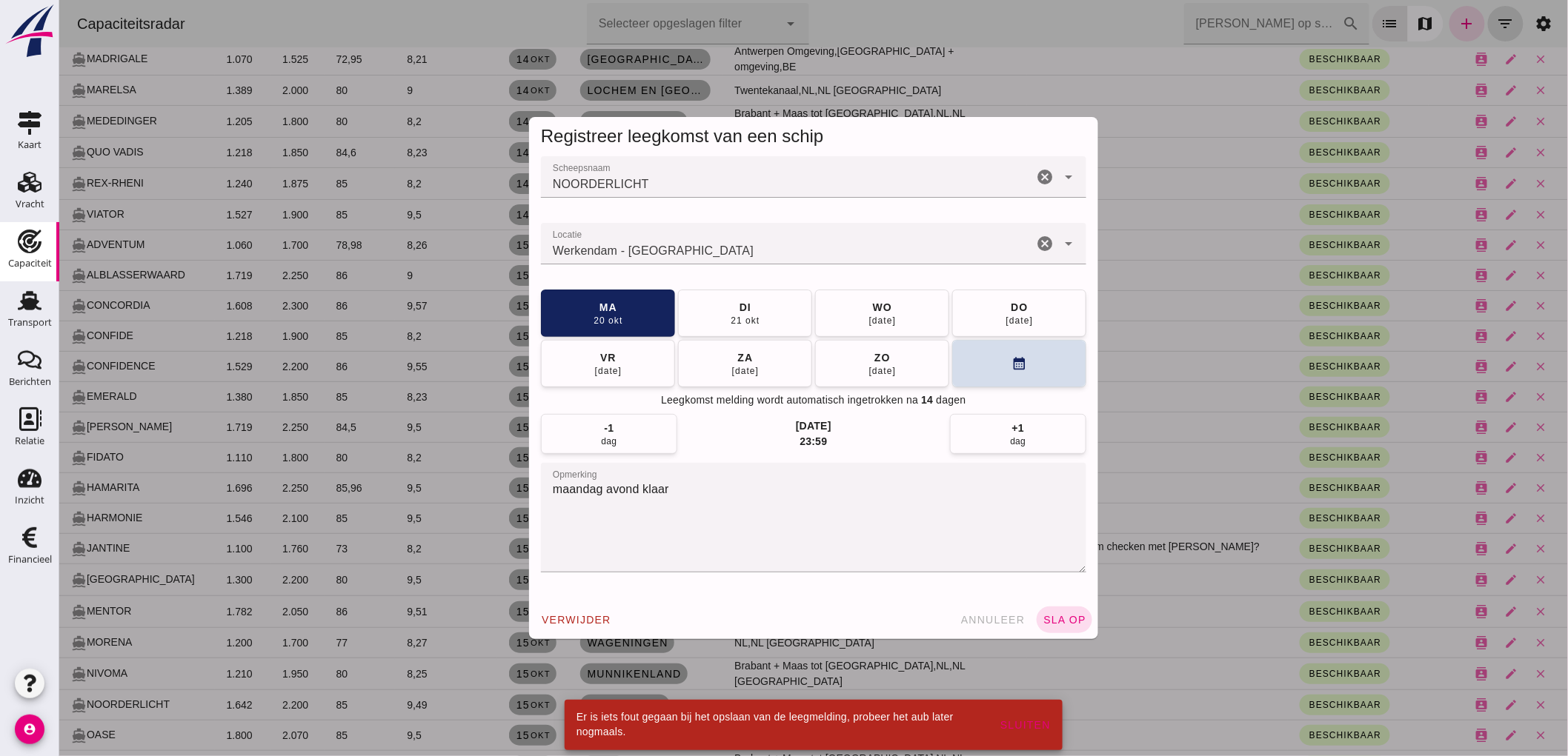
click at [1035, 248] on icon "cancel" at bounding box center [1044, 243] width 18 height 18
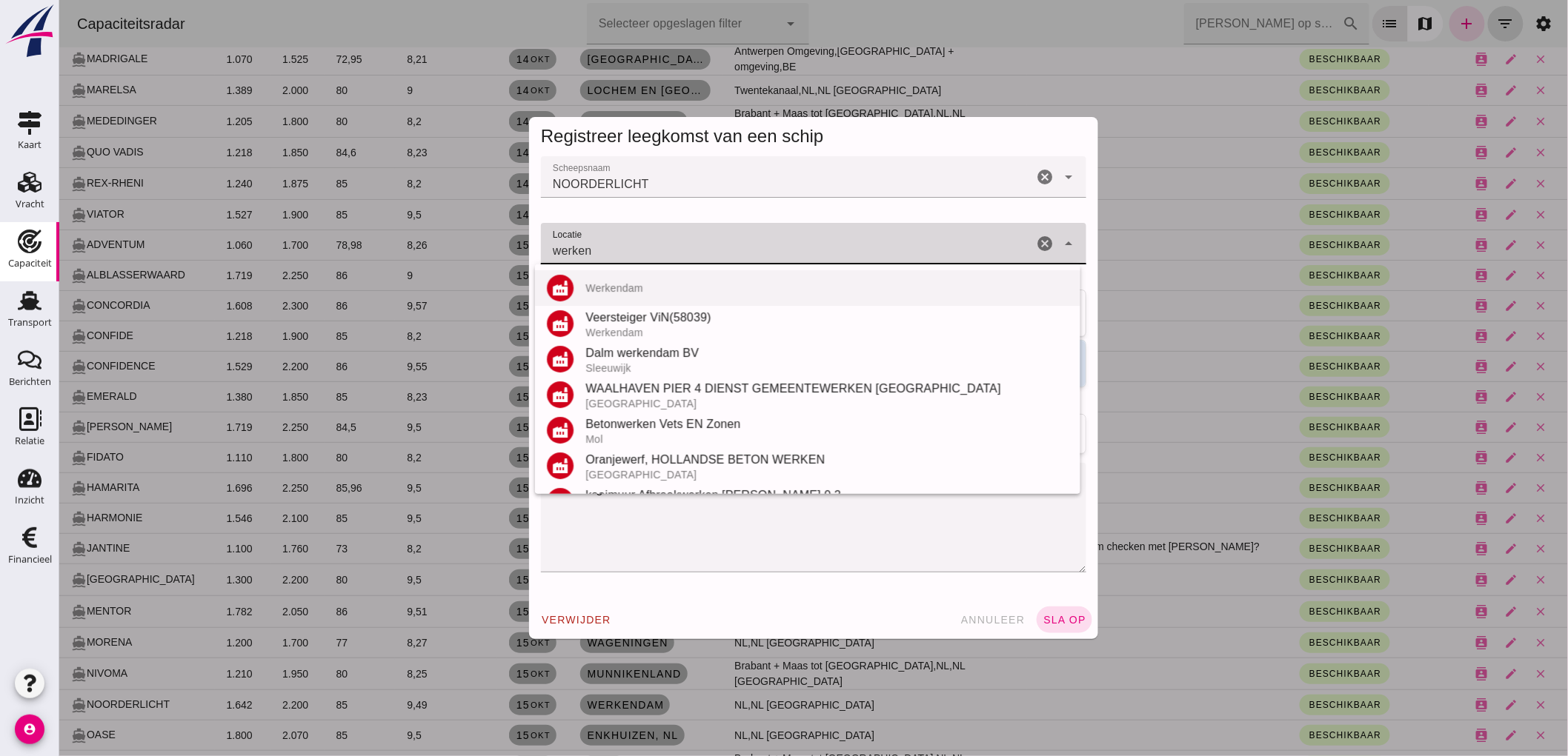
click at [644, 291] on div "Werkendam" at bounding box center [826, 287] width 483 height 12
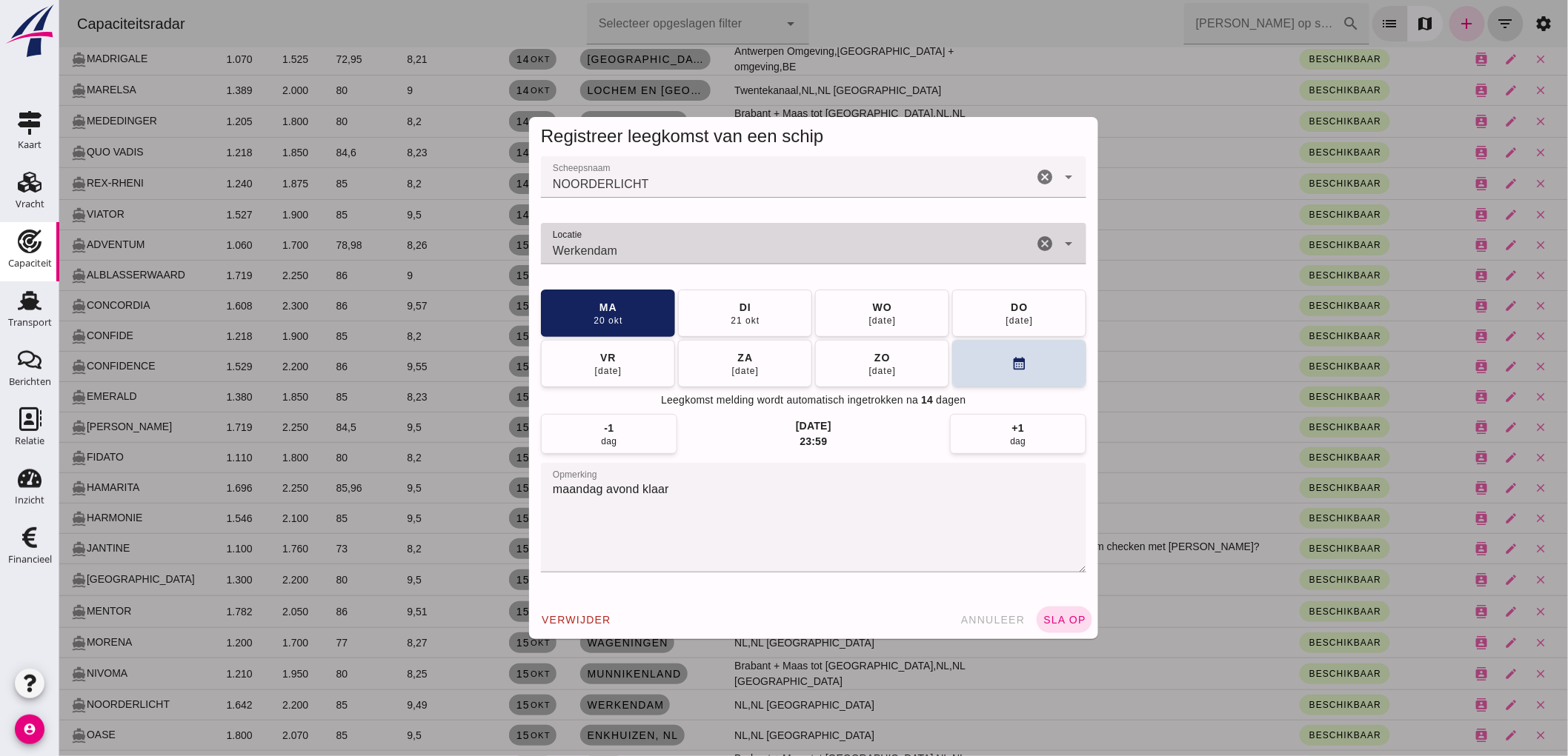
type input "Werkendam"
click at [1054, 618] on span "sla op" at bounding box center [1064, 619] width 44 height 12
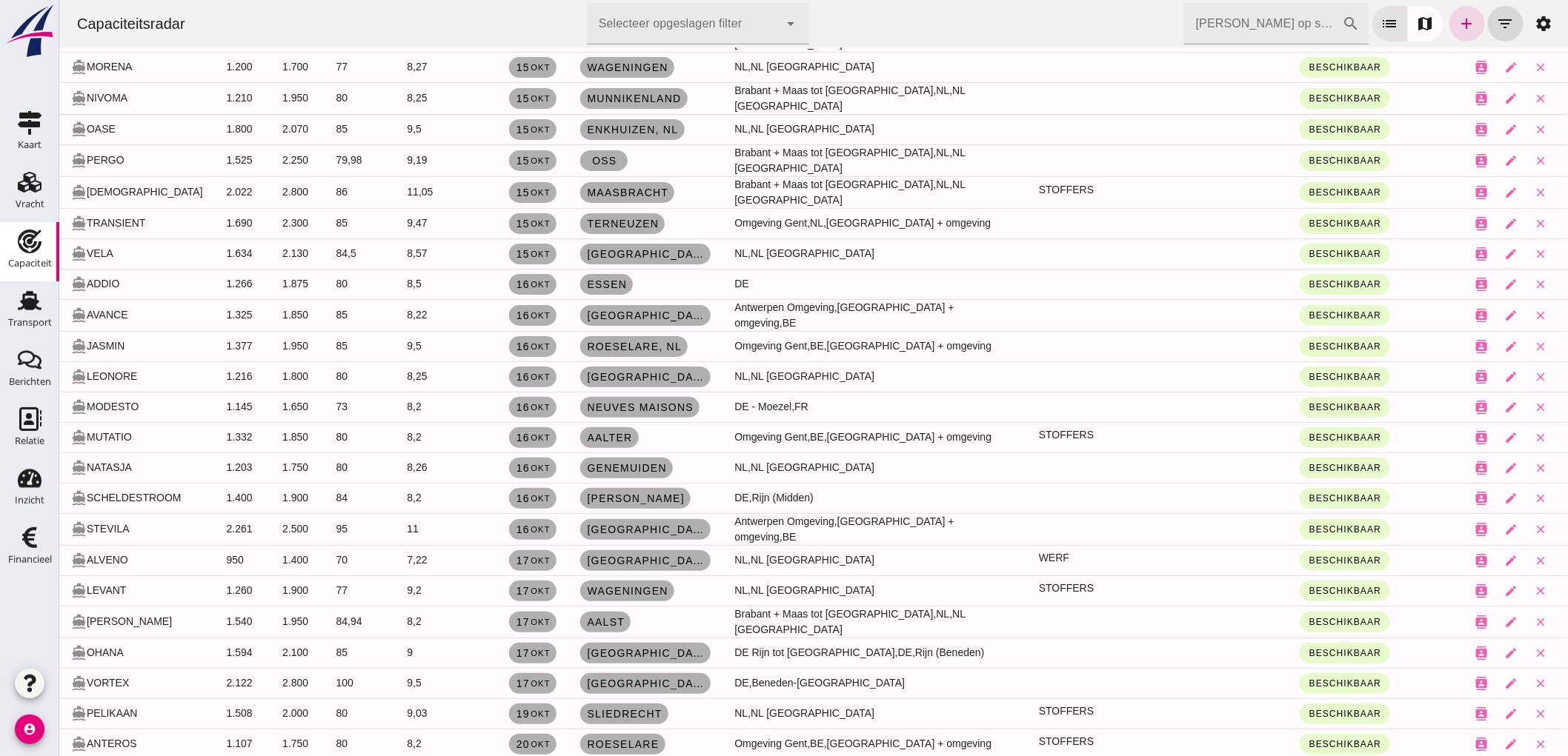
scroll to position [2356, 0]
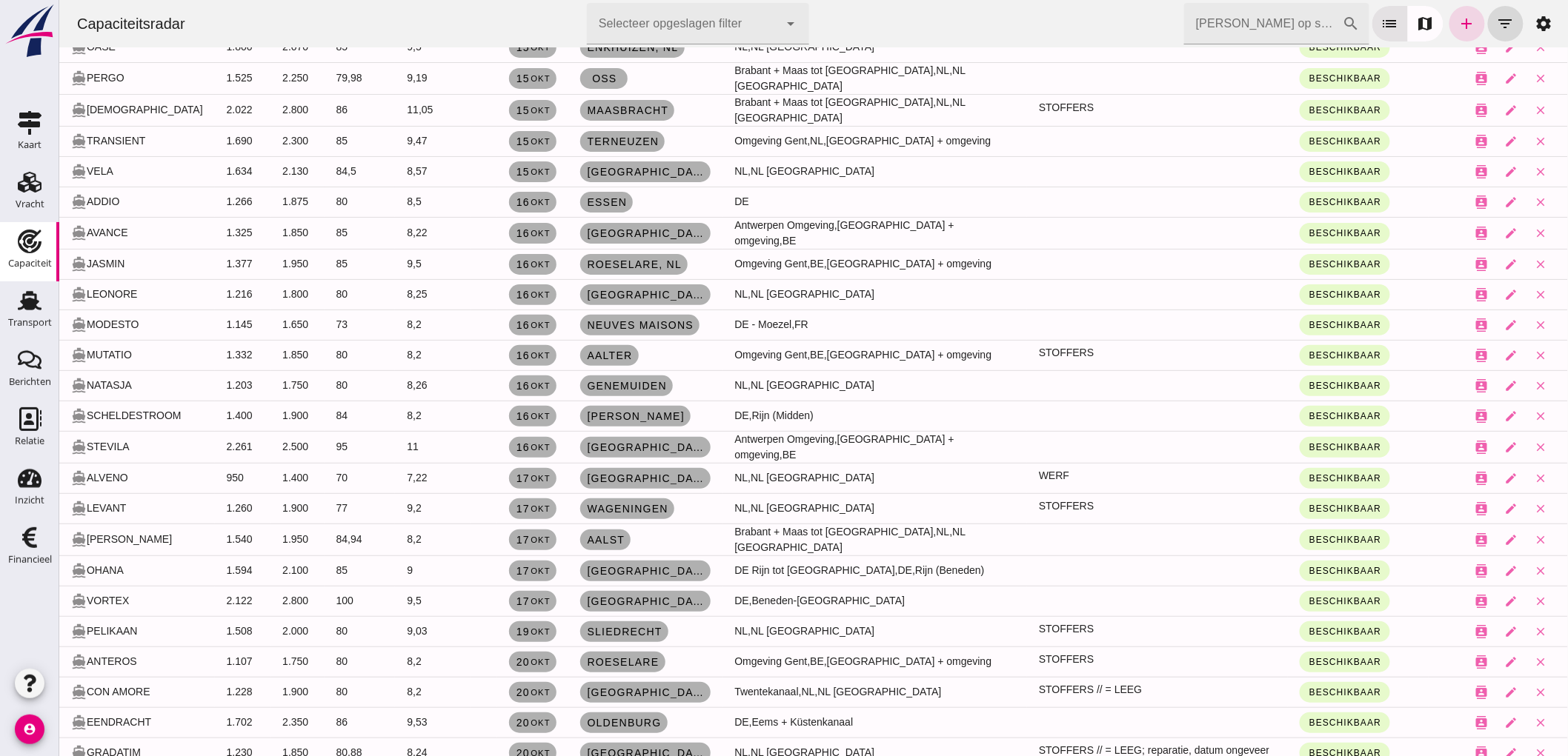
click at [545, 677] on td "20 okt" at bounding box center [532, 692] width 71 height 30
click at [530, 682] on link "20 okt" at bounding box center [531, 692] width 47 height 21
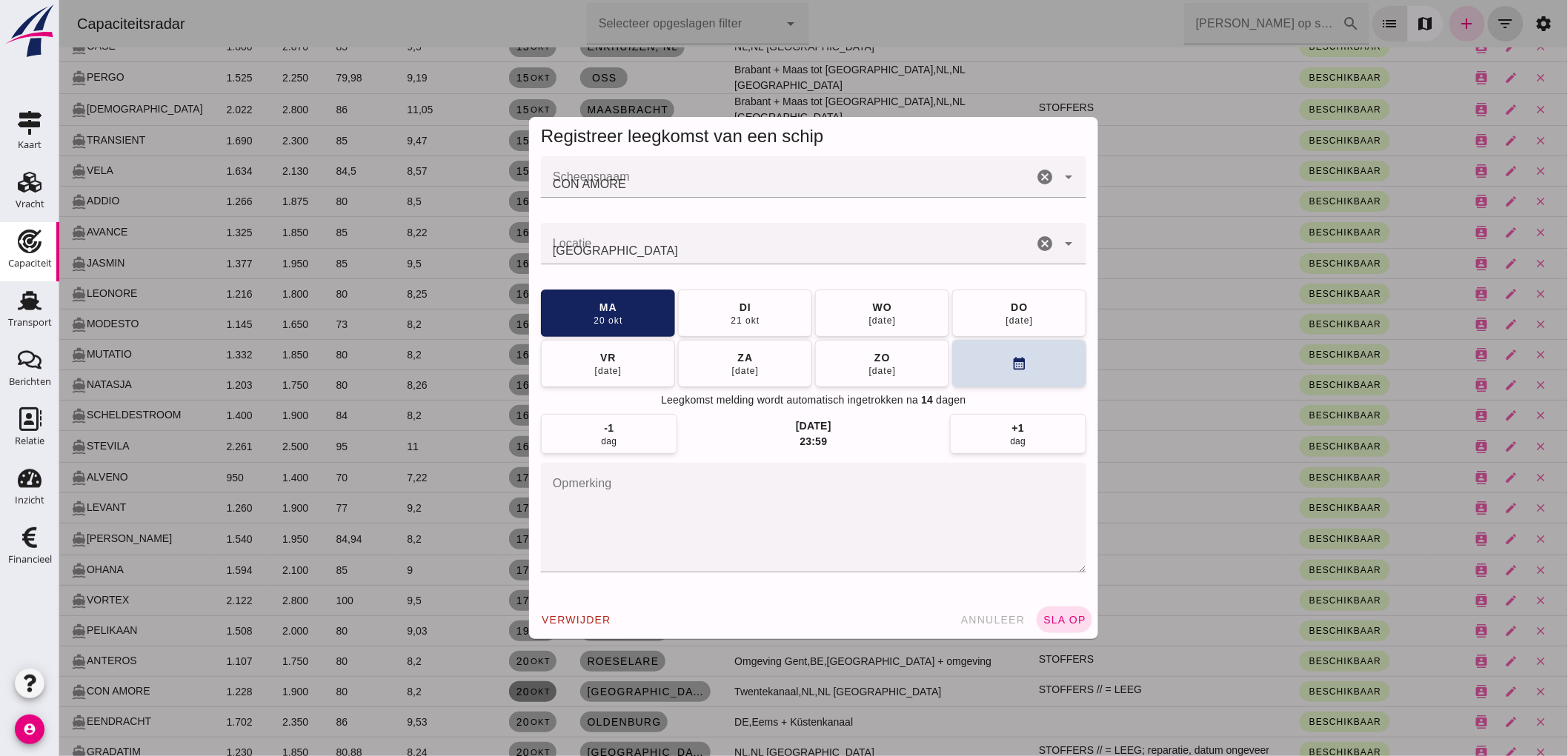
scroll to position [0, 0]
click at [856, 314] on button "wo 22 okt" at bounding box center [881, 312] width 134 height 47
click at [1061, 630] on button "sla op" at bounding box center [1064, 620] width 56 height 27
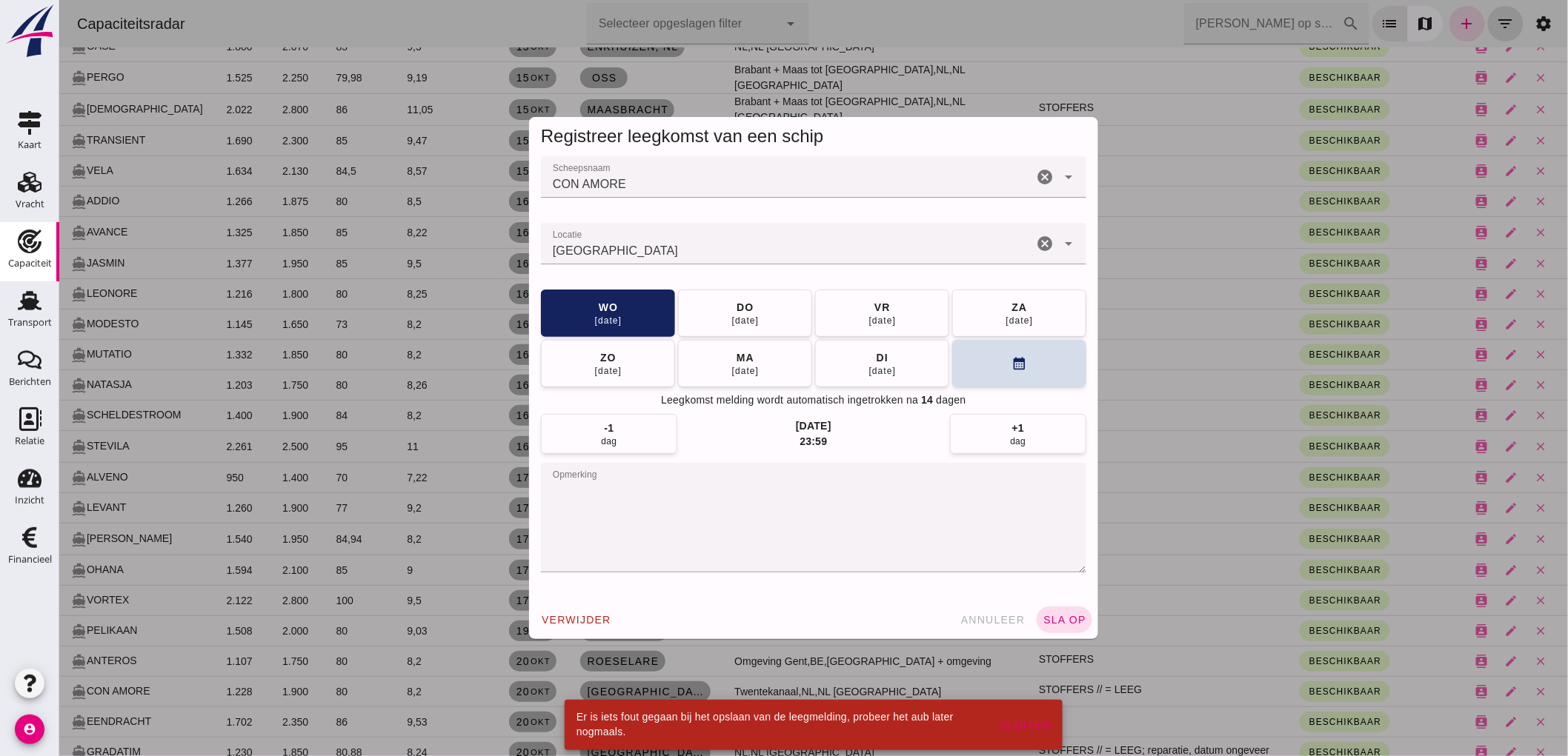
click at [740, 247] on input "Locatie" at bounding box center [786, 251] width 492 height 18
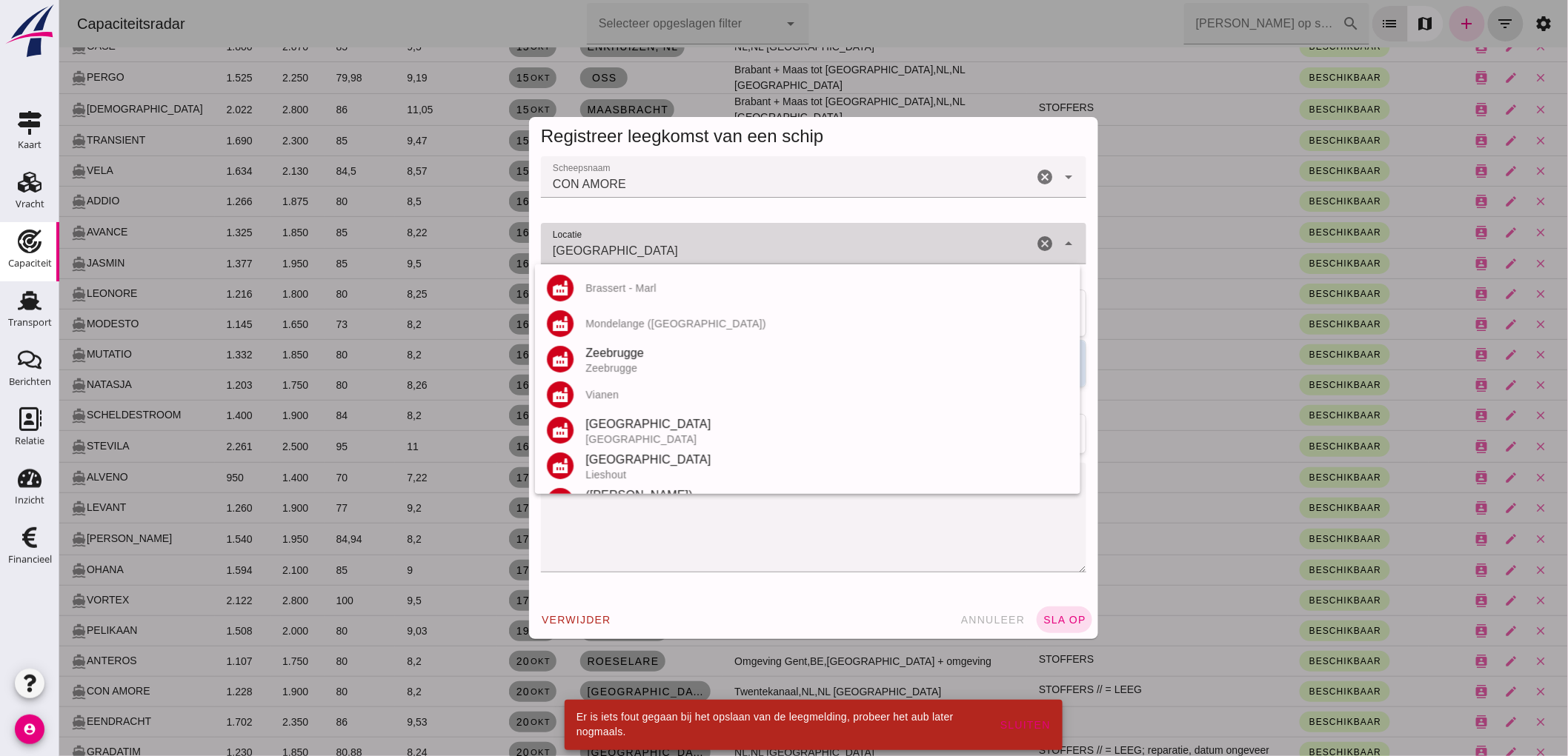
click at [742, 247] on input "[GEOGRAPHIC_DATA]" at bounding box center [786, 251] width 492 height 18
click at [742, 246] on input "[GEOGRAPHIC_DATA]" at bounding box center [786, 251] width 492 height 18
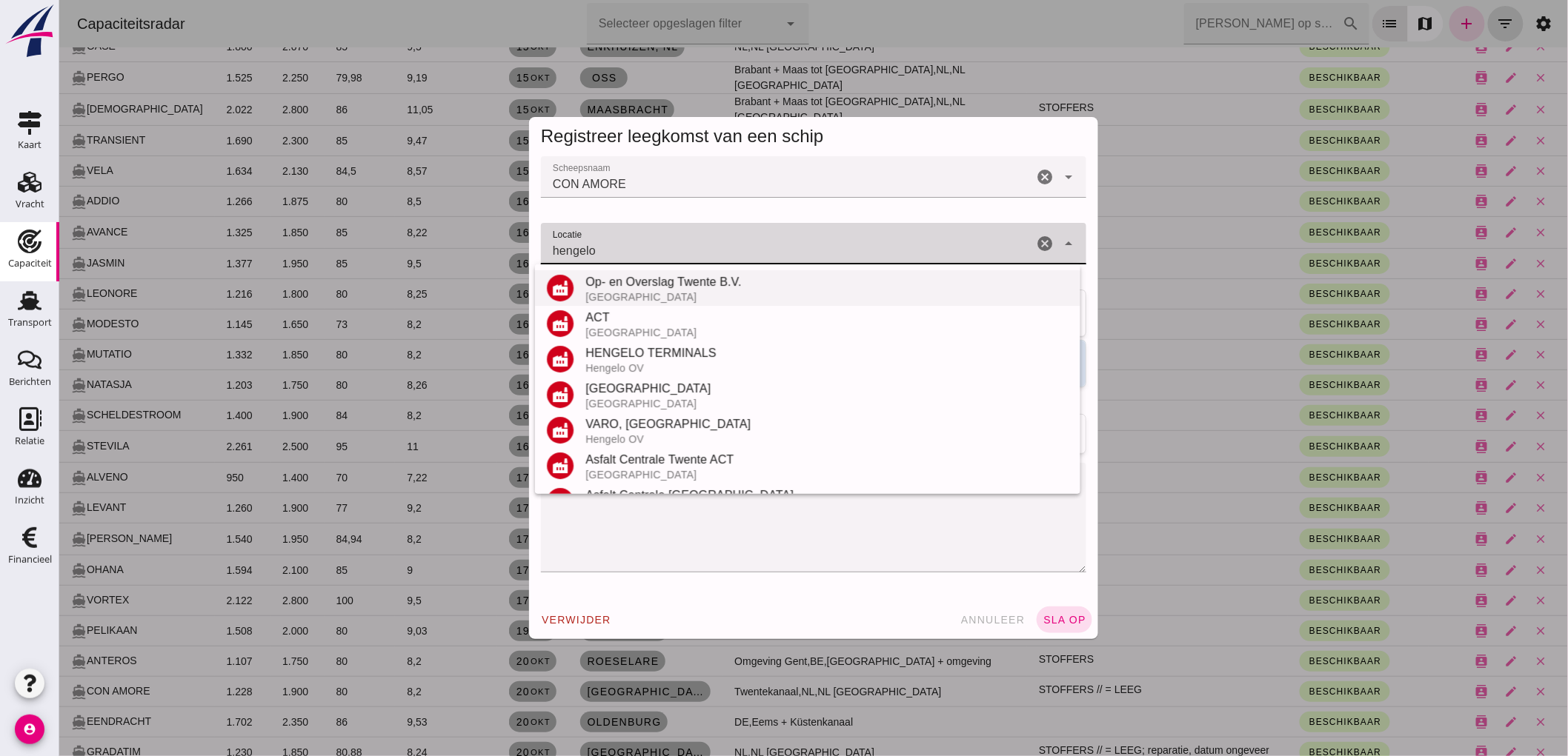
click at [616, 283] on div "Op- en Overslag Twente B.V." at bounding box center [826, 282] width 483 height 18
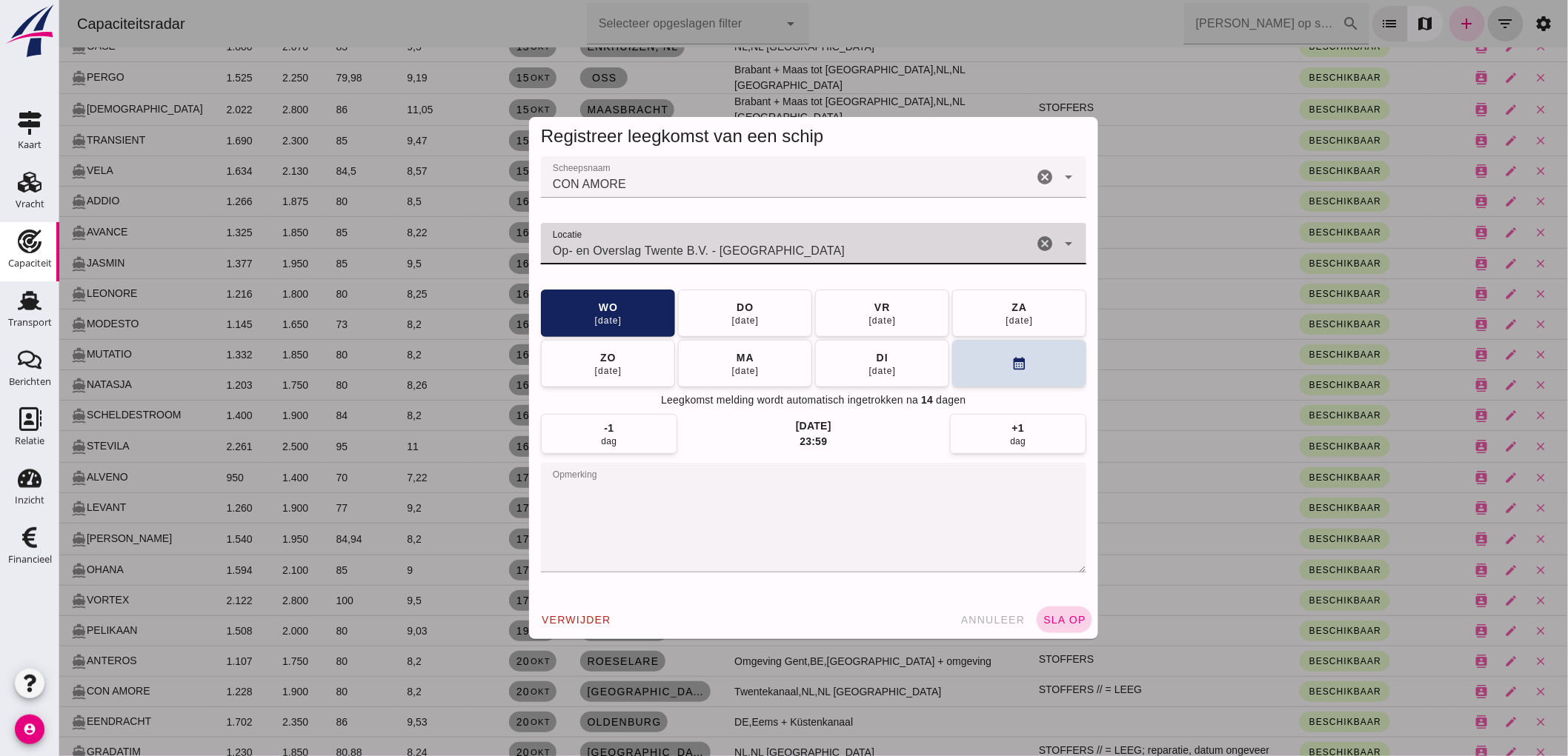
type input "Op- en Overslag Twente B.V. - [GEOGRAPHIC_DATA]"
click at [1068, 607] on button "sla op" at bounding box center [1064, 620] width 56 height 27
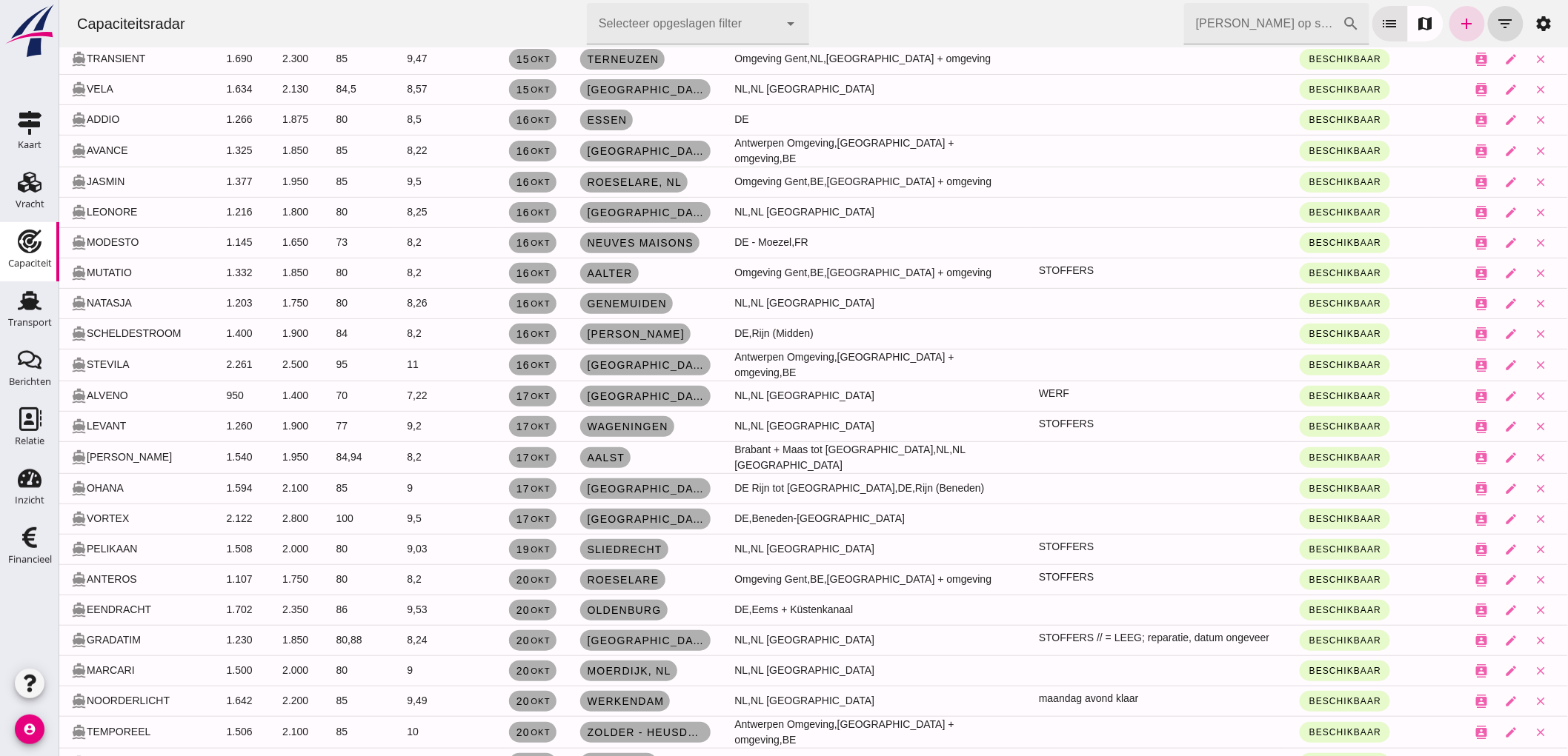
scroll to position [2356, 0]
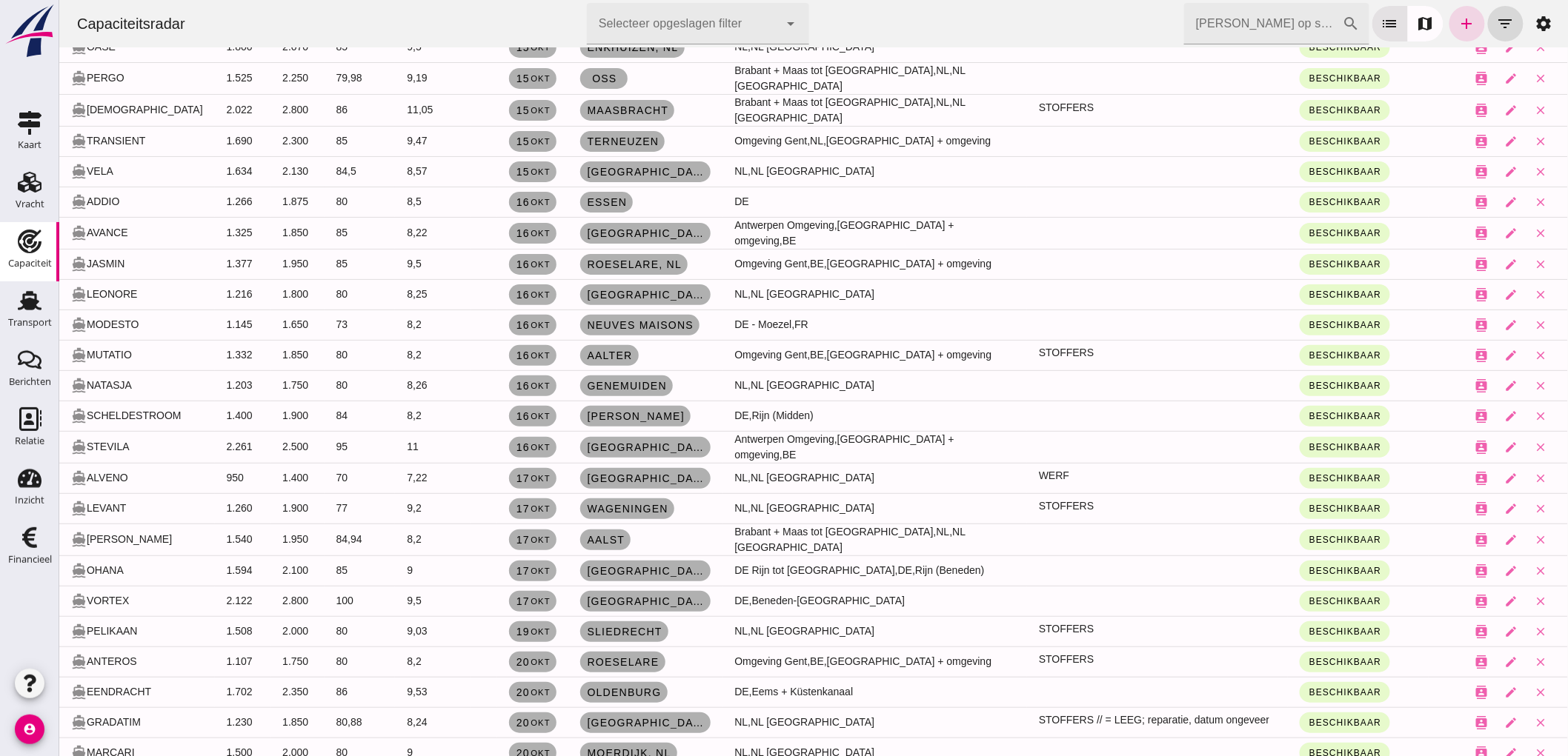
click at [1254, 15] on input "[PERSON_NAME] op scheepsnaam" at bounding box center [1262, 24] width 158 height 42
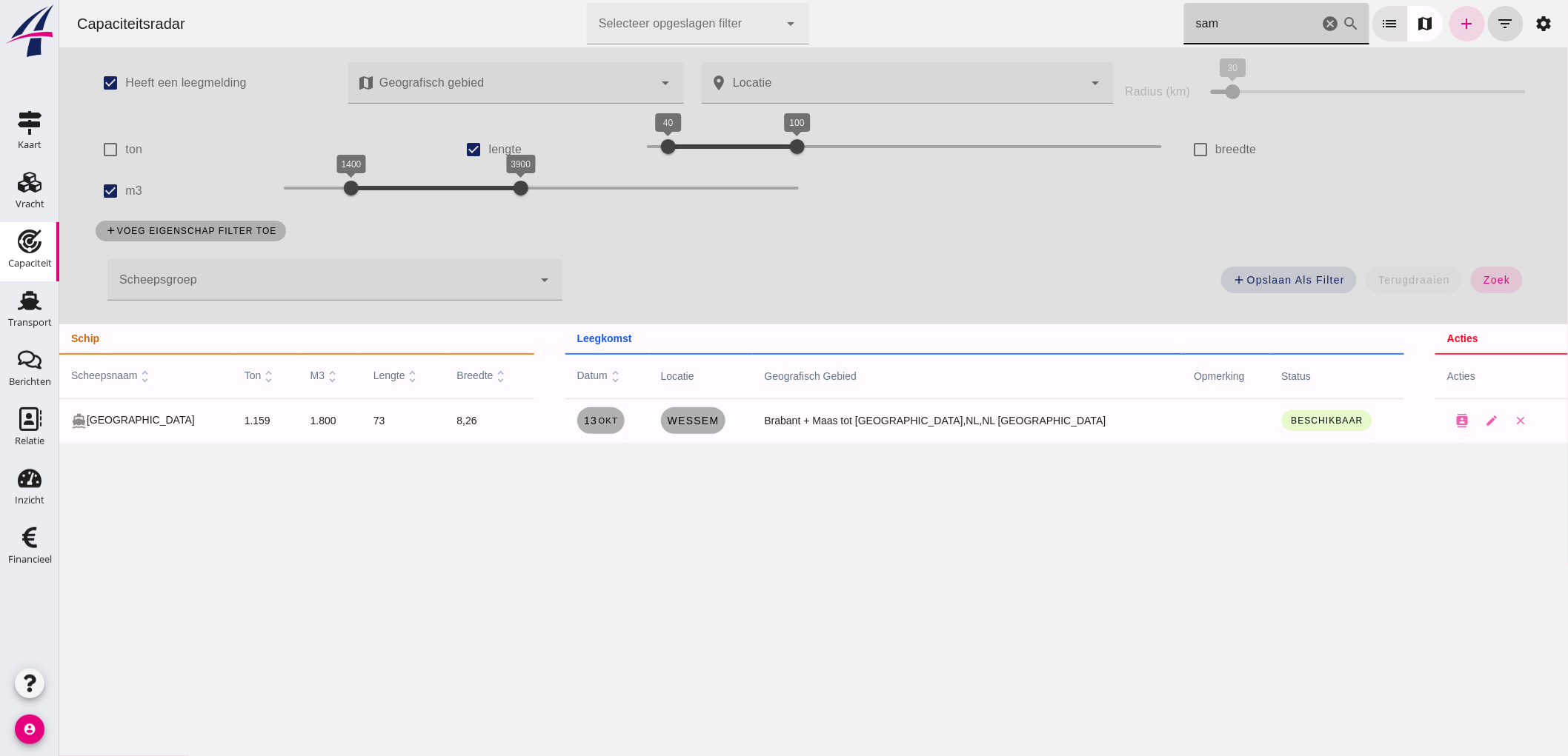
scroll to position [0, 0]
type input "sam"
click at [617, 420] on small "okt" at bounding box center [606, 421] width 21 height 9
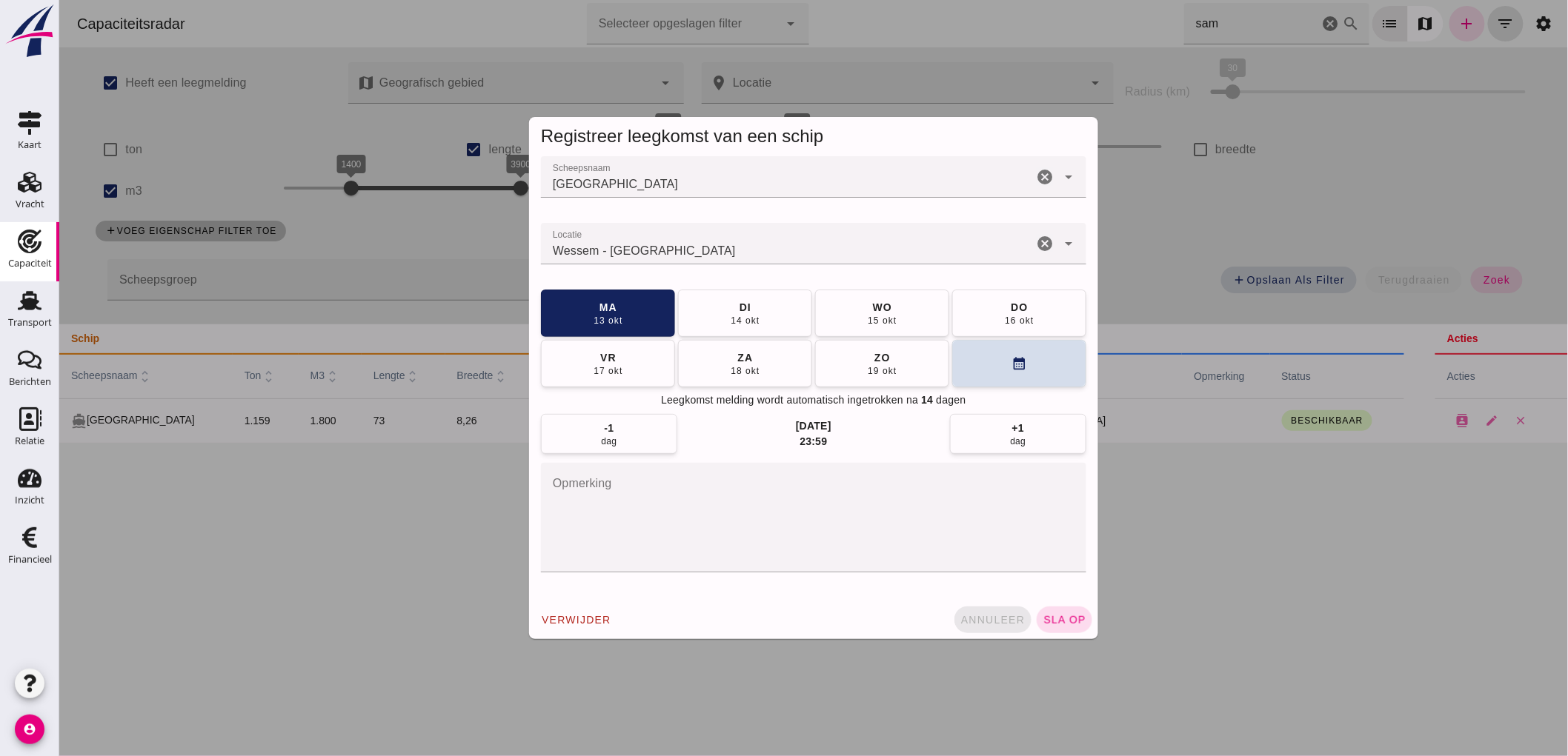
click at [990, 619] on span "annuleer" at bounding box center [992, 619] width 65 height 12
